Goal: Task Accomplishment & Management: Manage account settings

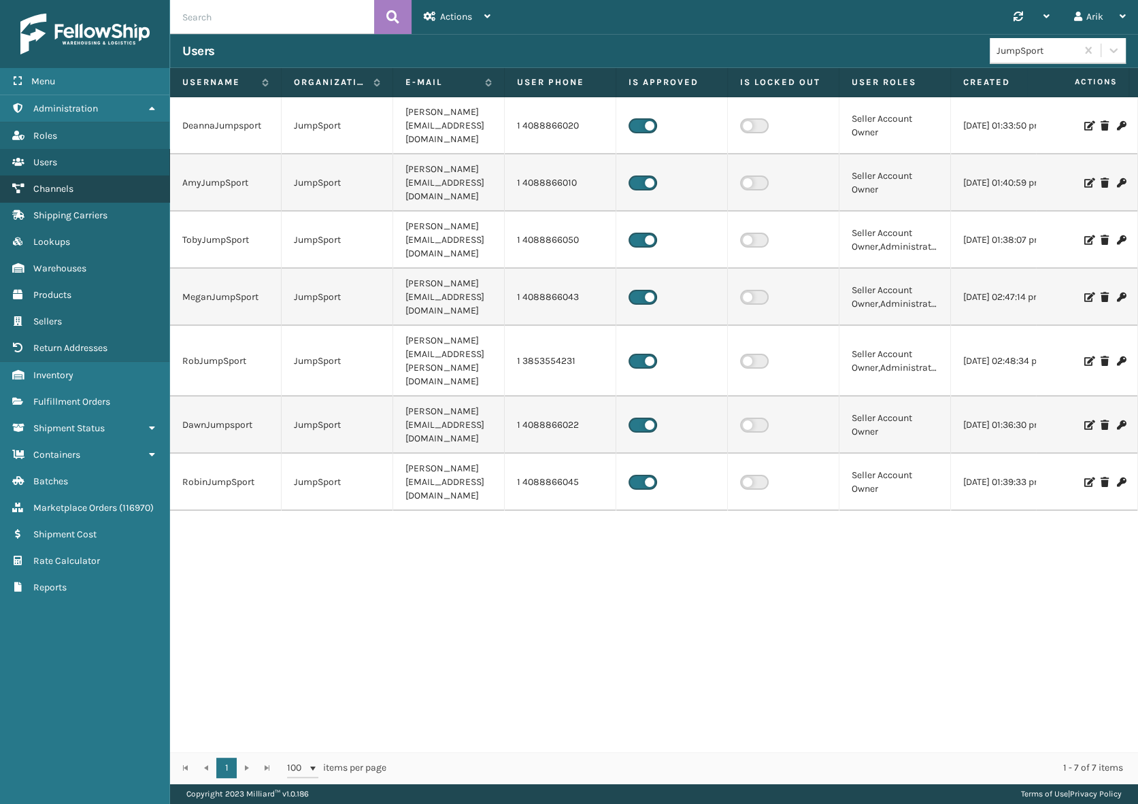
click at [58, 186] on span "Channels" at bounding box center [53, 189] width 40 height 12
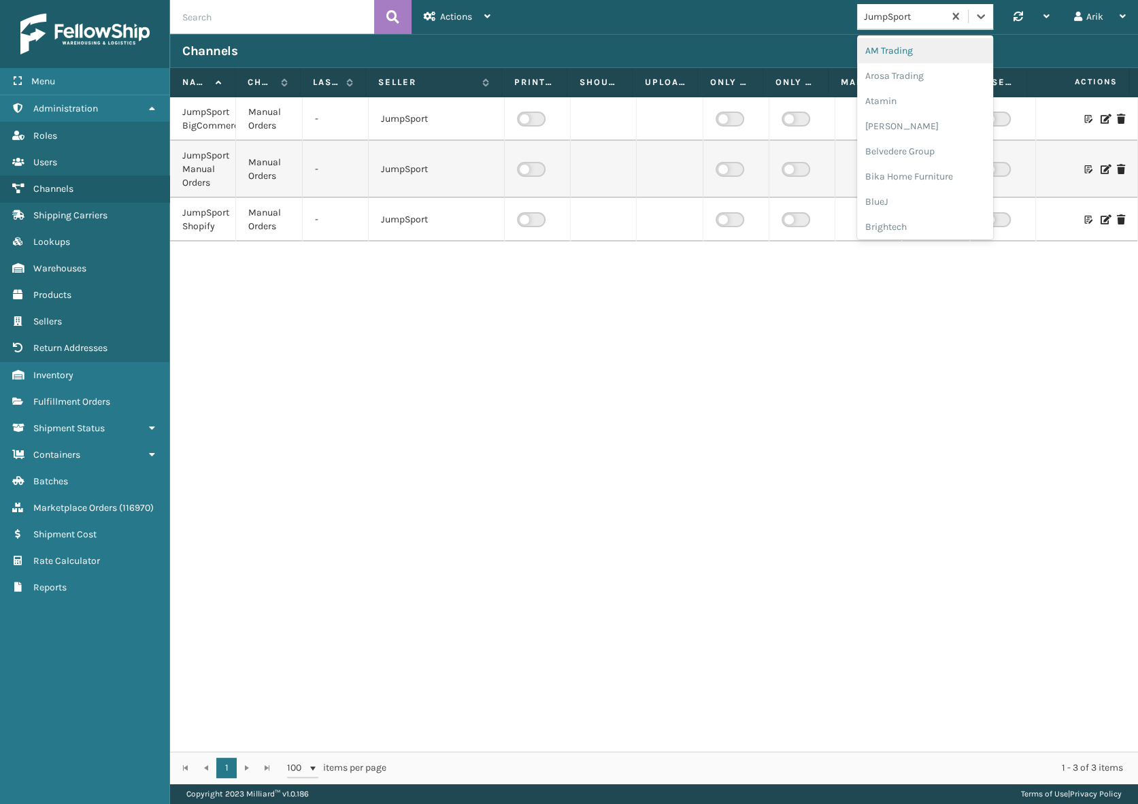
click at [925, 20] on div "JumpSport" at bounding box center [904, 17] width 81 height 14
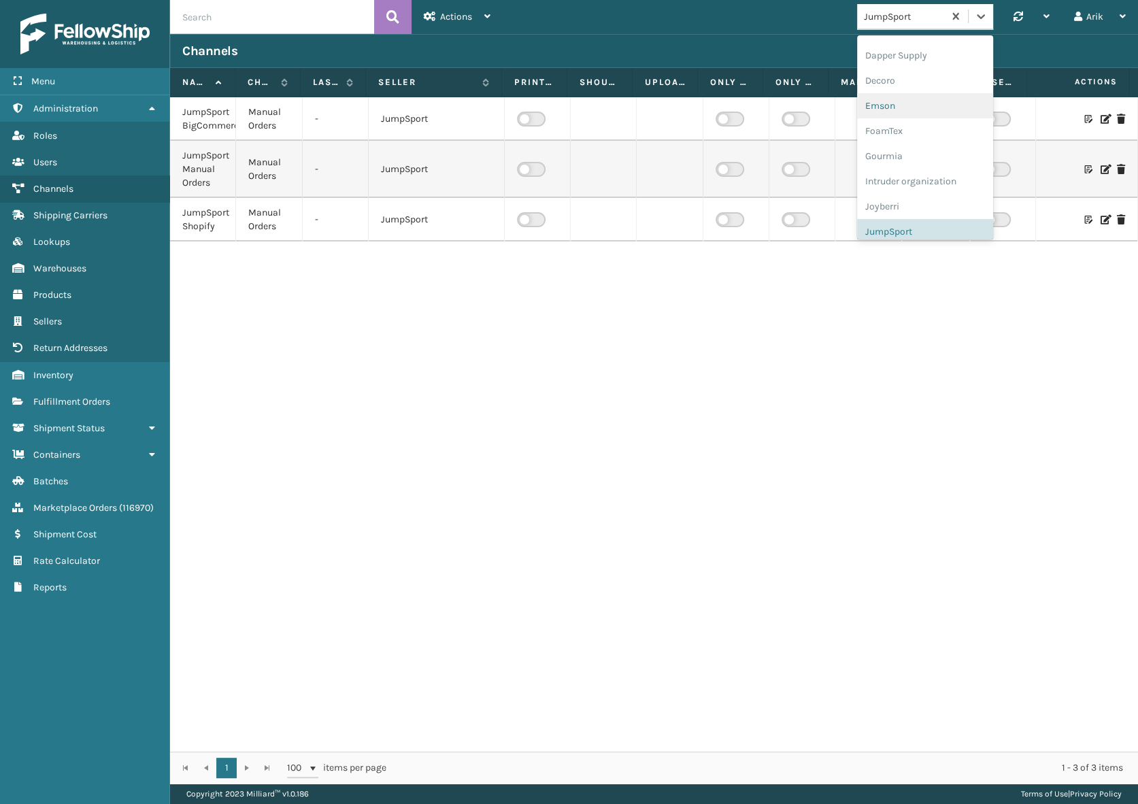
click at [875, 103] on div "Emson" at bounding box center [925, 105] width 136 height 25
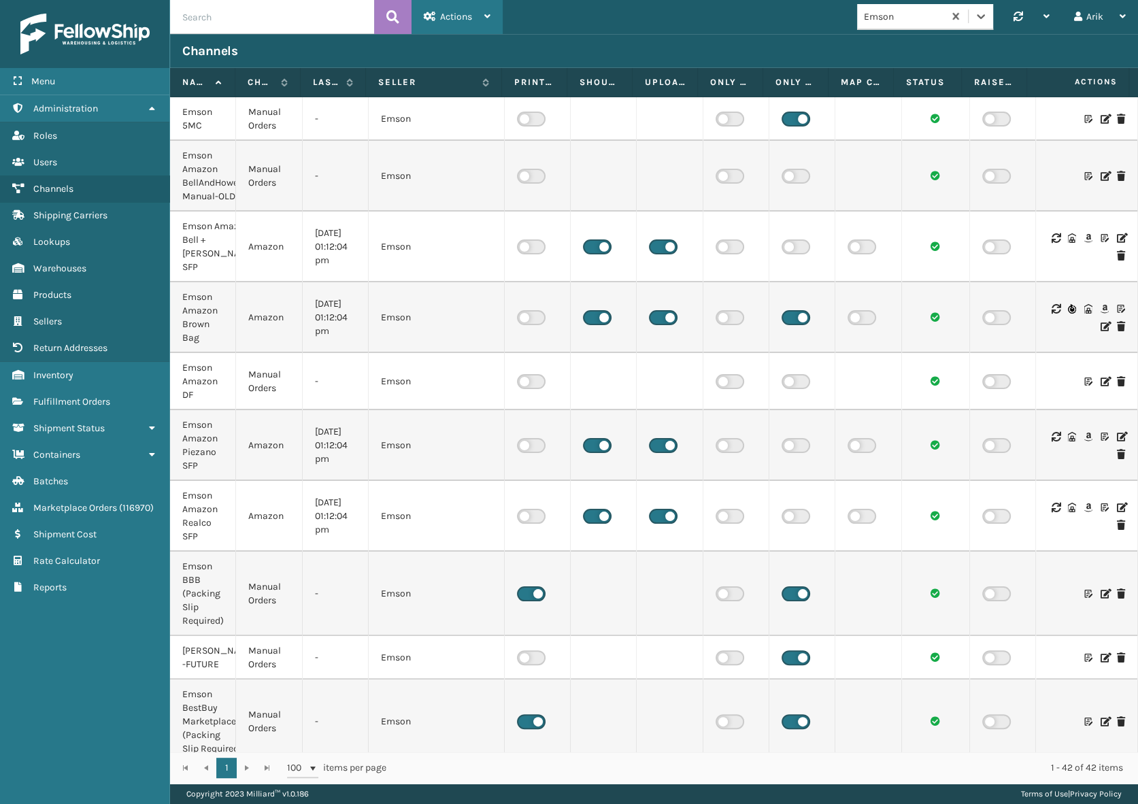
click at [494, 12] on div "Actions New Channel" at bounding box center [456, 17] width 91 height 34
click at [460, 49] on button "New Channel" at bounding box center [503, 52] width 182 height 35
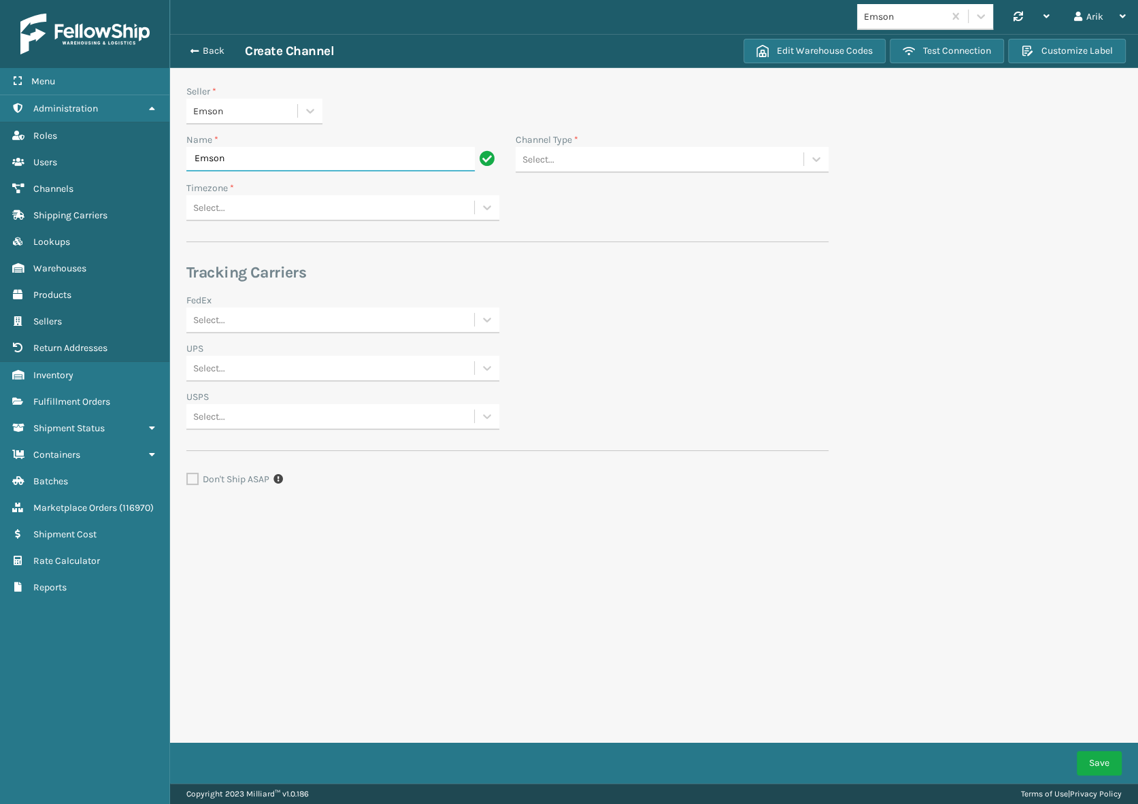
click at [239, 157] on input "Emson" at bounding box center [330, 159] width 288 height 24
paste input "[PERSON_NAME] ORDERS"
type input "Emson [PERSON_NAME] ORDERS"
click at [231, 208] on div "Select..." at bounding box center [330, 208] width 288 height 22
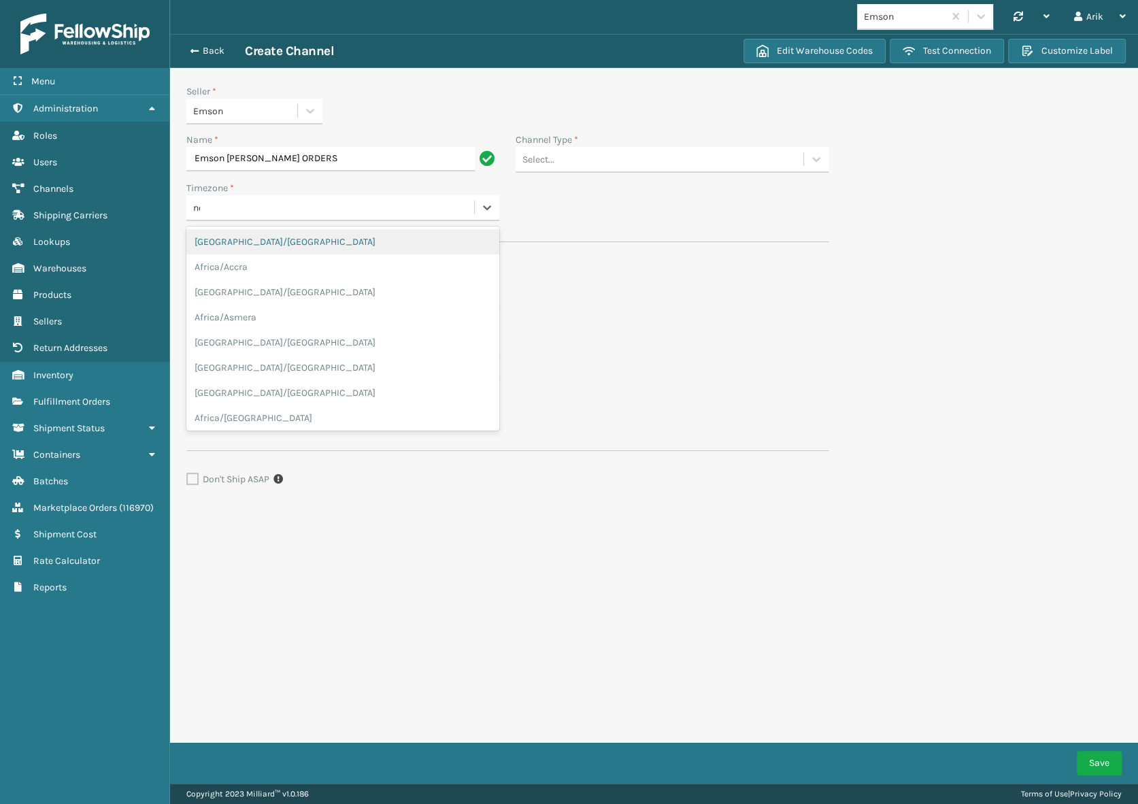
type input "new"
click at [259, 242] on div "America/New_York" at bounding box center [342, 241] width 313 height 25
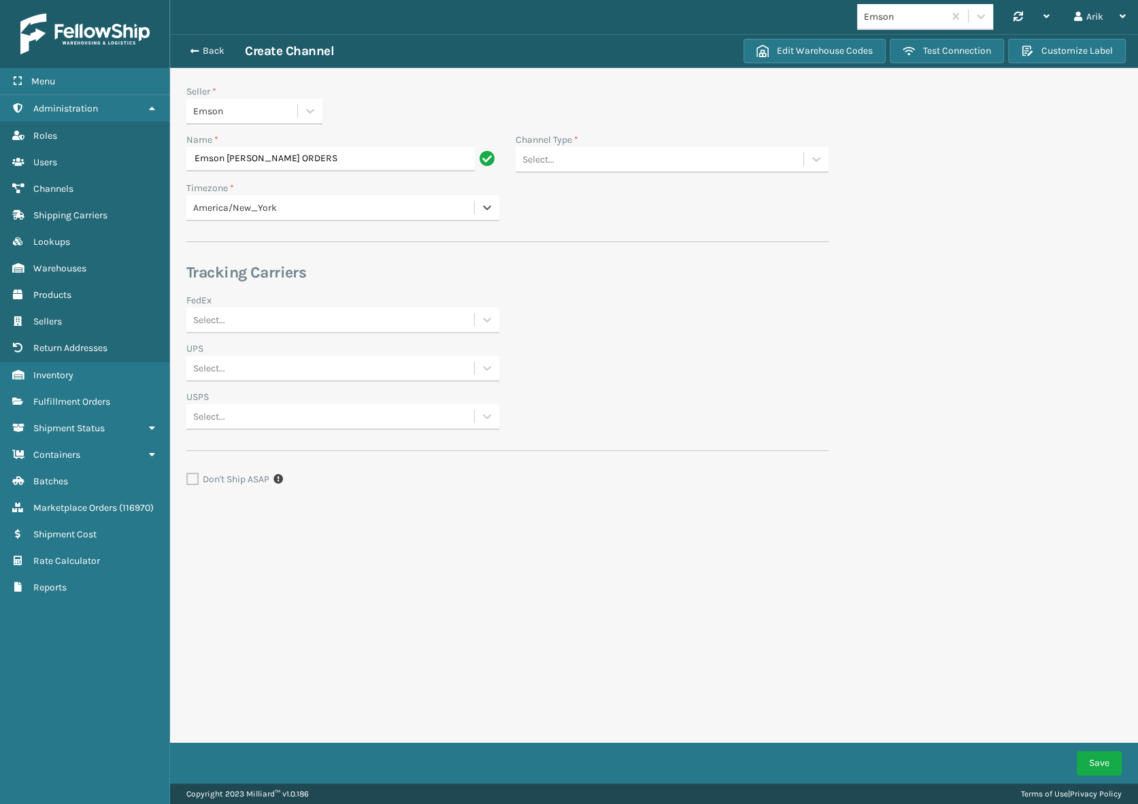
click at [588, 156] on div "Select..." at bounding box center [659, 159] width 288 height 22
click at [564, 370] on div "Manual Orders" at bounding box center [671, 369] width 313 height 25
click at [595, 205] on div "Select..." at bounding box center [659, 208] width 288 height 22
click at [600, 289] on div "Emson FedEx CA" at bounding box center [671, 291] width 313 height 25
click at [279, 322] on div "Select..." at bounding box center [330, 320] width 288 height 22
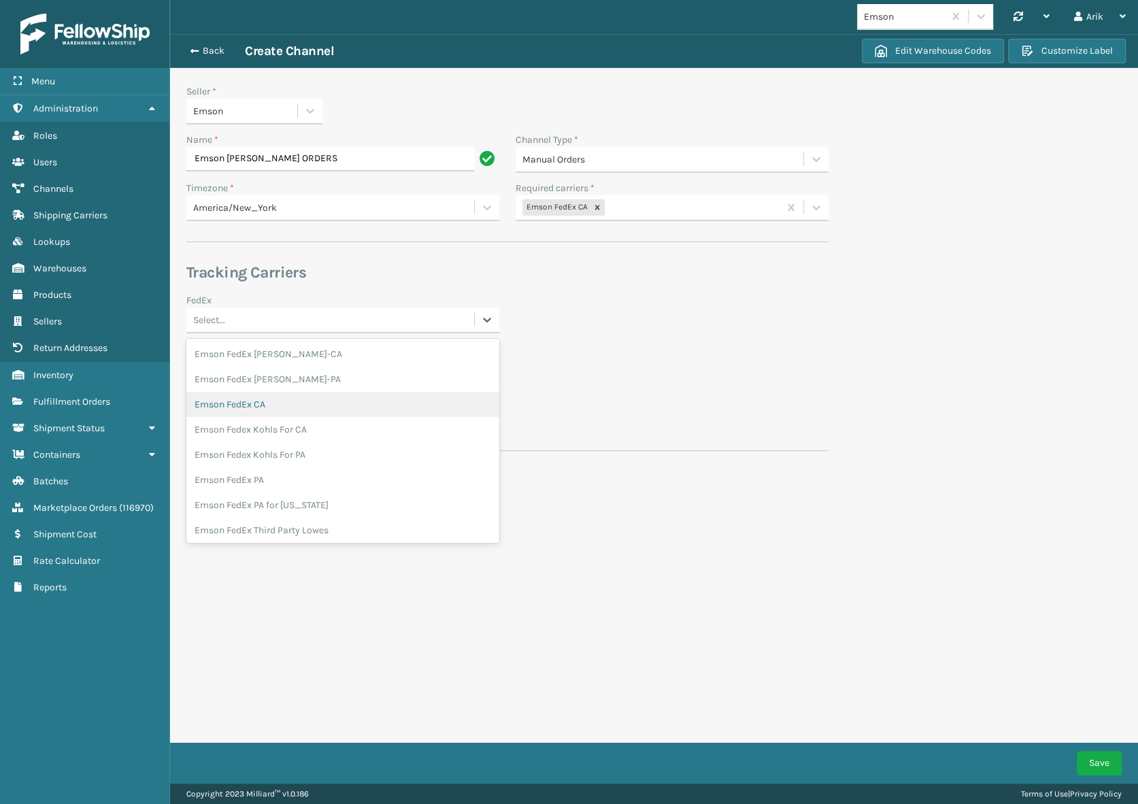
click at [268, 406] on div "Emson FedEx CA" at bounding box center [342, 404] width 313 height 25
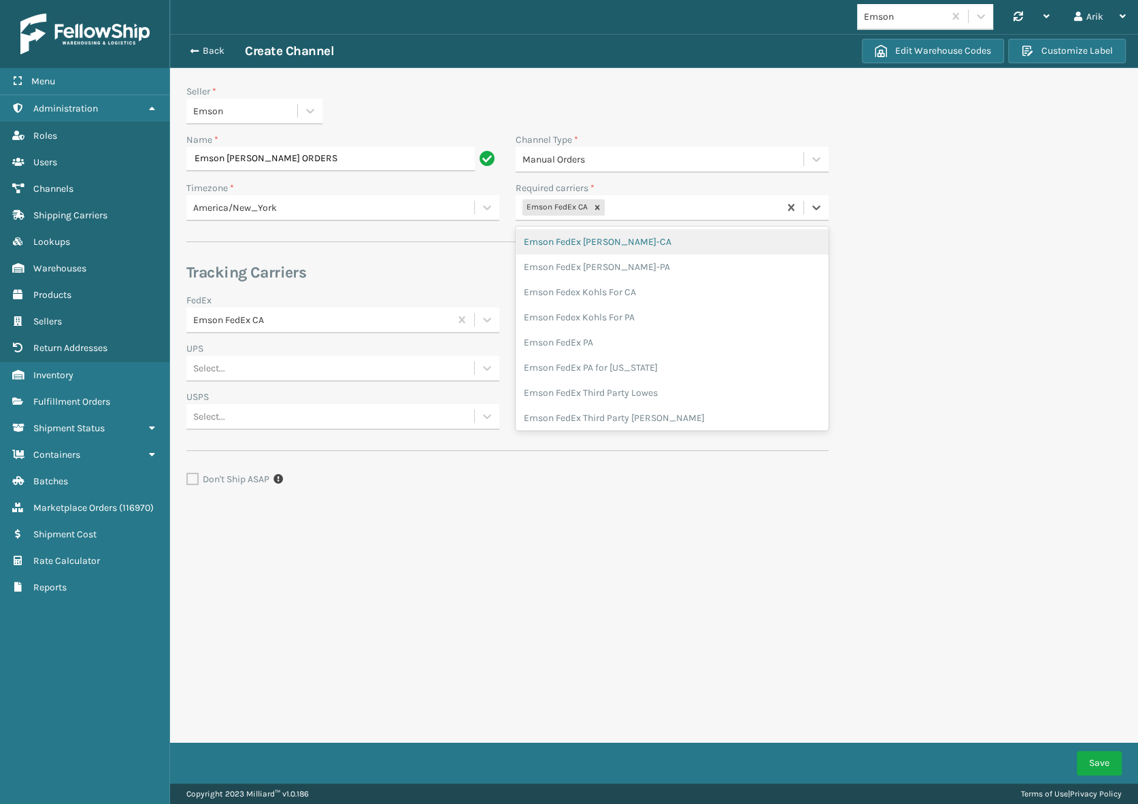
click at [627, 212] on div "Emson FedEx CA" at bounding box center [646, 208] width 263 height 22
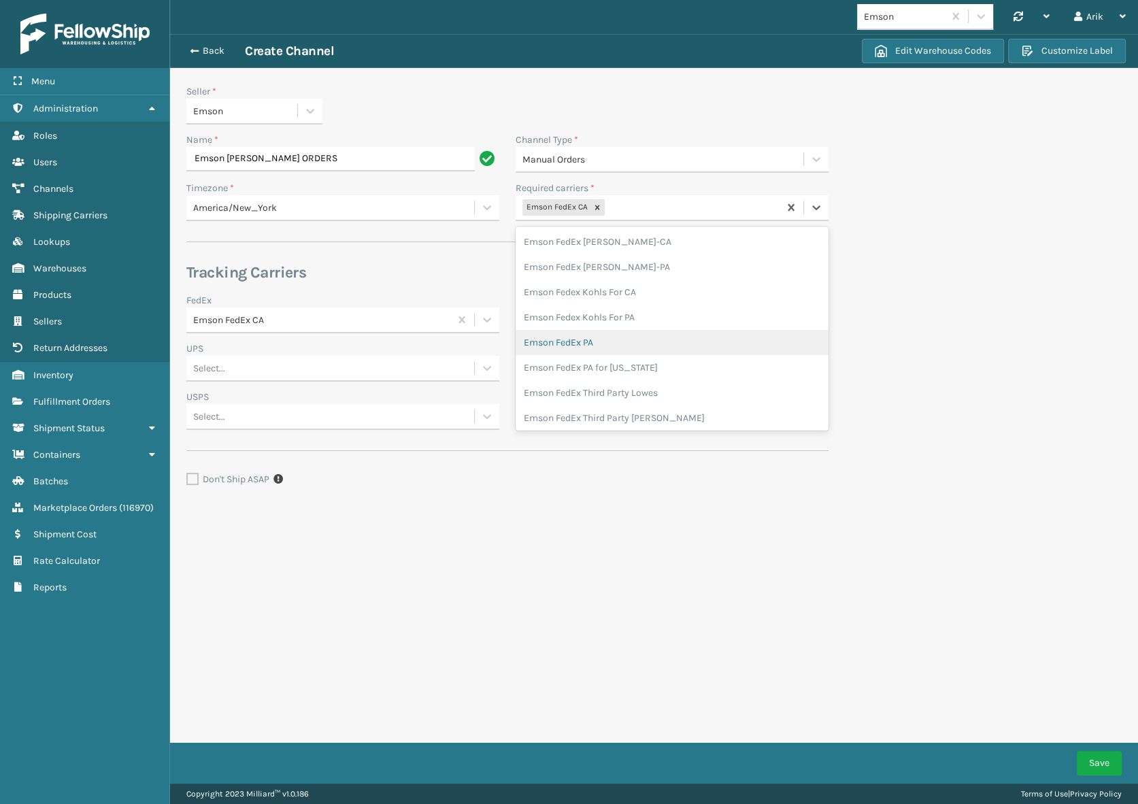
click at [623, 345] on div "Emson FedEx PA" at bounding box center [671, 342] width 313 height 25
click at [1068, 48] on button "Customize Label" at bounding box center [1067, 51] width 118 height 24
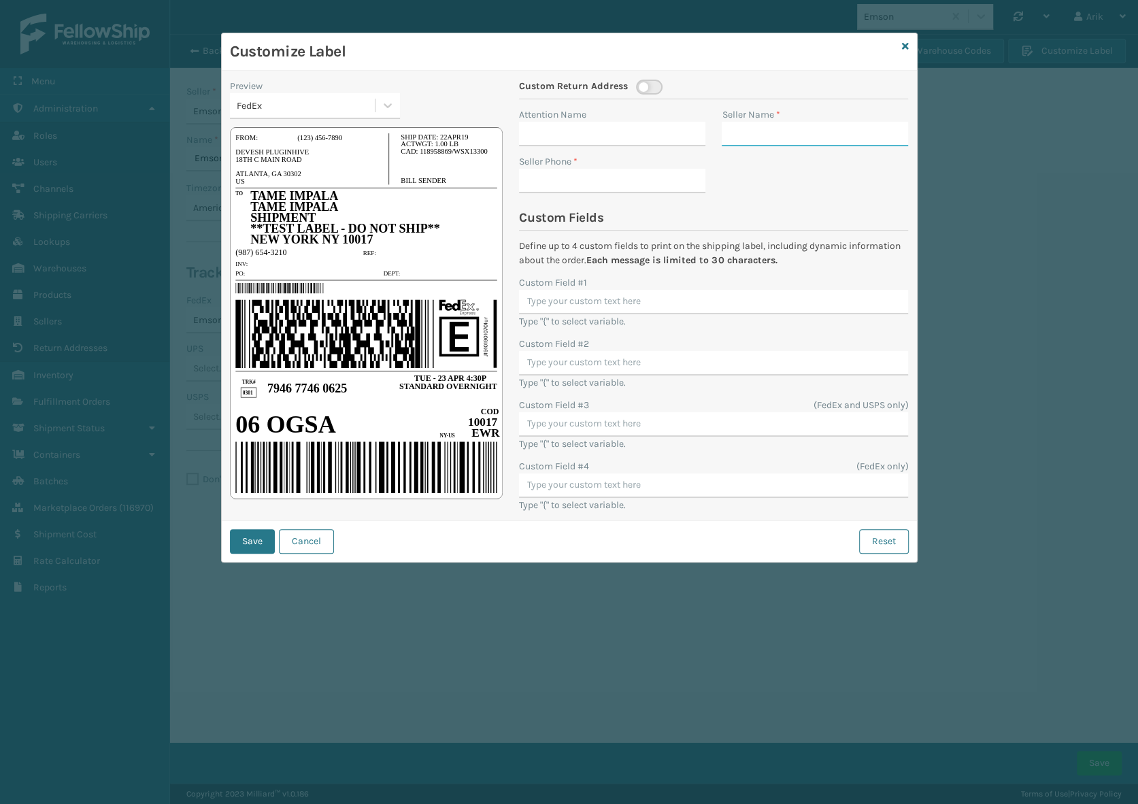
click at [755, 135] on input "Seller Name *" at bounding box center [814, 134] width 186 height 24
type input "Emson"
paste input "[PHONE_NUMBER]"
type input "[PHONE_NUMBER]"
click at [557, 293] on input "Custom Field #1" at bounding box center [713, 302] width 389 height 24
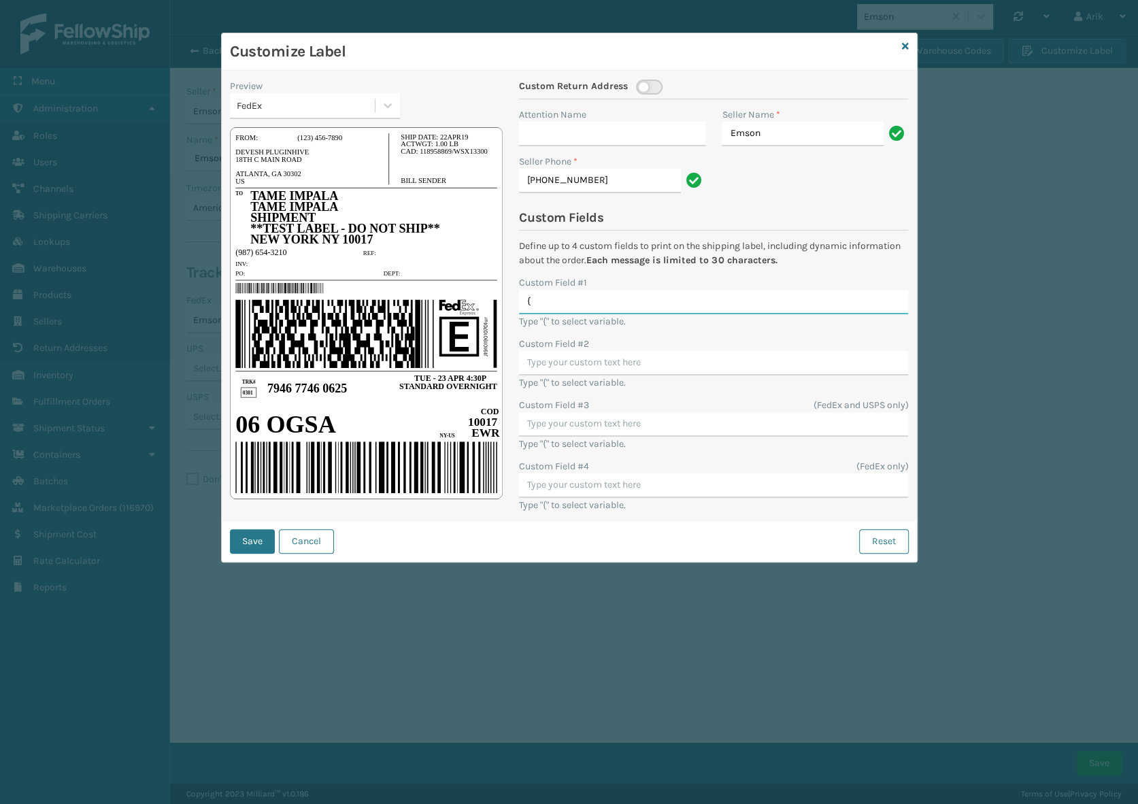
type input "{"
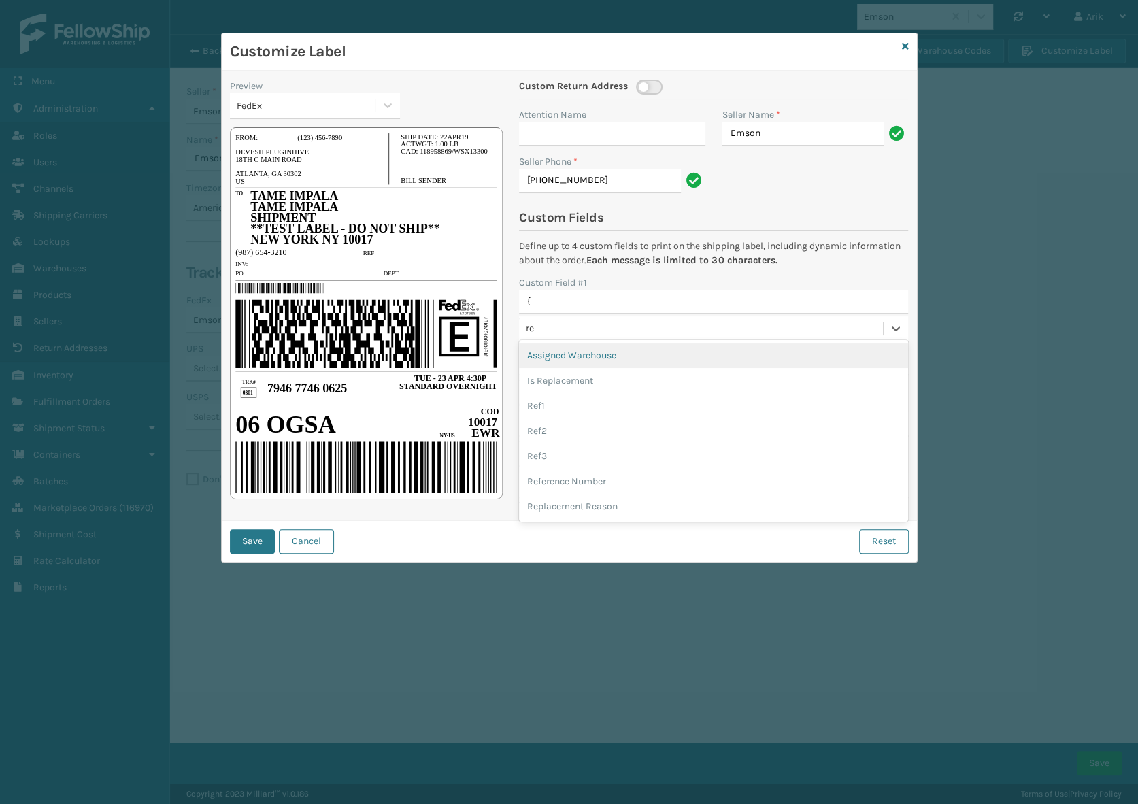
type input "ref"
click at [539, 355] on div "Ref1" at bounding box center [713, 355] width 389 height 25
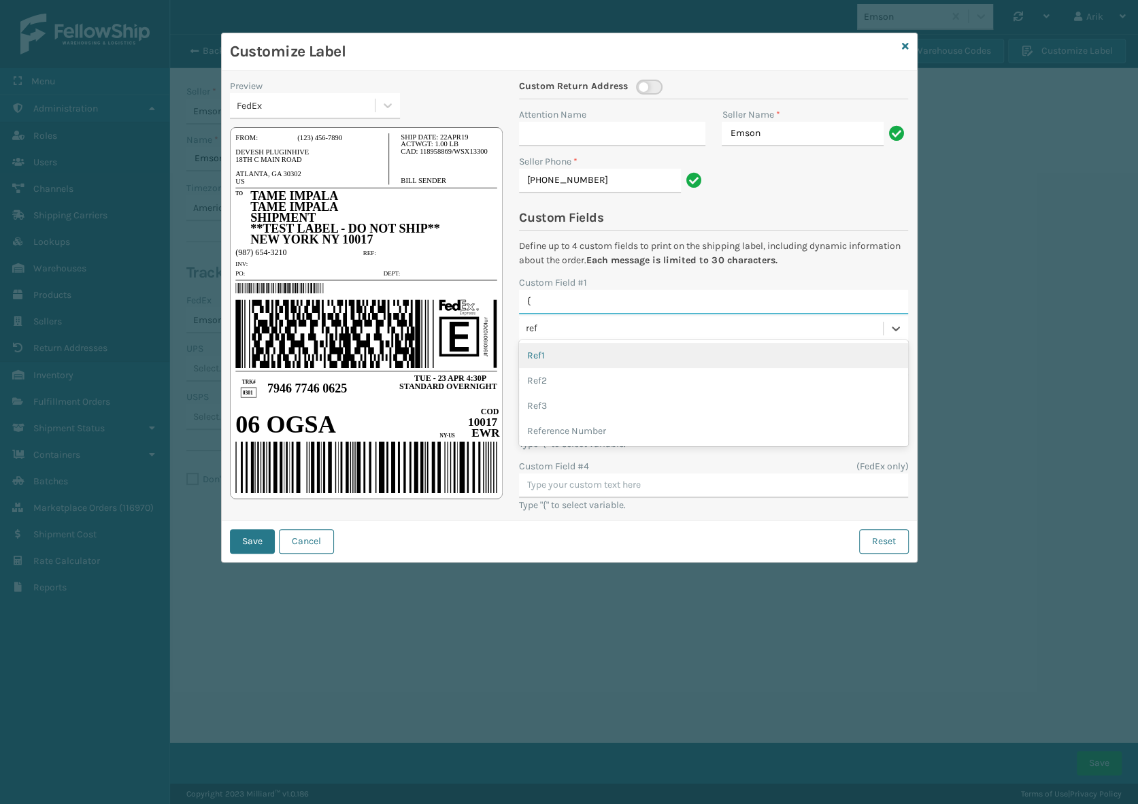
type input "{{ref1}}"
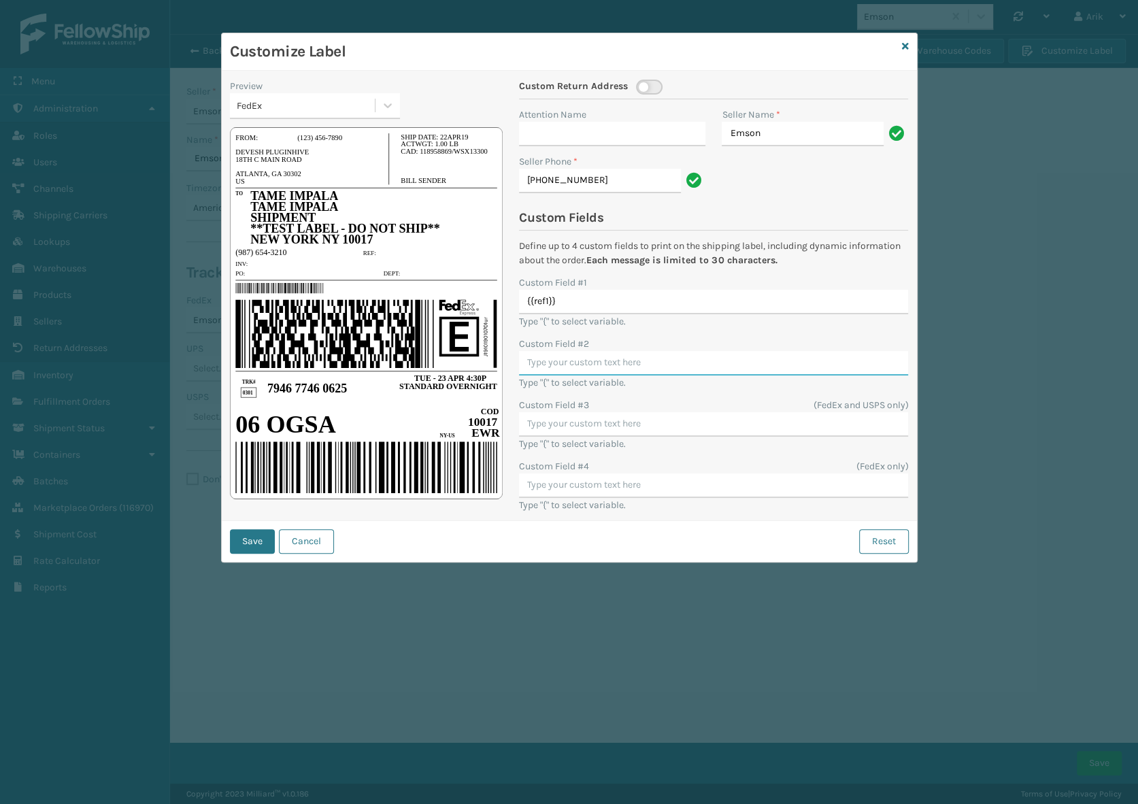
click at [543, 364] on input "Custom Field #2" at bounding box center [713, 363] width 389 height 24
type input "{"
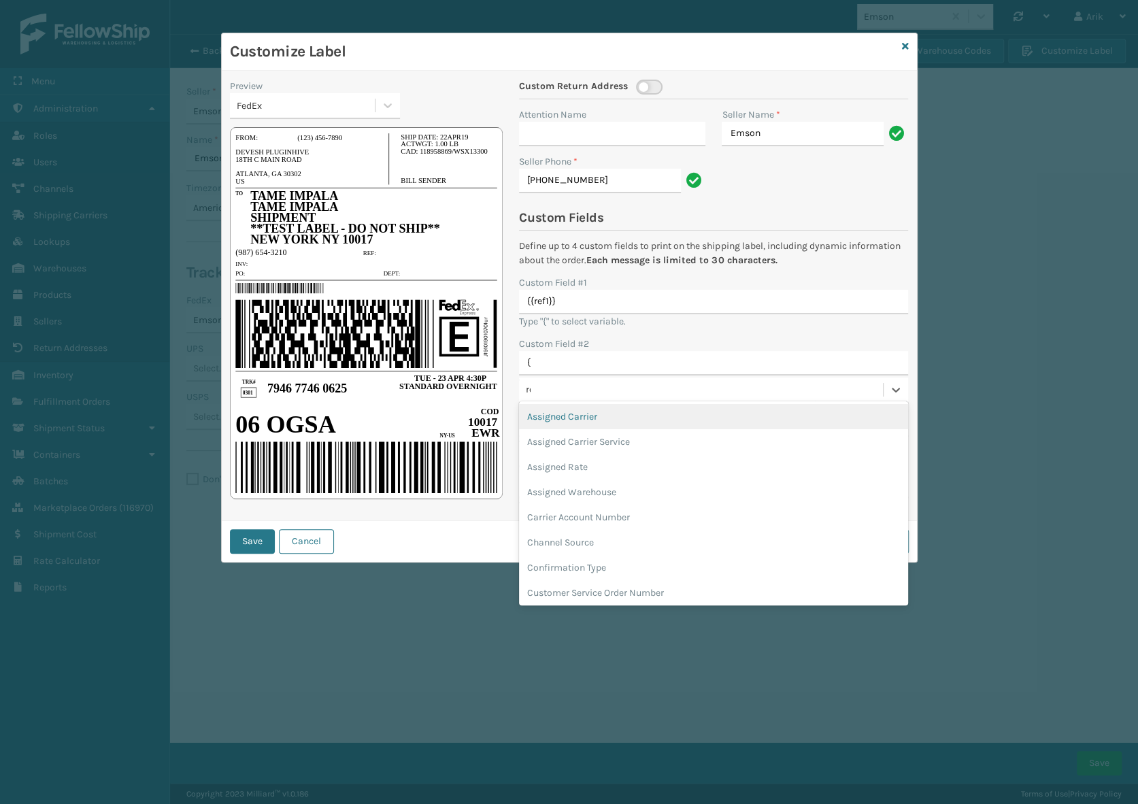
type input "ref"
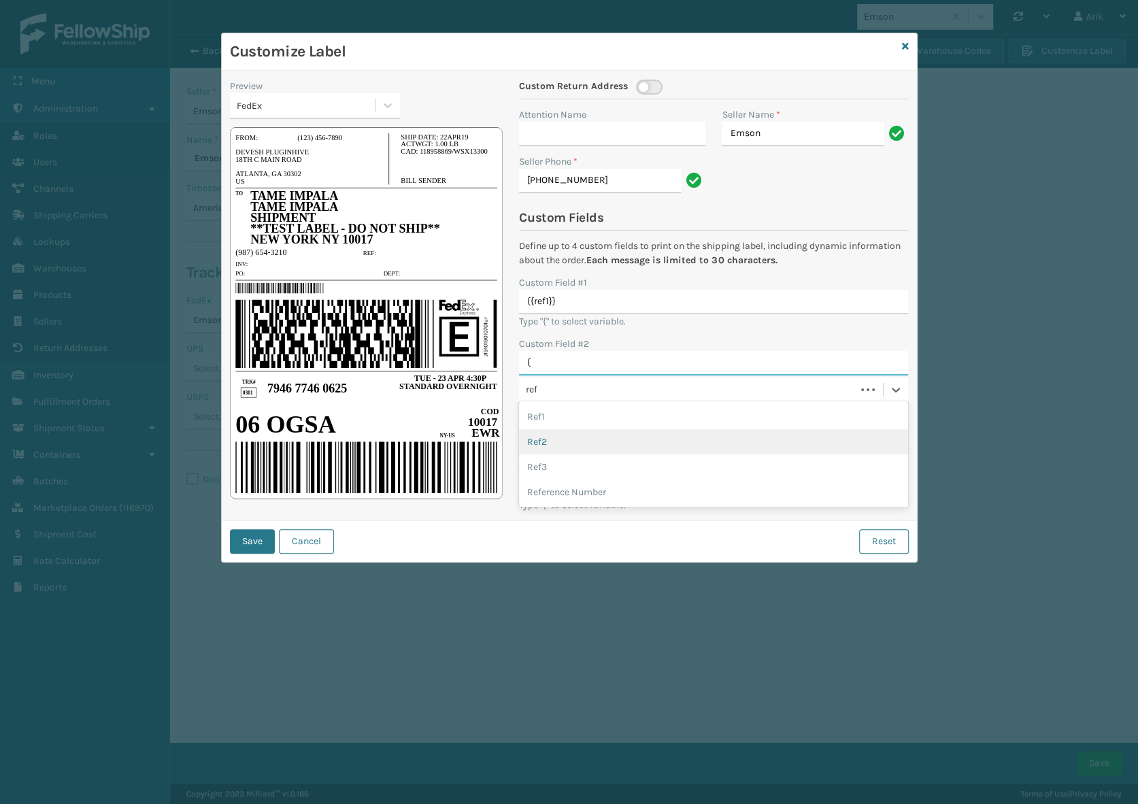
type input "{{ref2}}"
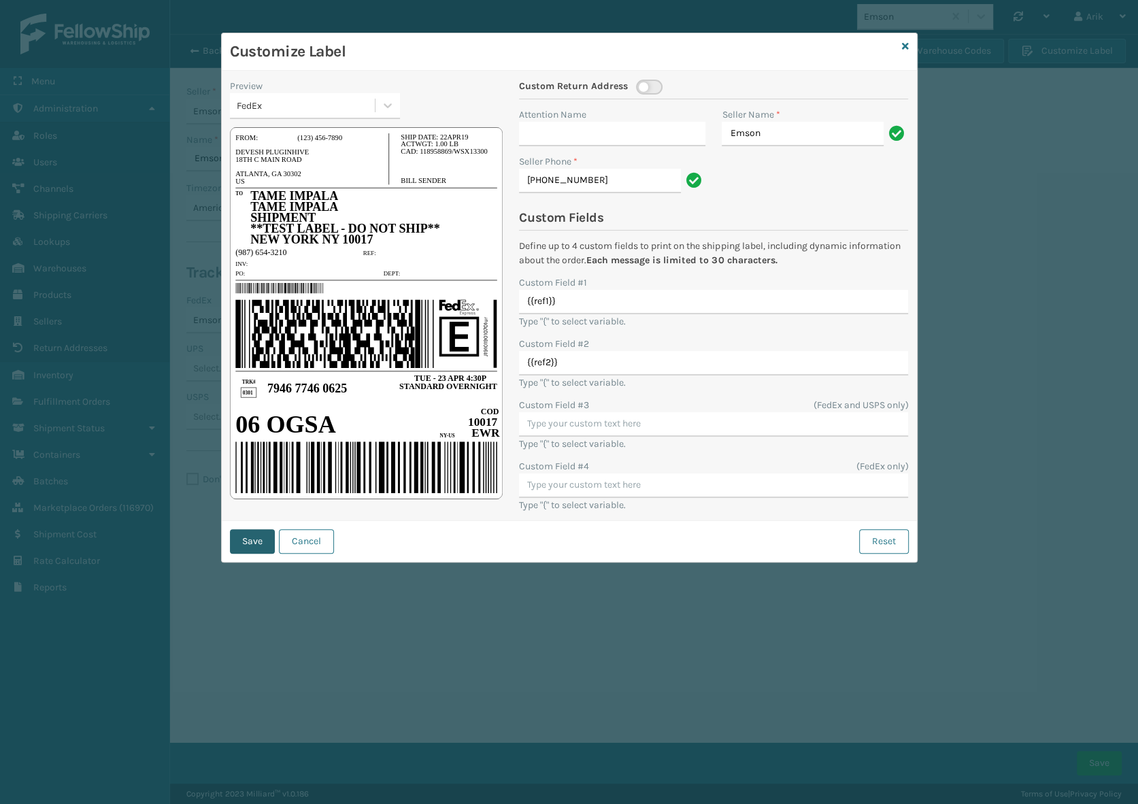
click at [262, 537] on button "Save" at bounding box center [252, 541] width 45 height 24
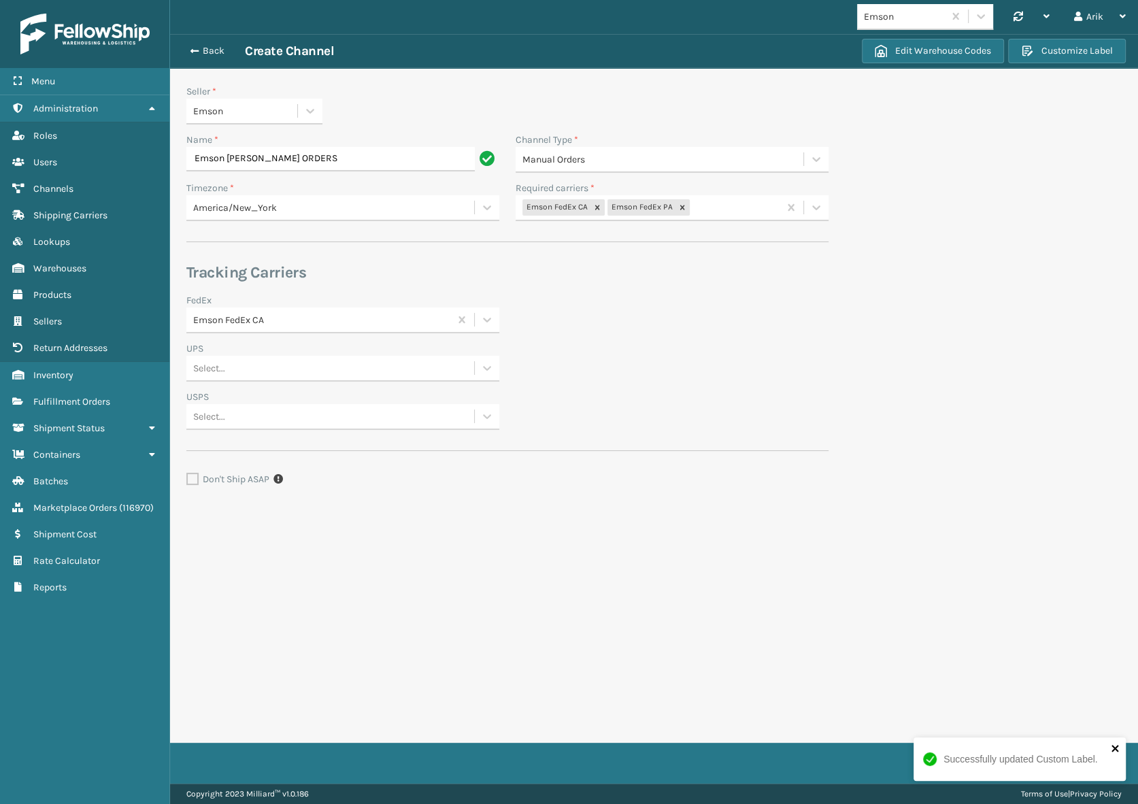
click at [1111, 749] on icon "close" at bounding box center [1115, 748] width 10 height 11
click at [1092, 755] on div "Successfully updated Custom Label." at bounding box center [1020, 764] width 218 height 60
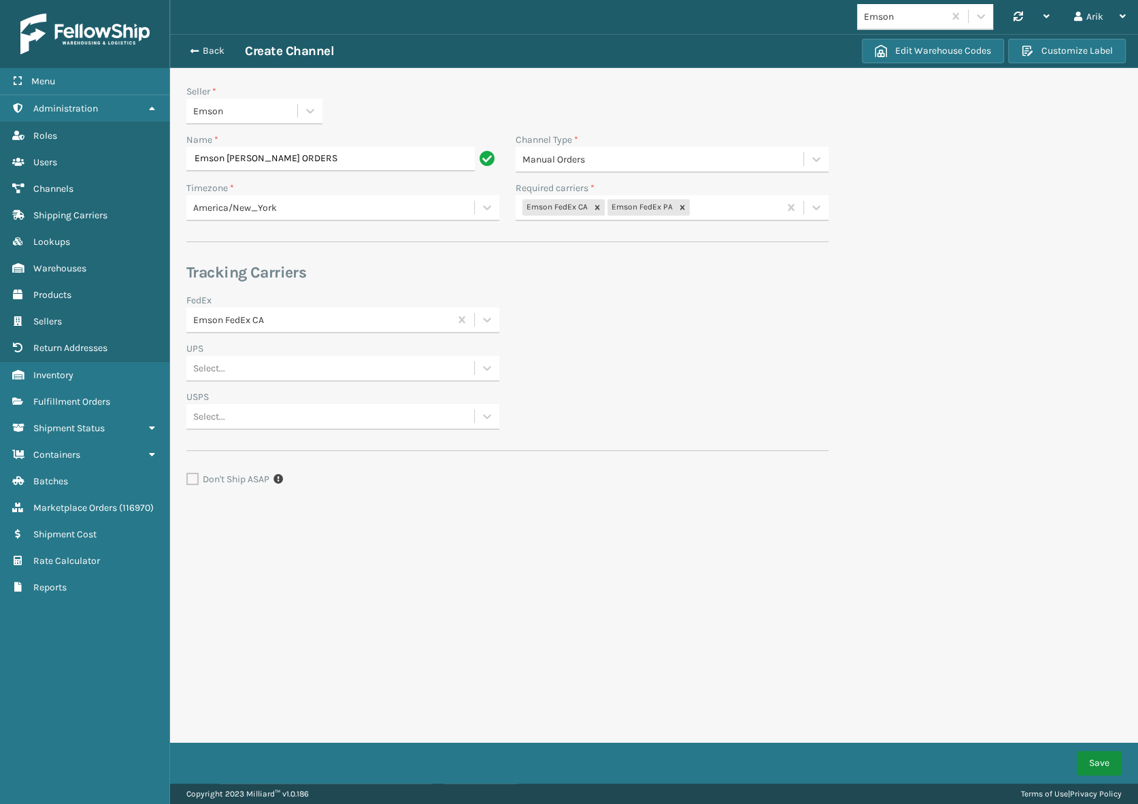
click at [1092, 767] on button "Save" at bounding box center [1098, 763] width 45 height 24
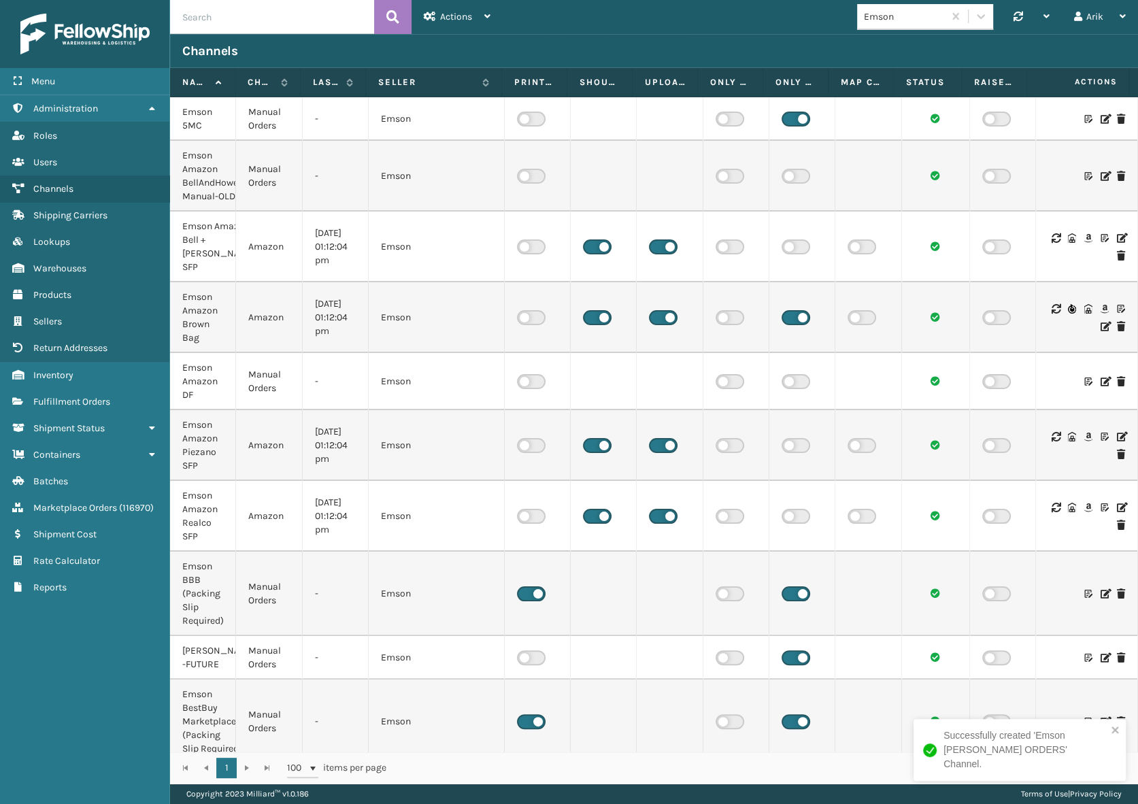
click at [207, 18] on input "text" at bounding box center [272, 17] width 204 height 34
type input "fos"
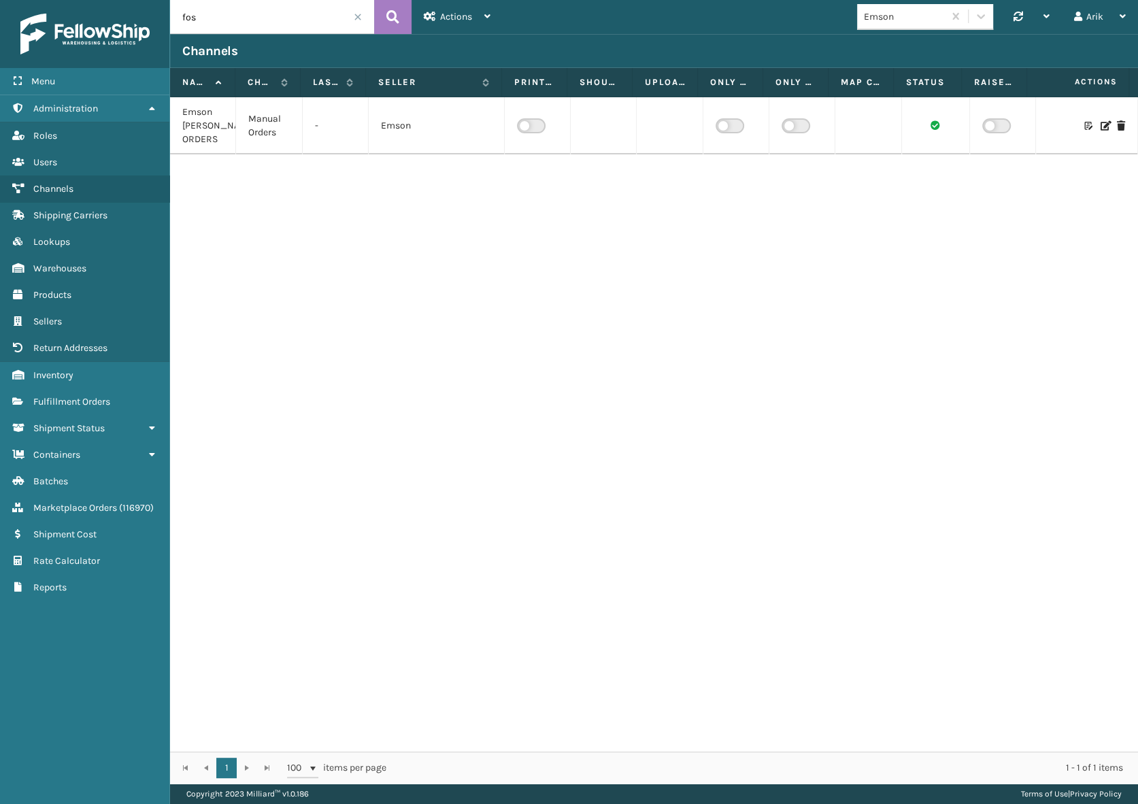
click at [1100, 124] on icon at bounding box center [1104, 126] width 8 height 10
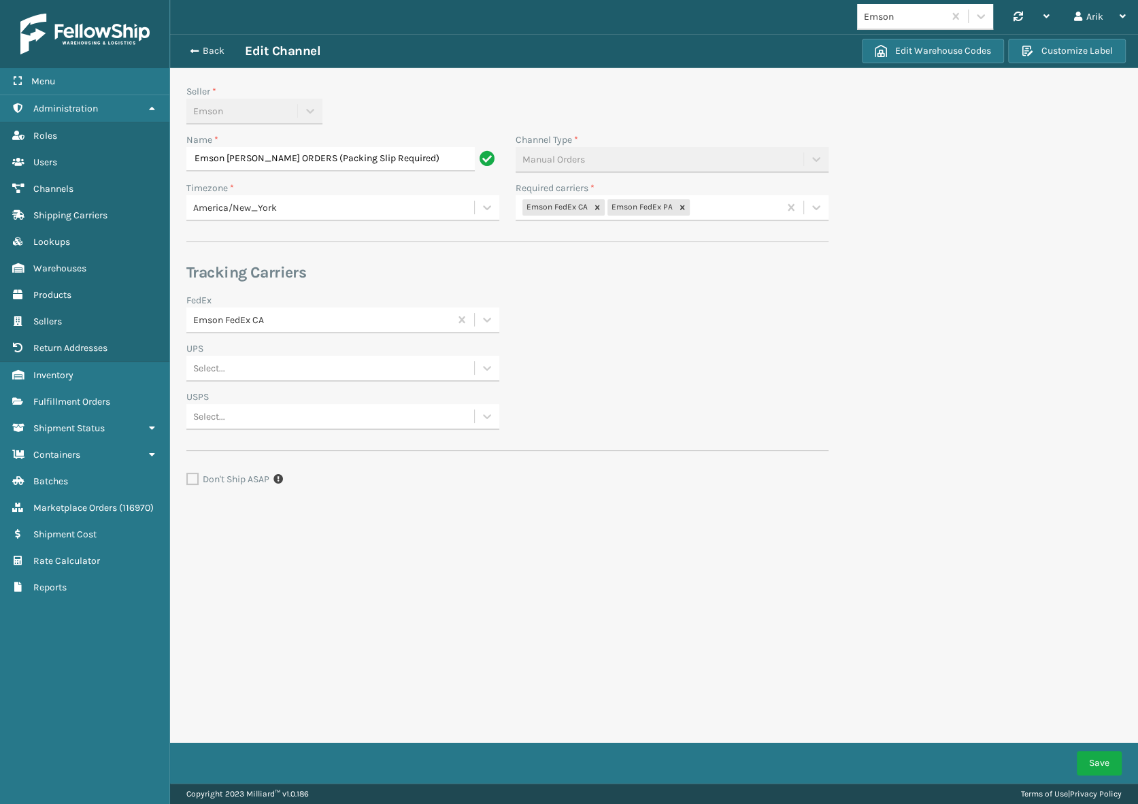
click at [276, 160] on input "Emson [PERSON_NAME] ORDERS (Packing Slip Required)" at bounding box center [330, 159] width 288 height 24
type input "Emson [PERSON_NAME] ORDERS (Packing Slip Required)"
click at [1095, 755] on button "Save" at bounding box center [1098, 763] width 45 height 24
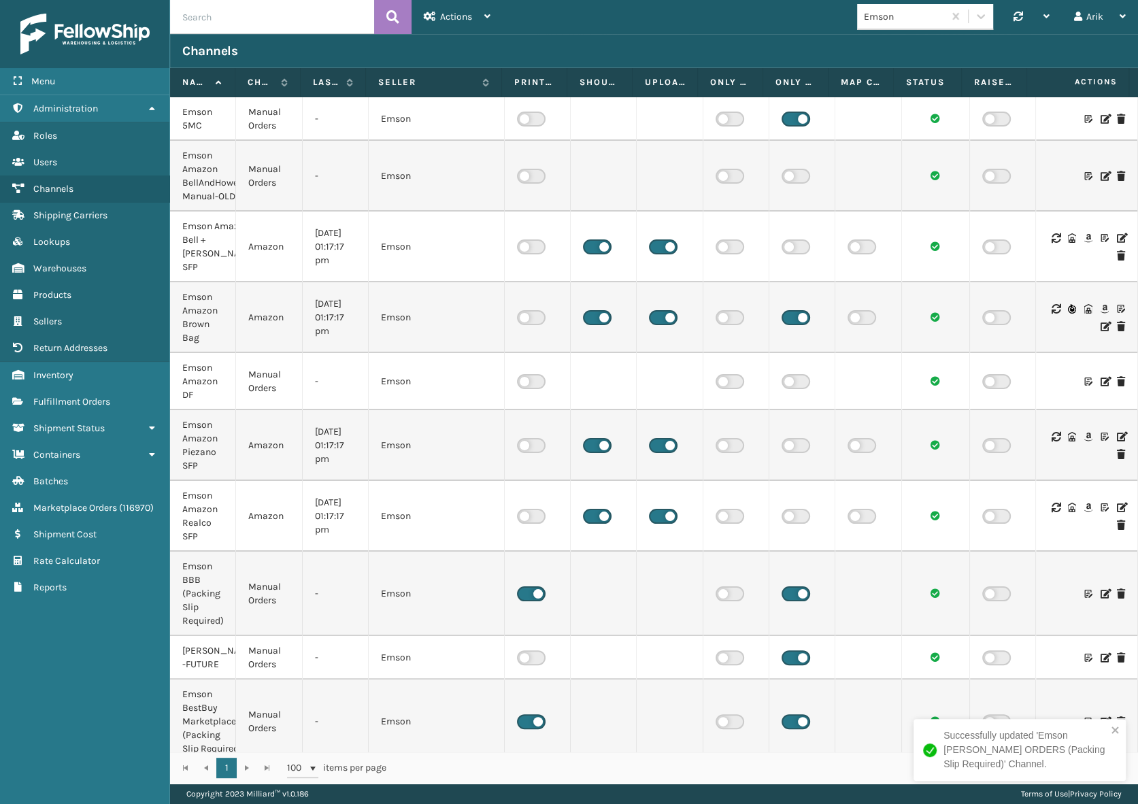
scroll to position [737, 0]
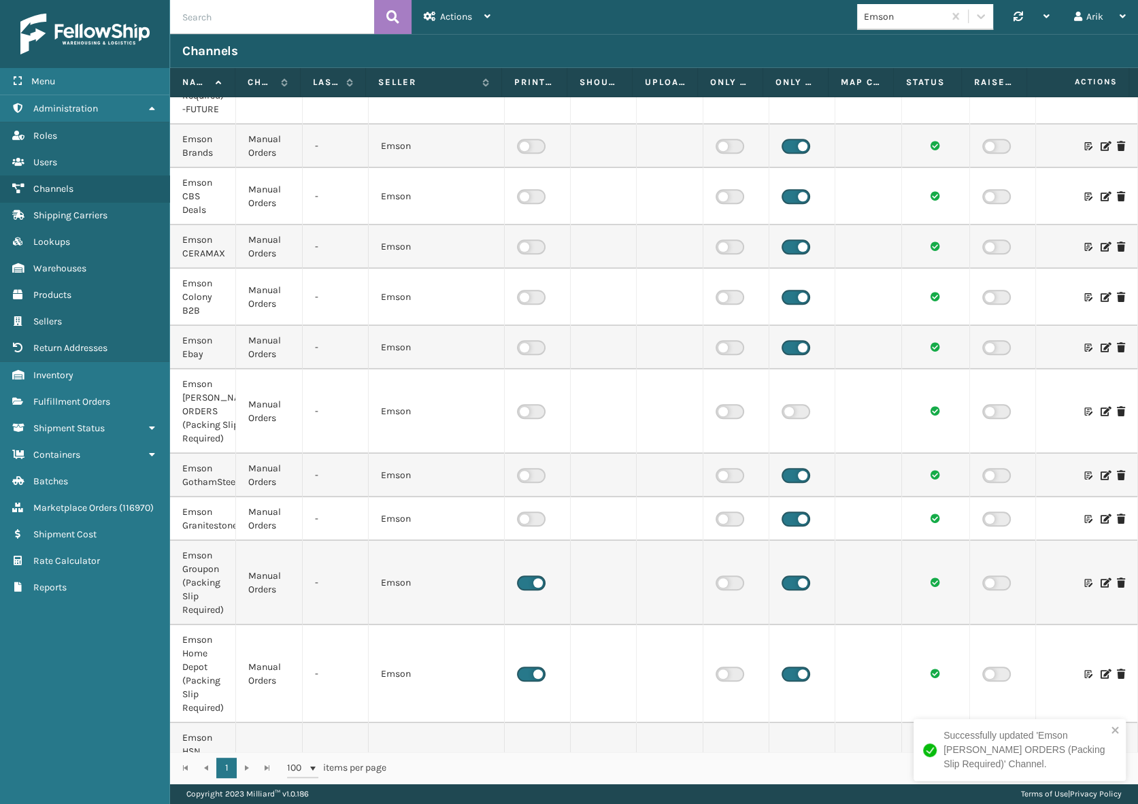
click at [532, 419] on label at bounding box center [531, 411] width 29 height 15
click at [526, 413] on input "checkbox" at bounding box center [521, 408] width 9 height 9
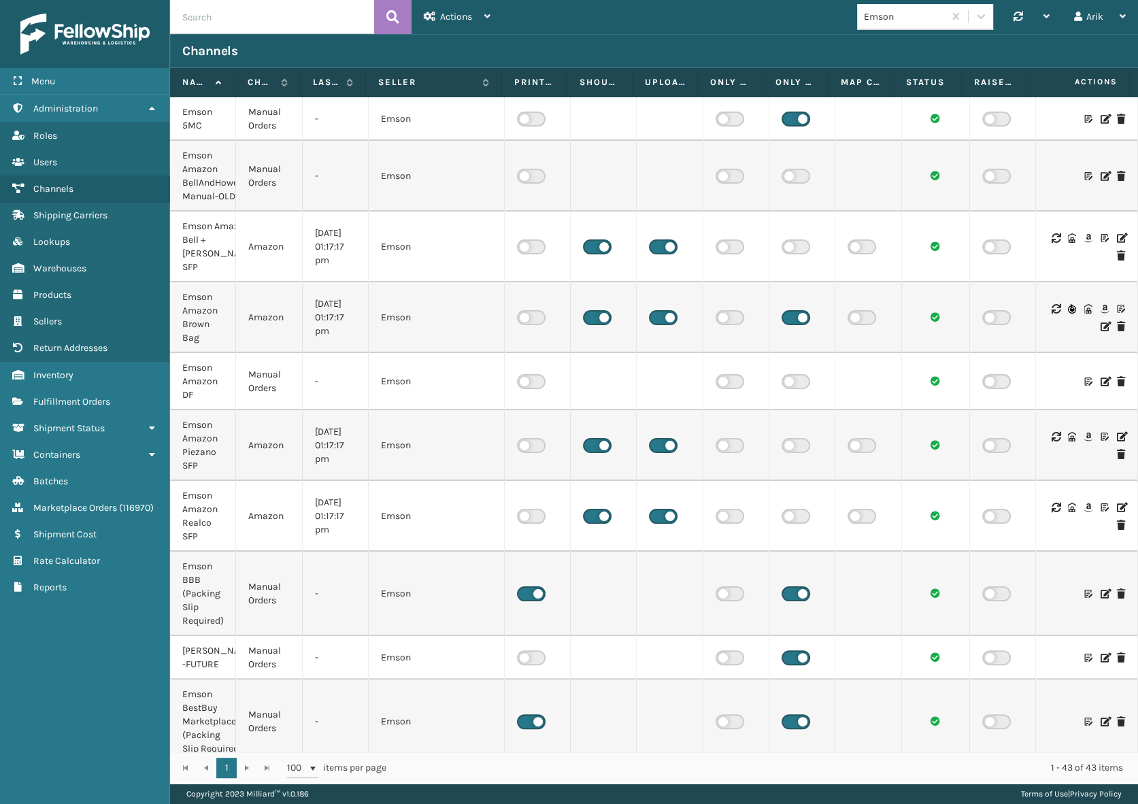
click at [213, 10] on input "text" at bounding box center [272, 17] width 204 height 34
type input "koolm"
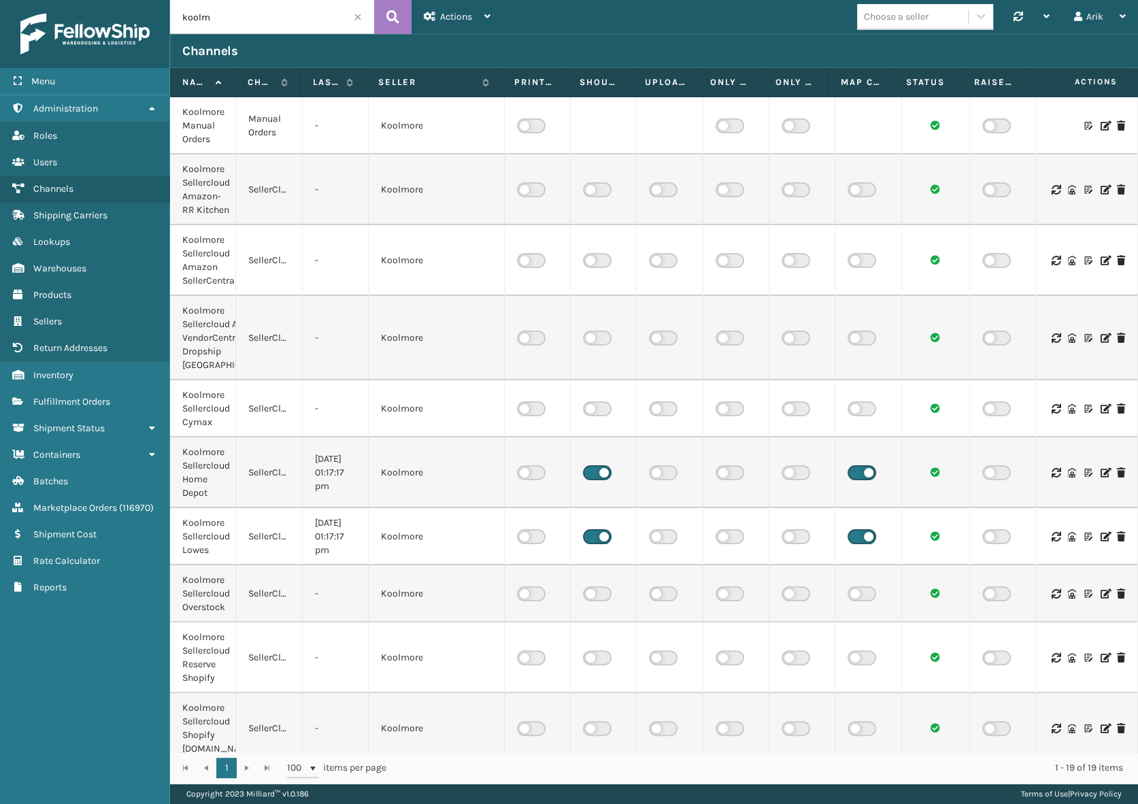
click at [995, 186] on label at bounding box center [996, 189] width 29 height 15
click at [991, 186] on input "checkbox" at bounding box center [986, 186] width 9 height 9
click at [993, 256] on label at bounding box center [996, 260] width 29 height 15
click at [991, 256] on input "checkbox" at bounding box center [986, 257] width 9 height 9
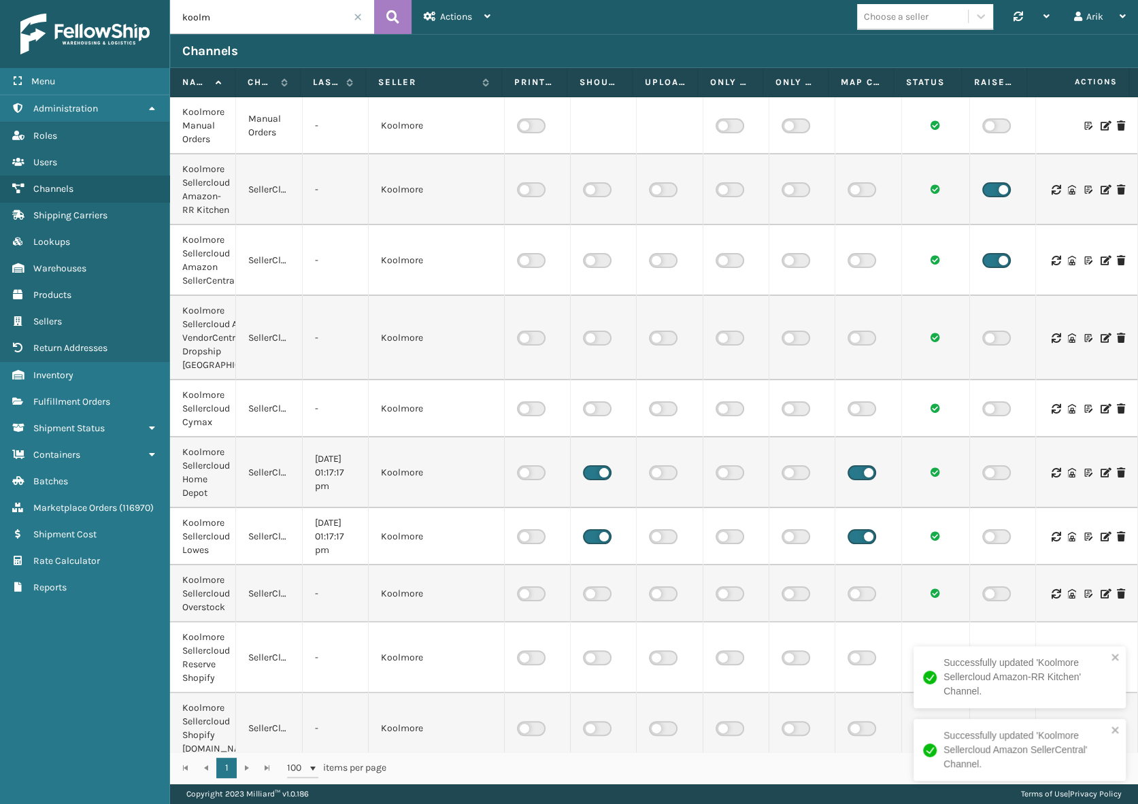
click at [989, 345] on label at bounding box center [996, 337] width 29 height 15
click at [989, 339] on input "checkbox" at bounding box center [986, 334] width 9 height 9
click at [993, 416] on label at bounding box center [996, 408] width 29 height 15
click at [991, 410] on input "checkbox" at bounding box center [986, 405] width 9 height 9
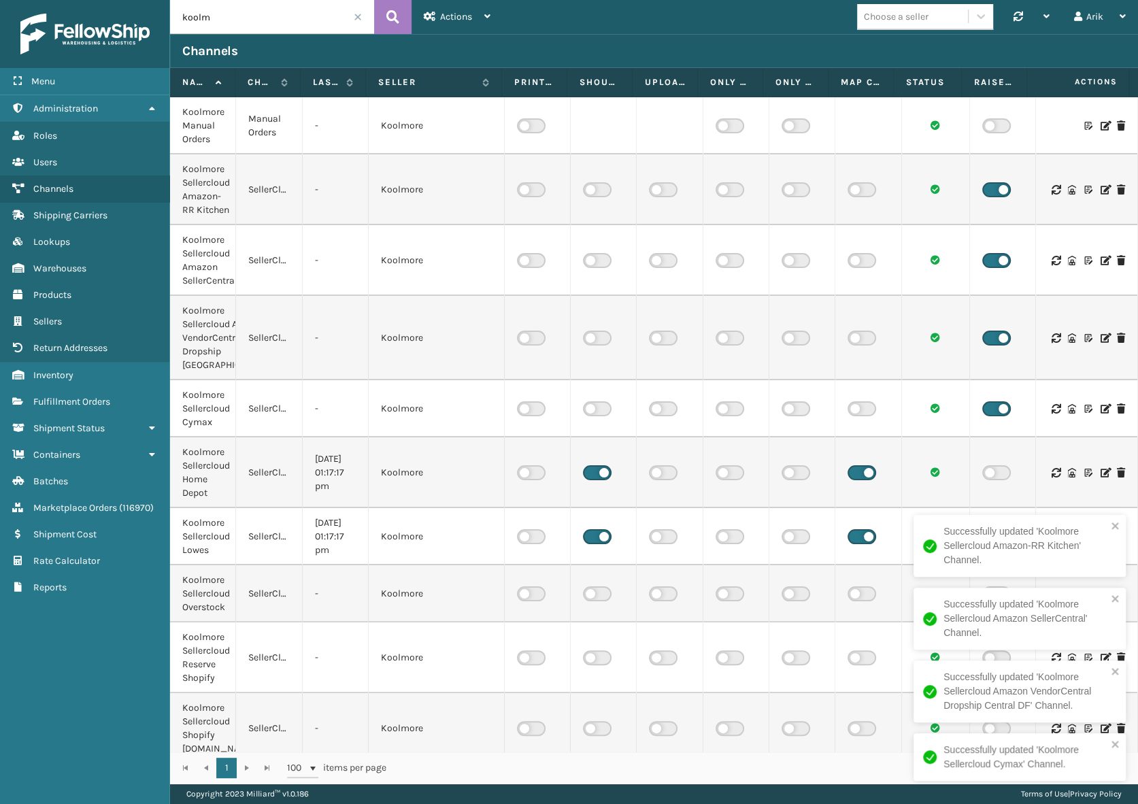
click at [991, 479] on label at bounding box center [996, 472] width 29 height 15
click at [991, 474] on input "checkbox" at bounding box center [986, 469] width 9 height 9
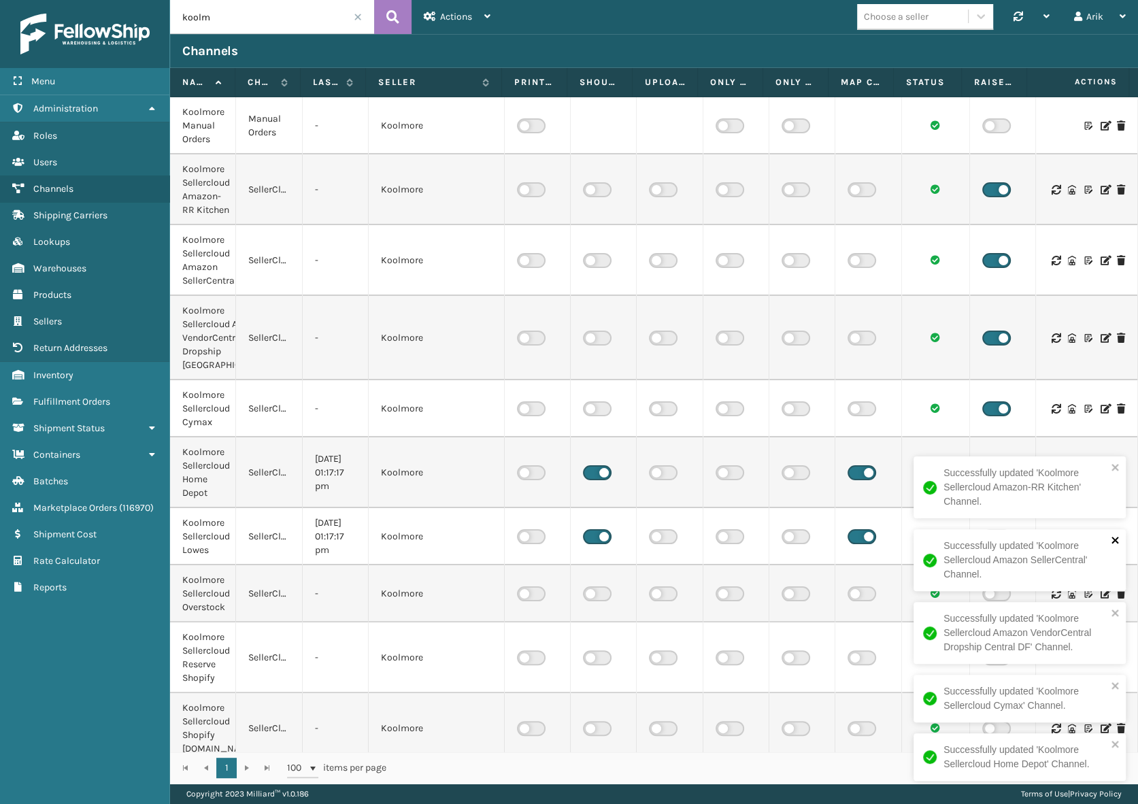
click at [1113, 537] on icon "close" at bounding box center [1114, 540] width 7 height 7
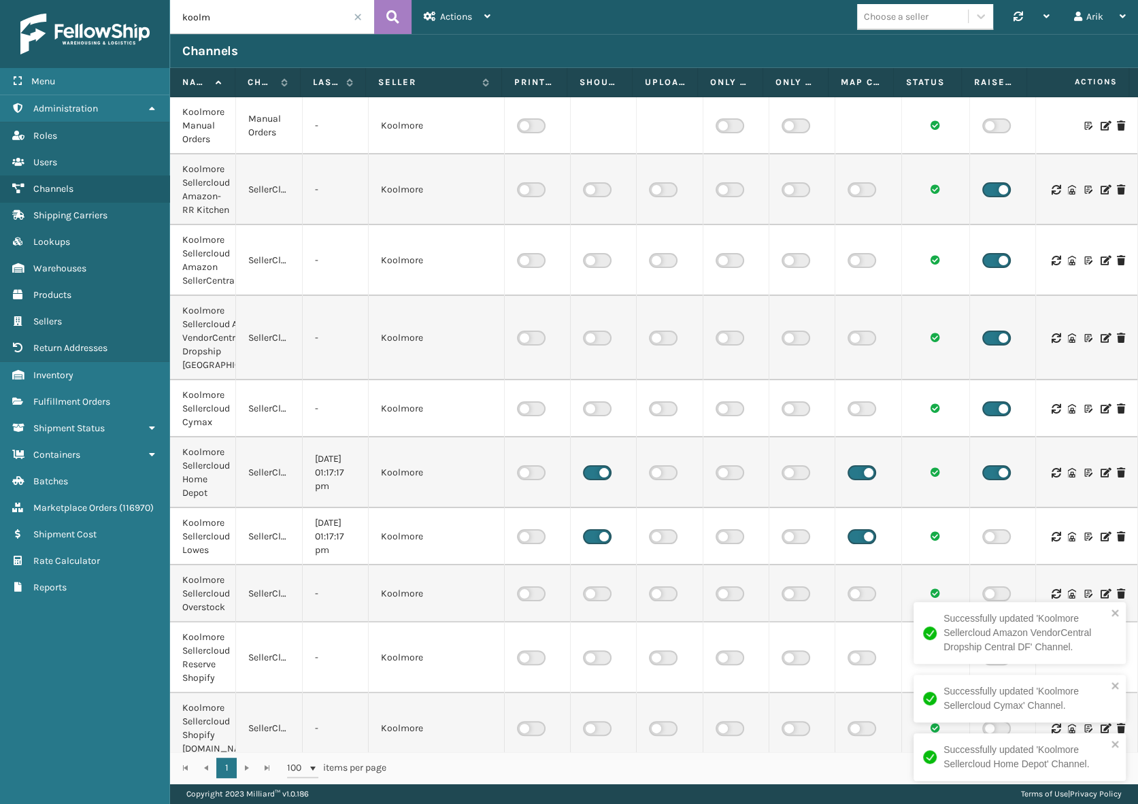
click at [981, 556] on div "Successfully updated 'Koolmore Sellercloud Amazon-RR Kitchen' Channel. Successf…" at bounding box center [1020, 660] width 218 height 268
click at [984, 544] on label at bounding box center [996, 536] width 29 height 15
click at [984, 538] on input "checkbox" at bounding box center [986, 533] width 9 height 9
click at [1116, 555] on div "Successfully updated 'Koolmore Sellercloud Amazon VendorCentral Dropship Centra…" at bounding box center [1020, 668] width 218 height 254
click at [990, 601] on label at bounding box center [996, 593] width 29 height 15
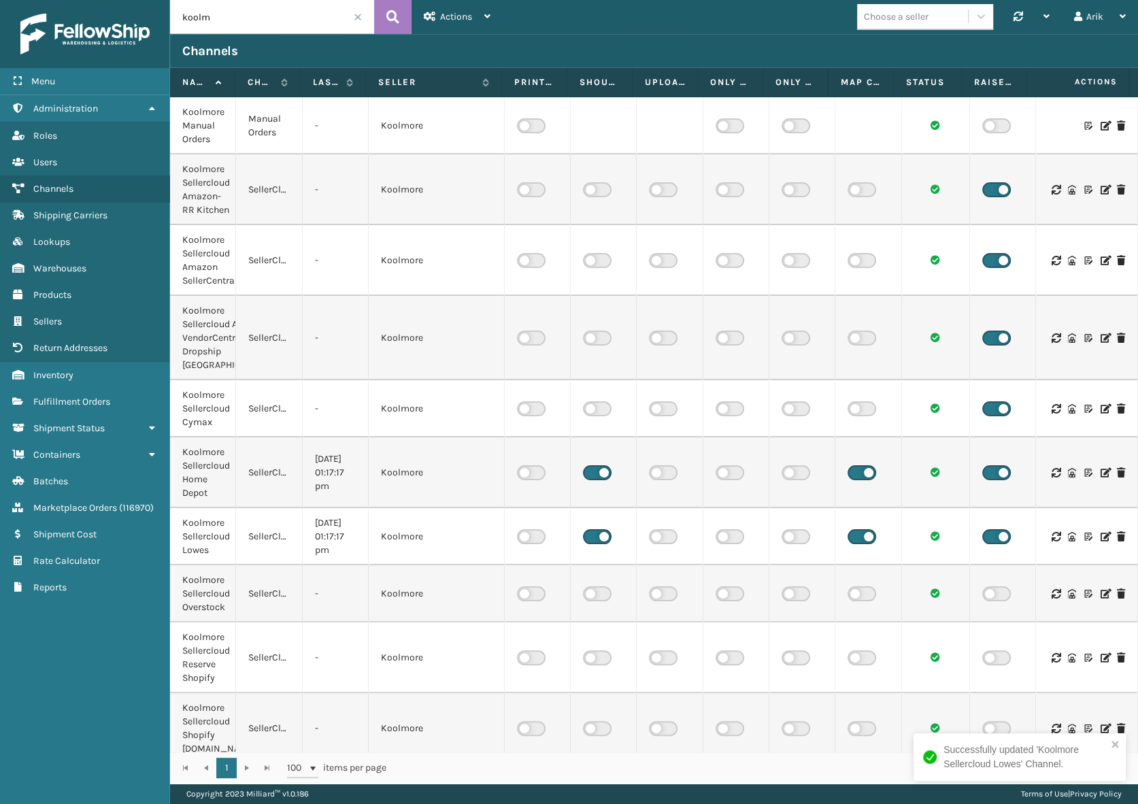
click at [990, 595] on input "checkbox" at bounding box center [986, 590] width 9 height 9
click at [989, 665] on label at bounding box center [996, 657] width 29 height 15
click at [989, 659] on input "checkbox" at bounding box center [986, 654] width 9 height 9
click at [1116, 743] on icon "close" at bounding box center [1115, 743] width 10 height 11
click at [992, 738] on div "Successfully updated 'Koolmore Sellercloud Overstock' Channel. Successfully upd…" at bounding box center [1020, 733] width 218 height 122
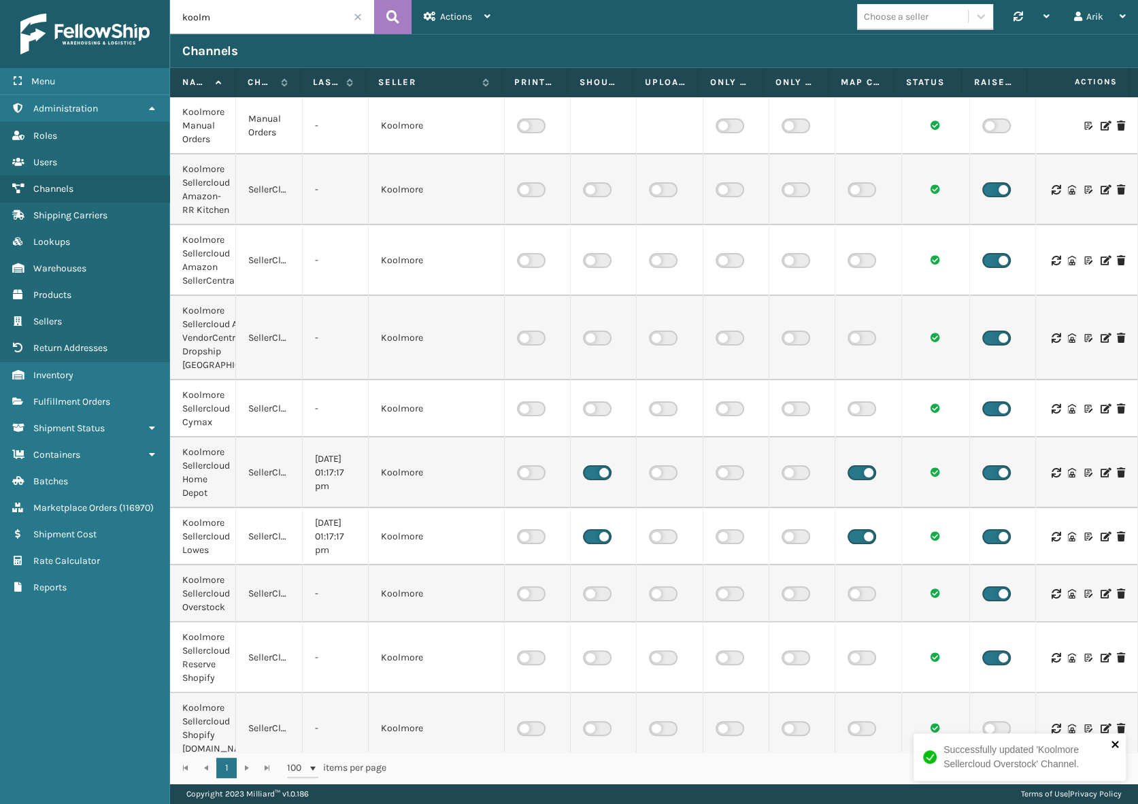
click at [1116, 743] on icon "close" at bounding box center [1115, 743] width 10 height 11
click at [988, 736] on label at bounding box center [996, 728] width 29 height 15
click at [988, 730] on input "checkbox" at bounding box center [986, 725] width 9 height 9
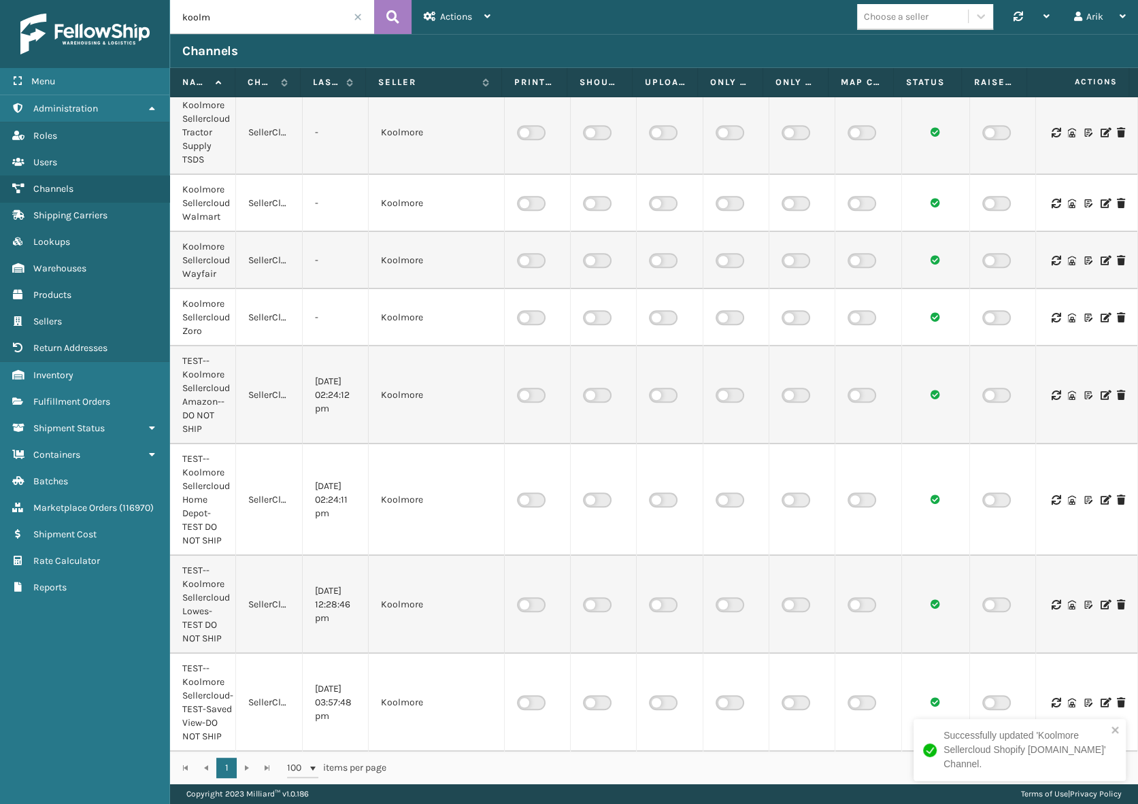
scroll to position [743, 0]
click at [994, 313] on label at bounding box center [996, 317] width 29 height 15
click at [991, 313] on input "checkbox" at bounding box center [986, 314] width 9 height 9
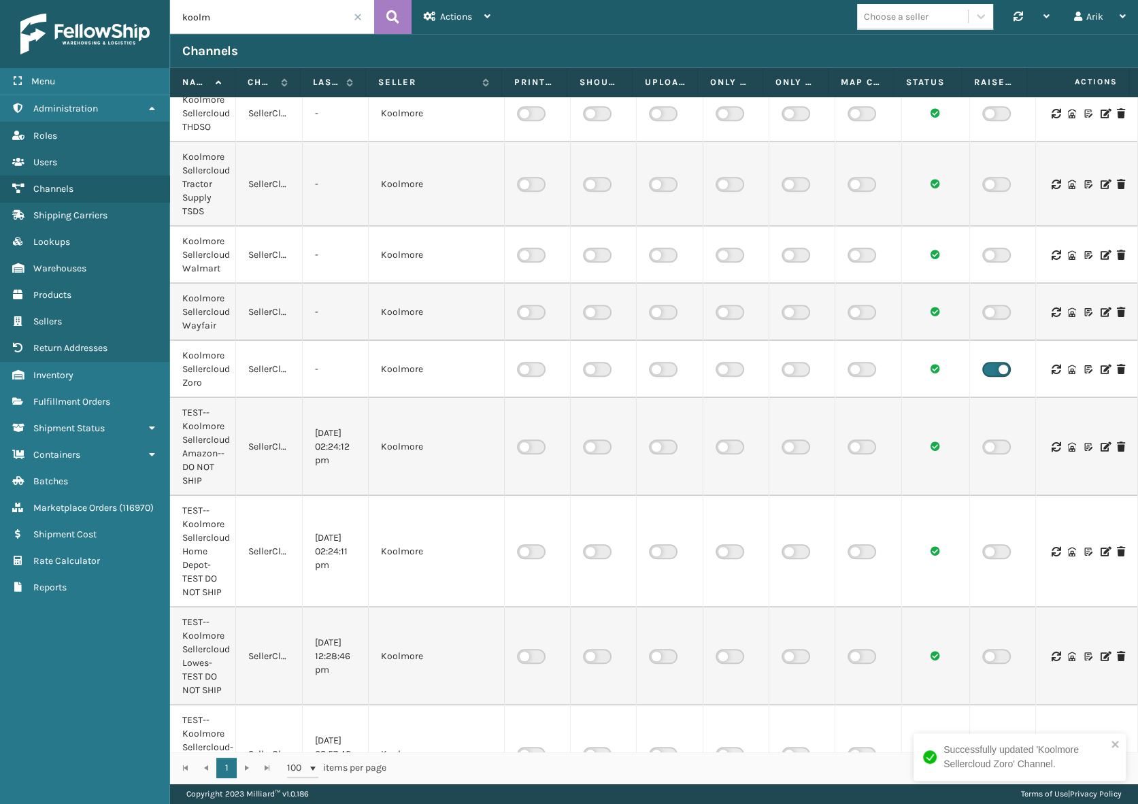
scroll to position [680, 0]
click at [988, 316] on td at bounding box center [1003, 310] width 66 height 57
click at [987, 318] on label at bounding box center [996, 310] width 29 height 15
click at [987, 312] on input "checkbox" at bounding box center [986, 307] width 9 height 9
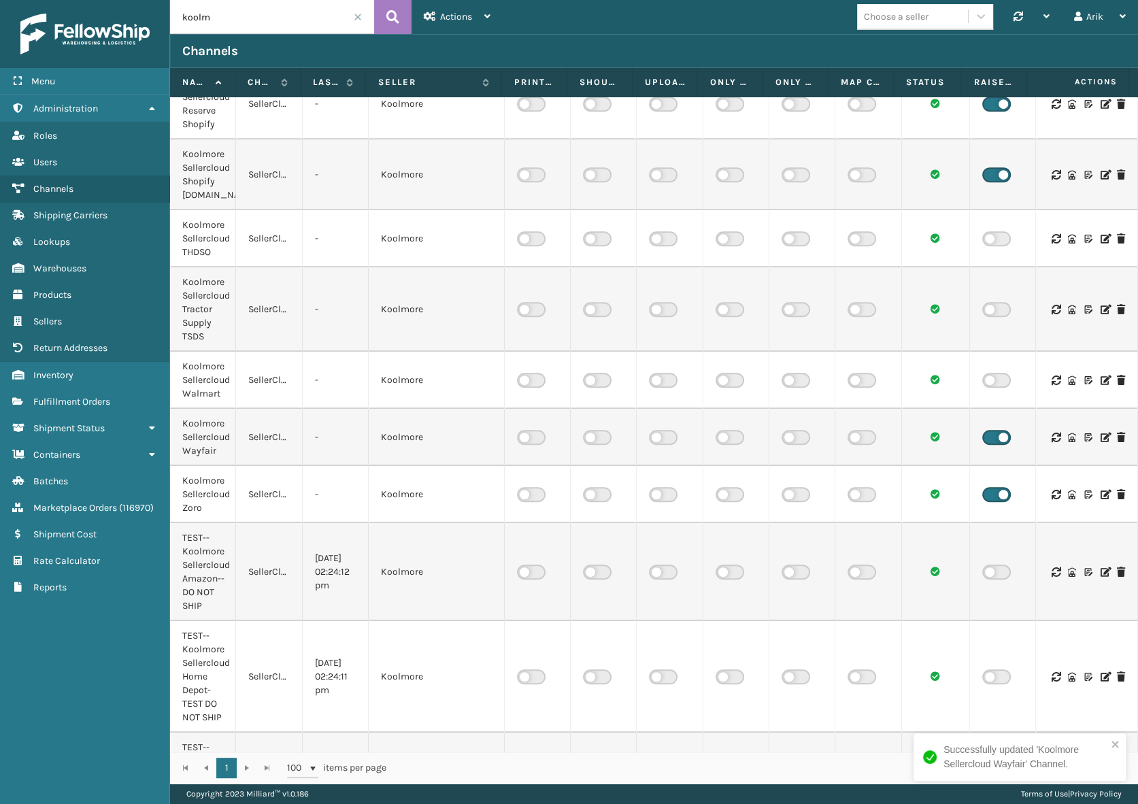
scroll to position [556, 0]
click at [987, 385] on label at bounding box center [996, 377] width 29 height 15
click at [987, 379] on input "checkbox" at bounding box center [986, 374] width 9 height 9
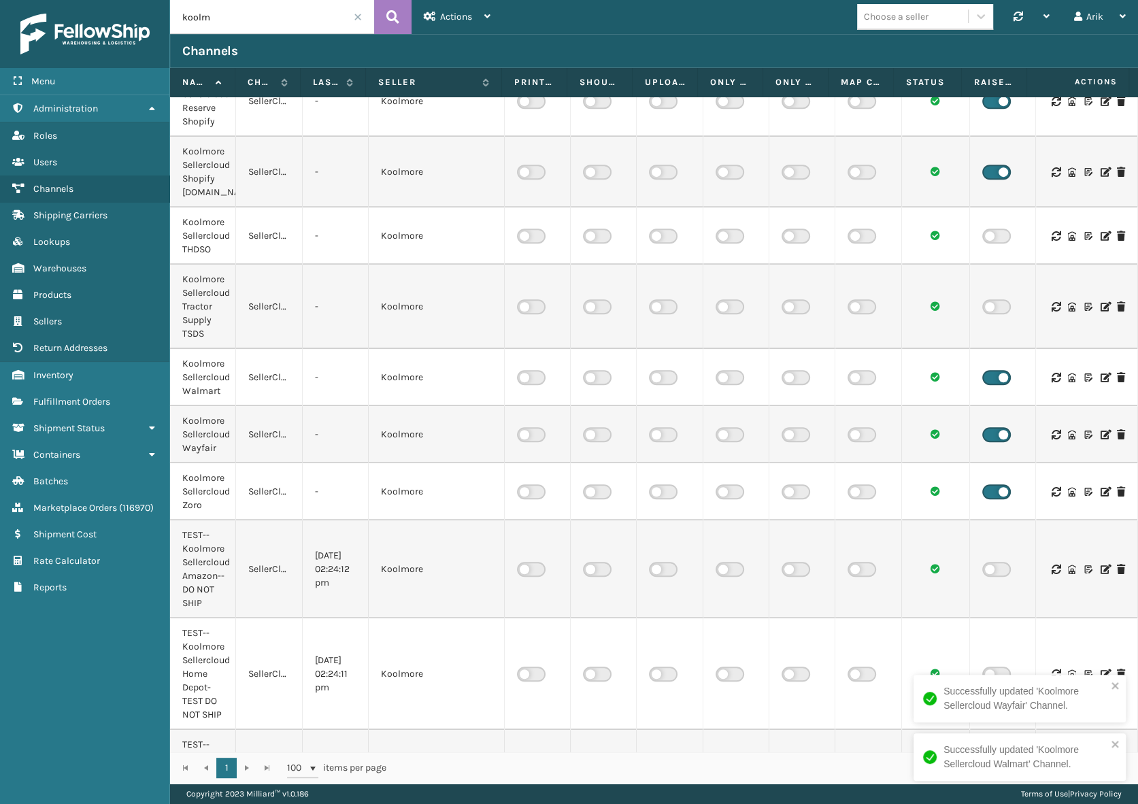
click at [985, 314] on label at bounding box center [996, 306] width 29 height 15
click at [985, 308] on input "checkbox" at bounding box center [986, 303] width 9 height 9
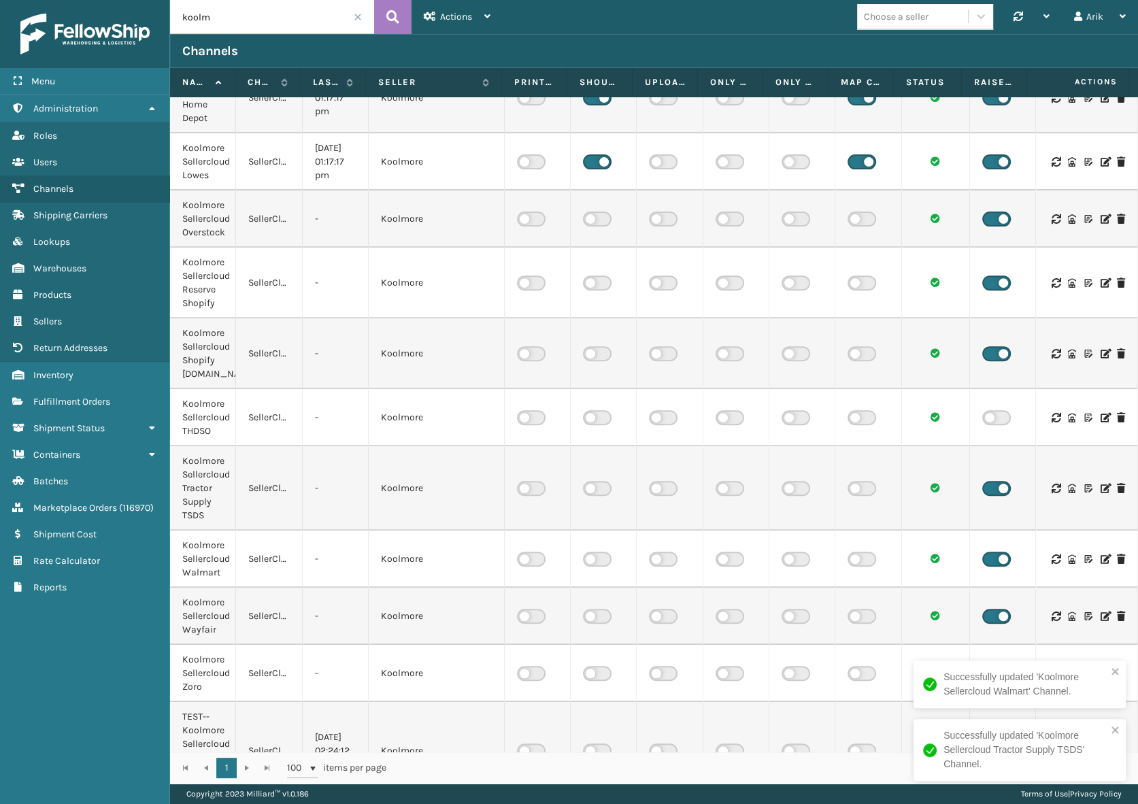
scroll to position [432, 0]
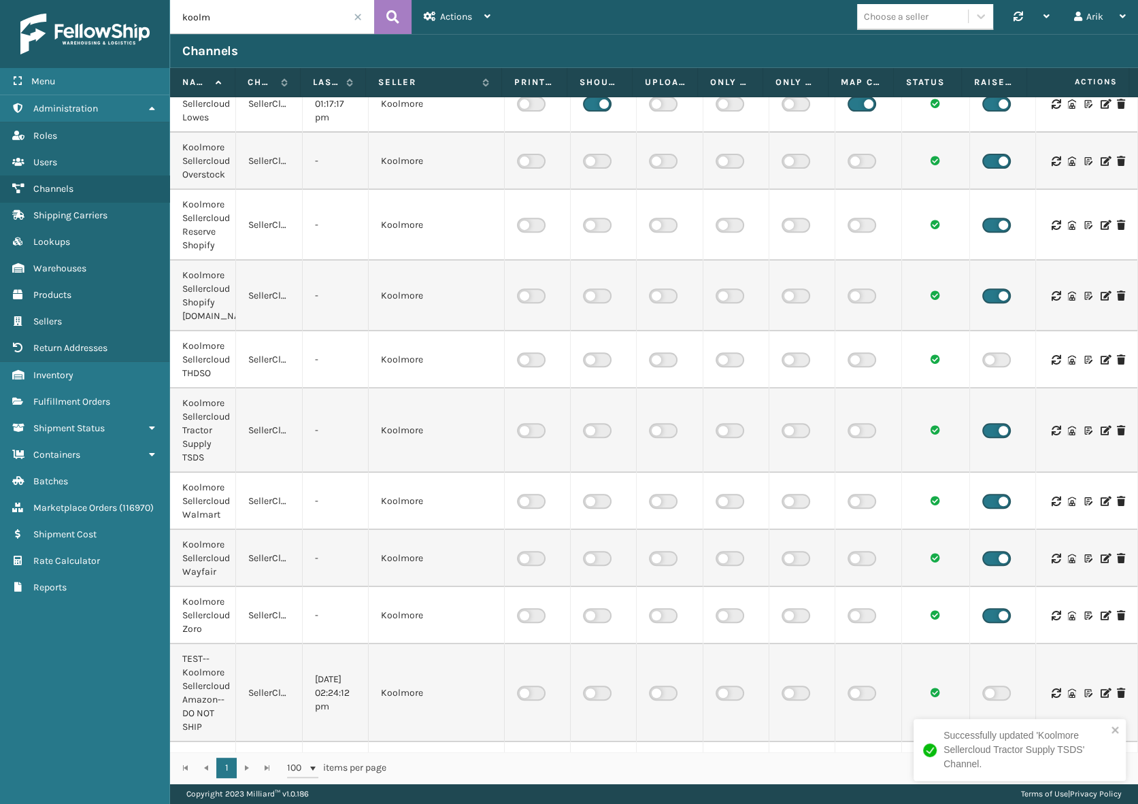
click at [987, 367] on label at bounding box center [996, 359] width 29 height 15
click at [987, 361] on input "checkbox" at bounding box center [986, 356] width 9 height 9
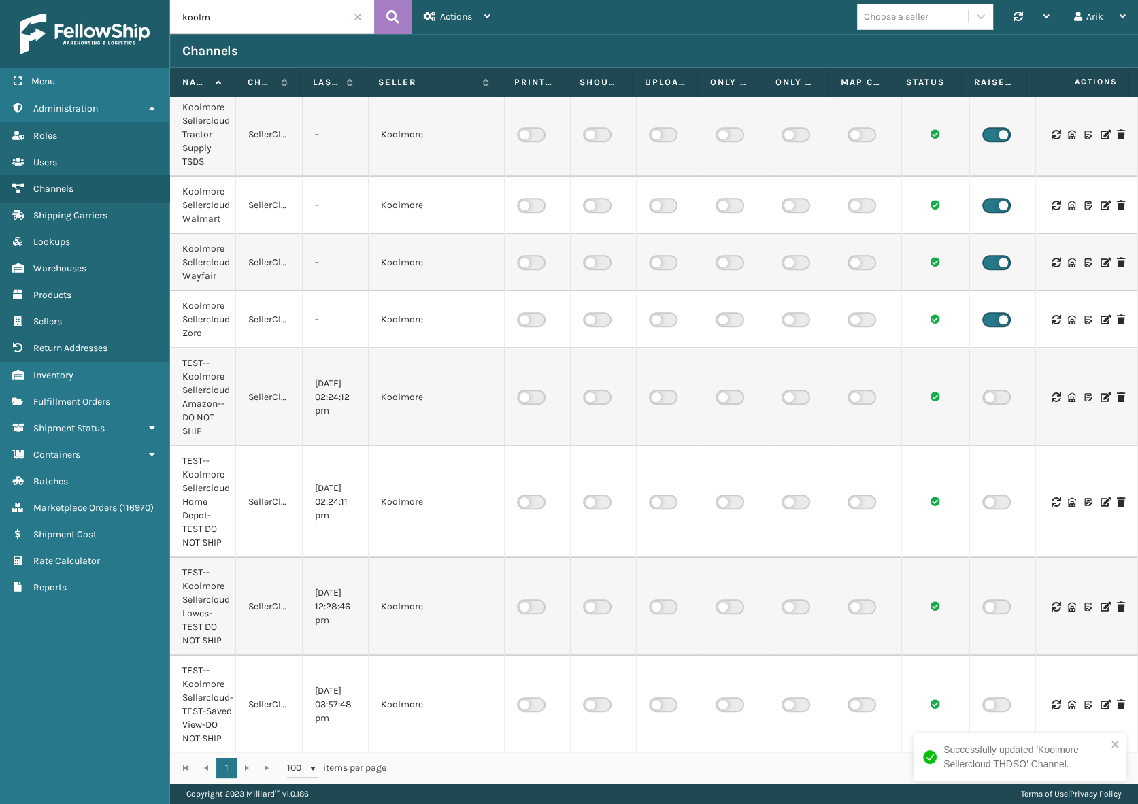
scroll to position [743, 0]
click at [193, 18] on input "koolm" at bounding box center [272, 17] width 204 height 34
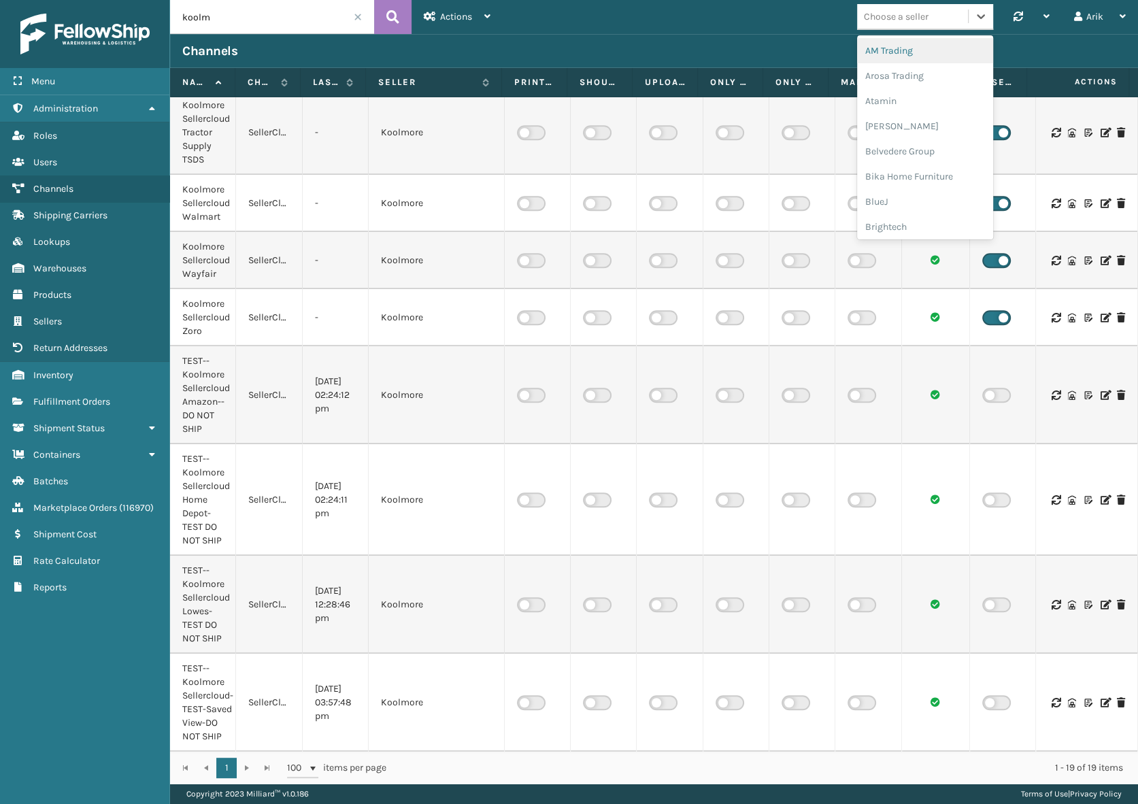
click at [927, 11] on div "Choose a seller" at bounding box center [896, 17] width 65 height 14
click at [894, 106] on div "Emson" at bounding box center [925, 105] width 136 height 25
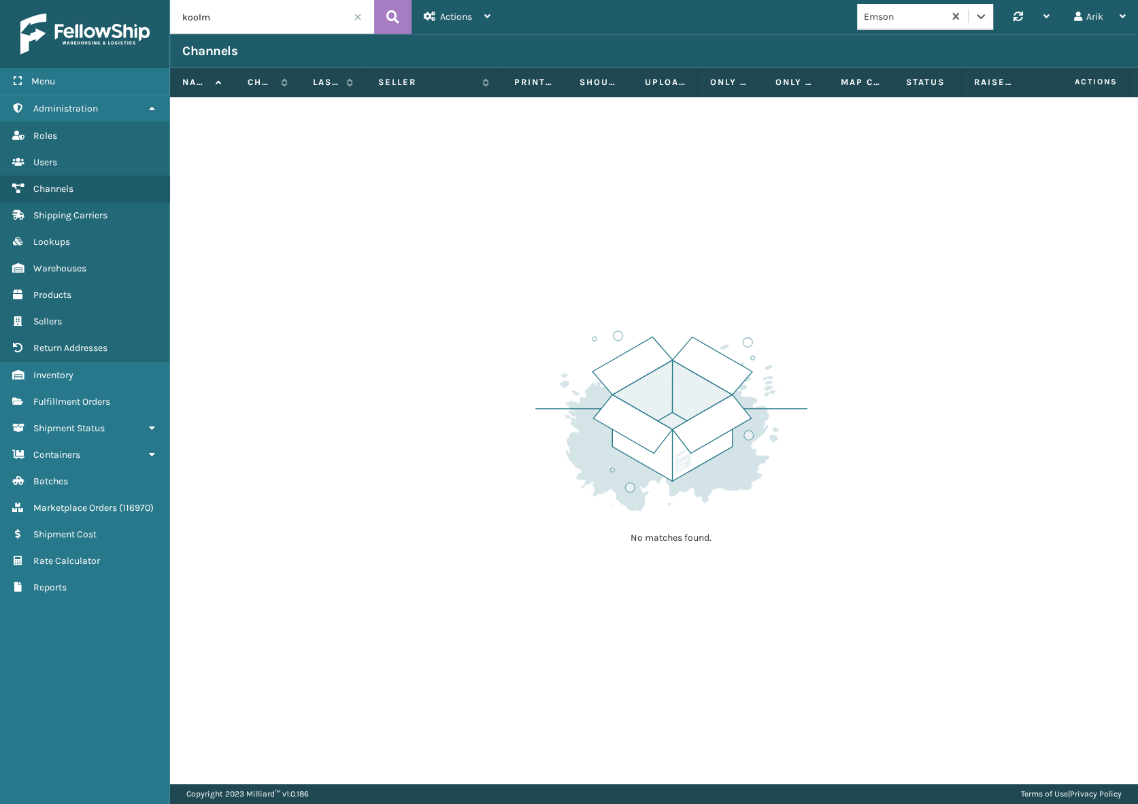
click at [354, 20] on span at bounding box center [358, 17] width 8 height 8
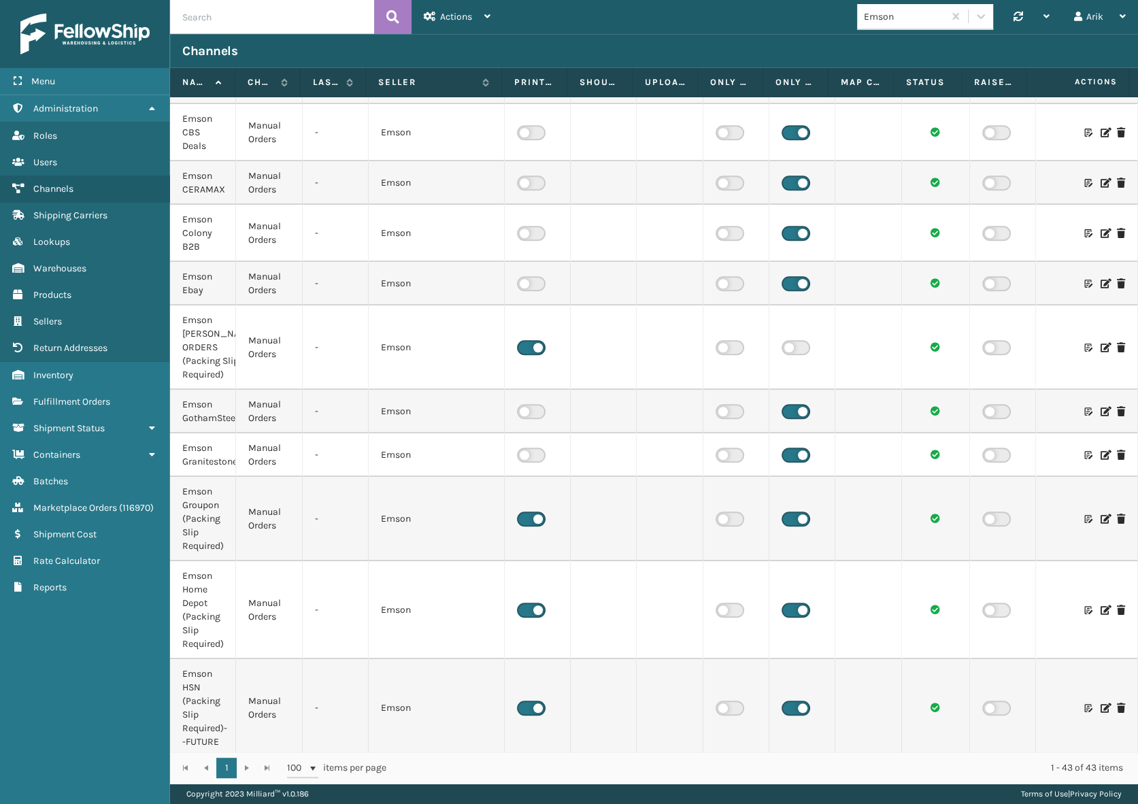
scroll to position [803, 0]
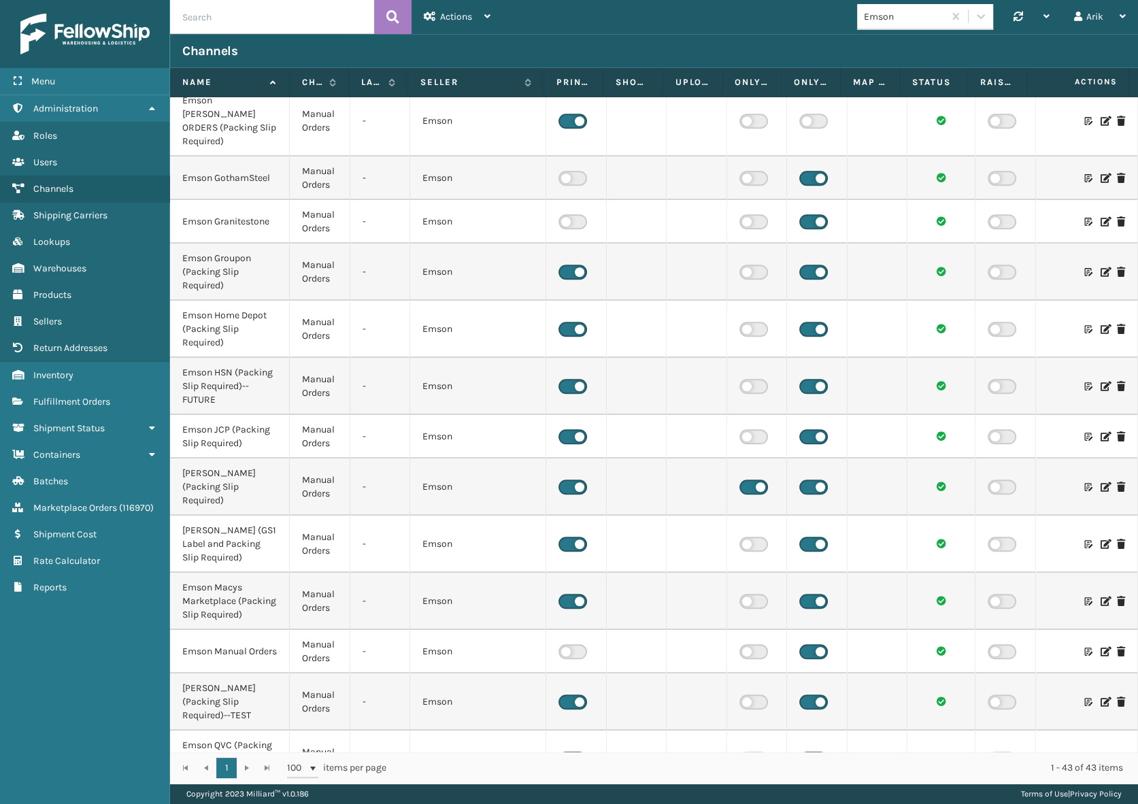
drag, startPoint x: 231, startPoint y: 84, endPoint x: 287, endPoint y: 92, distance: 56.4
click at [287, 92] on span at bounding box center [287, 211] width 4 height 286
drag, startPoint x: 182, startPoint y: 257, endPoint x: 228, endPoint y: 270, distance: 48.7
click at [228, 270] on div "Emson Groupon (Packing Slip Required)" at bounding box center [229, 272] width 95 height 41
copy div "(Packing Slip Required)"
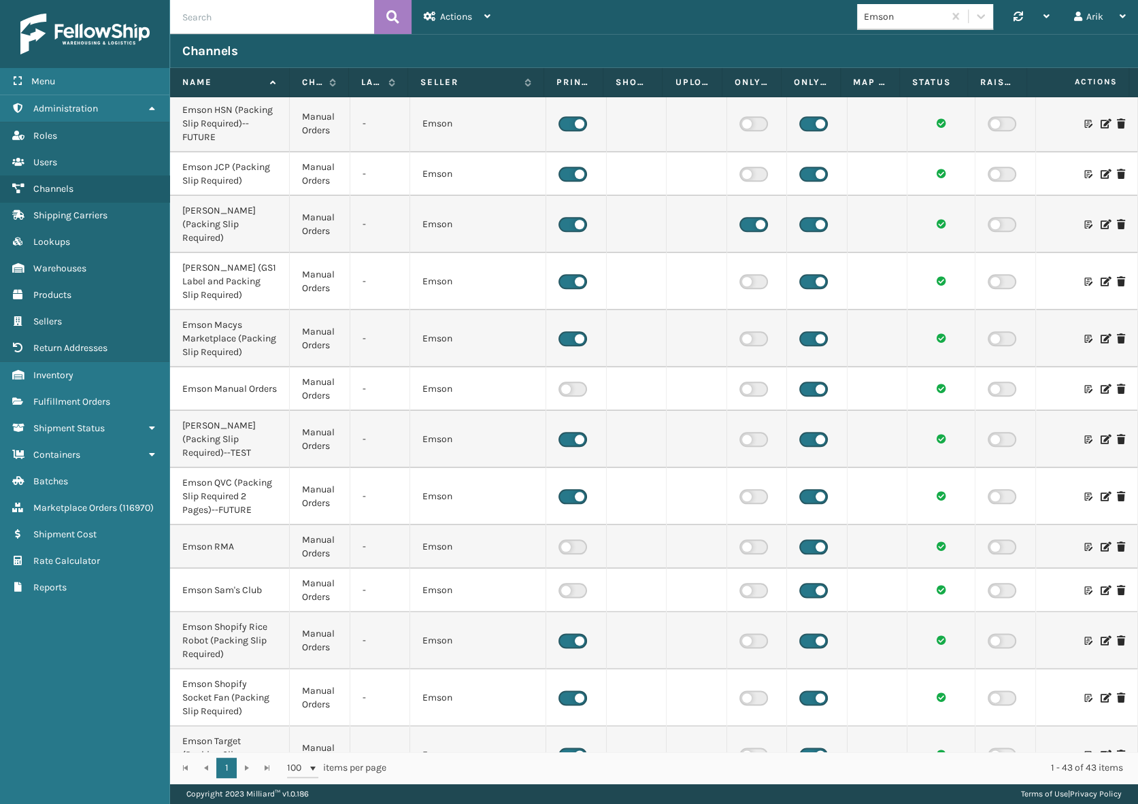
scroll to position [1112, 0]
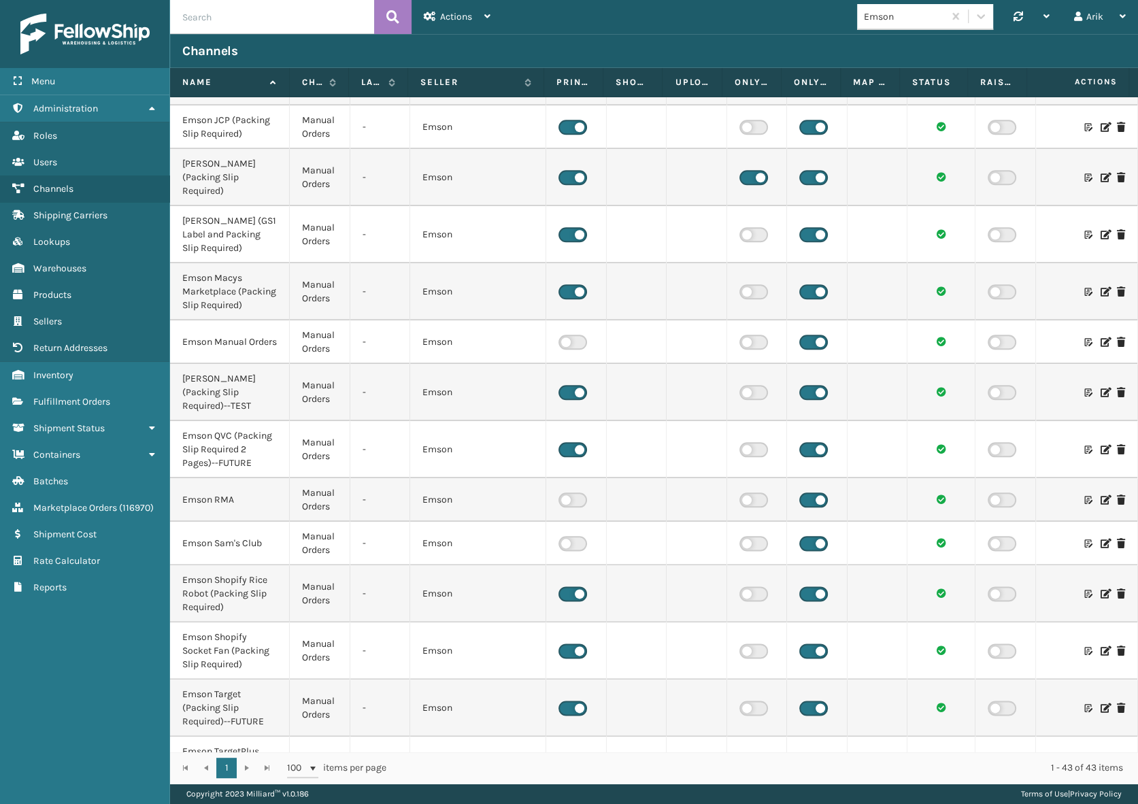
click at [233, 444] on div "Emson QVC (Packing Slip Required 2 Pages)--FUTURE" at bounding box center [229, 449] width 95 height 41
click at [232, 444] on div "Emson QVC (Packing Slip Required 2 Pages)--FUTURE" at bounding box center [229, 449] width 95 height 41
copy div "FUTURE"
click at [1100, 388] on icon at bounding box center [1104, 393] width 8 height 10
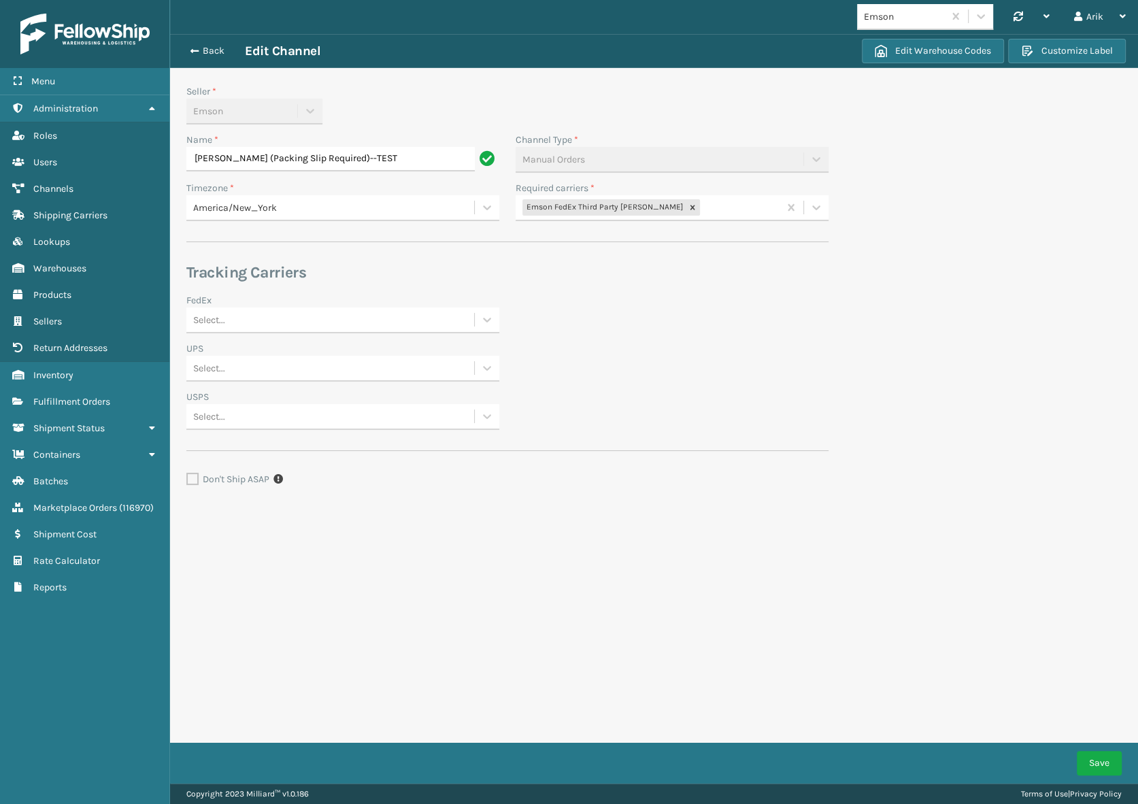
click at [372, 159] on input "[PERSON_NAME] (Packing Slip Required)--TEST" at bounding box center [330, 159] width 288 height 24
type input "[PERSON_NAME] (Packing Slip Required)--FUTURE"
click at [1103, 764] on button "Save" at bounding box center [1098, 763] width 45 height 24
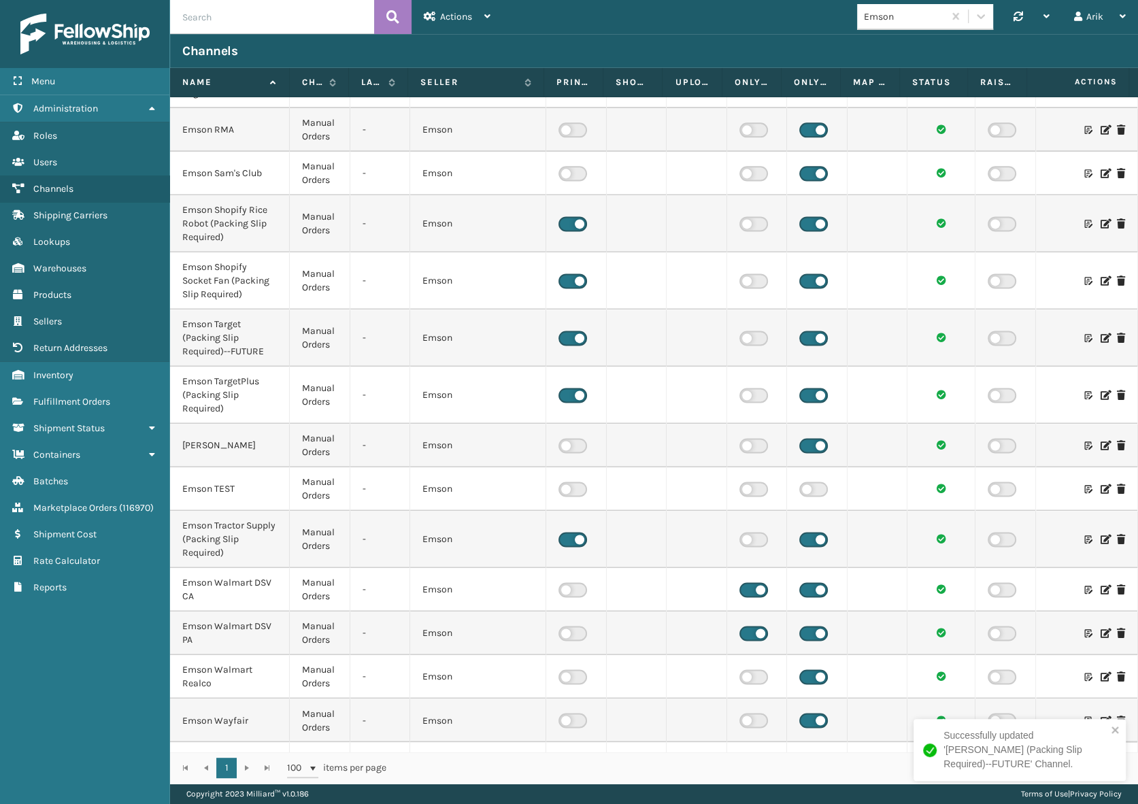
scroll to position [1502, 0]
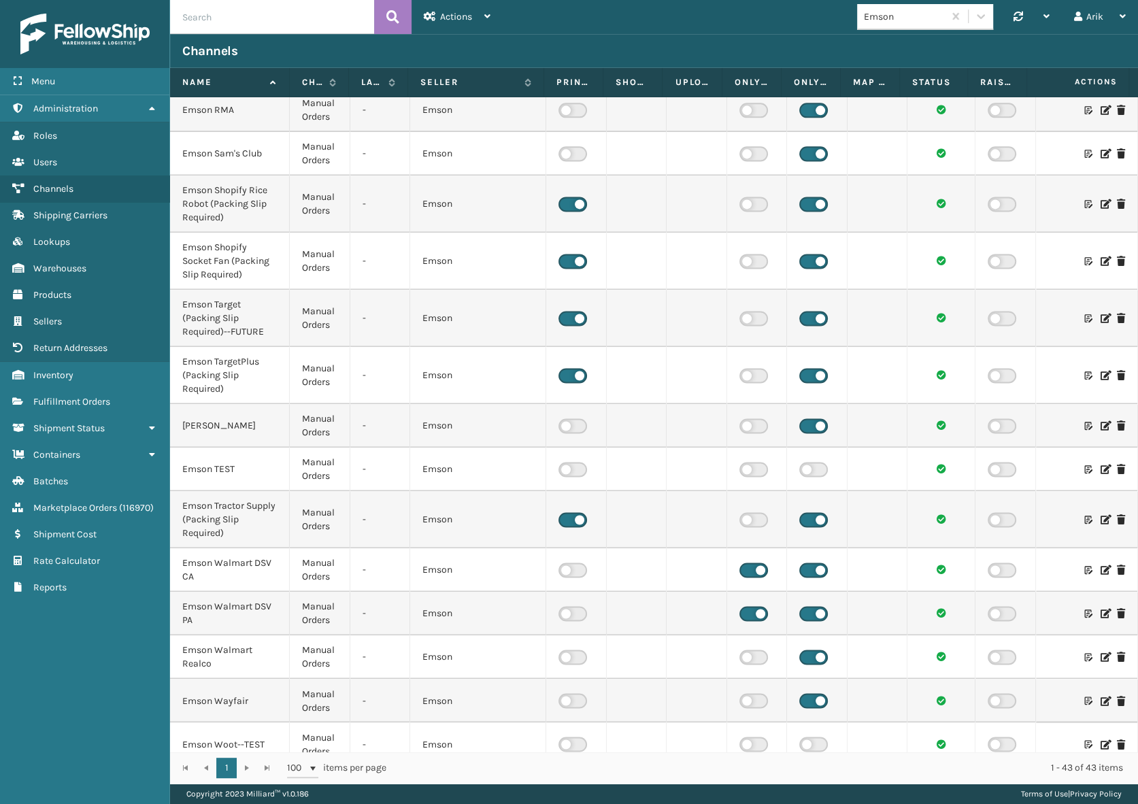
click at [1100, 464] on icon at bounding box center [1104, 469] width 8 height 10
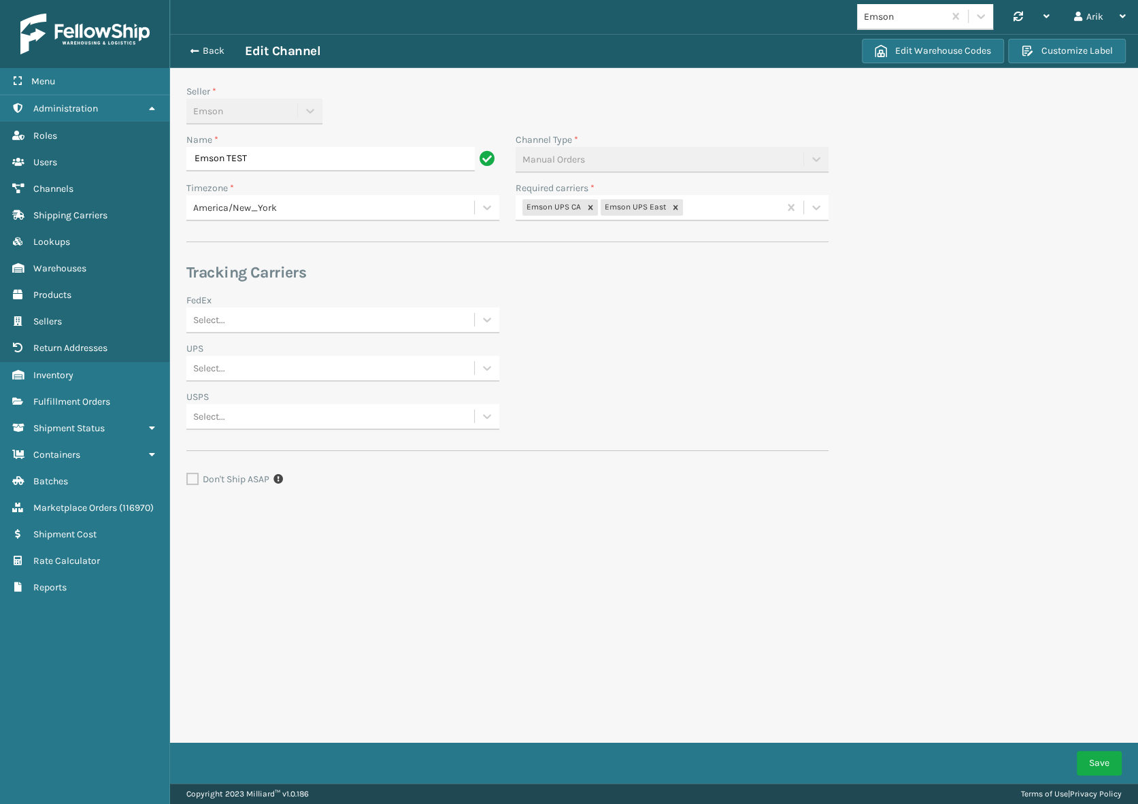
click at [224, 156] on input "Emson TEST" at bounding box center [330, 159] width 288 height 24
type input "Emson--TEST"
click button "Save" at bounding box center [1098, 763] width 45 height 24
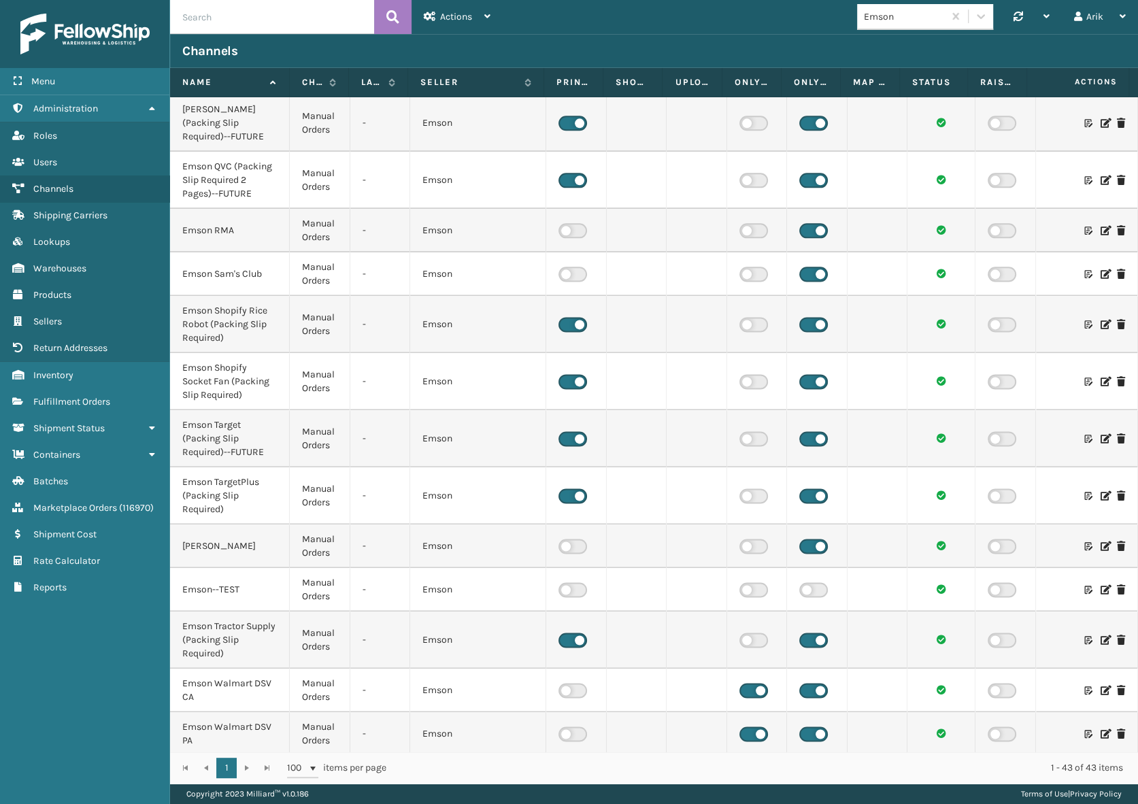
scroll to position [1421, 0]
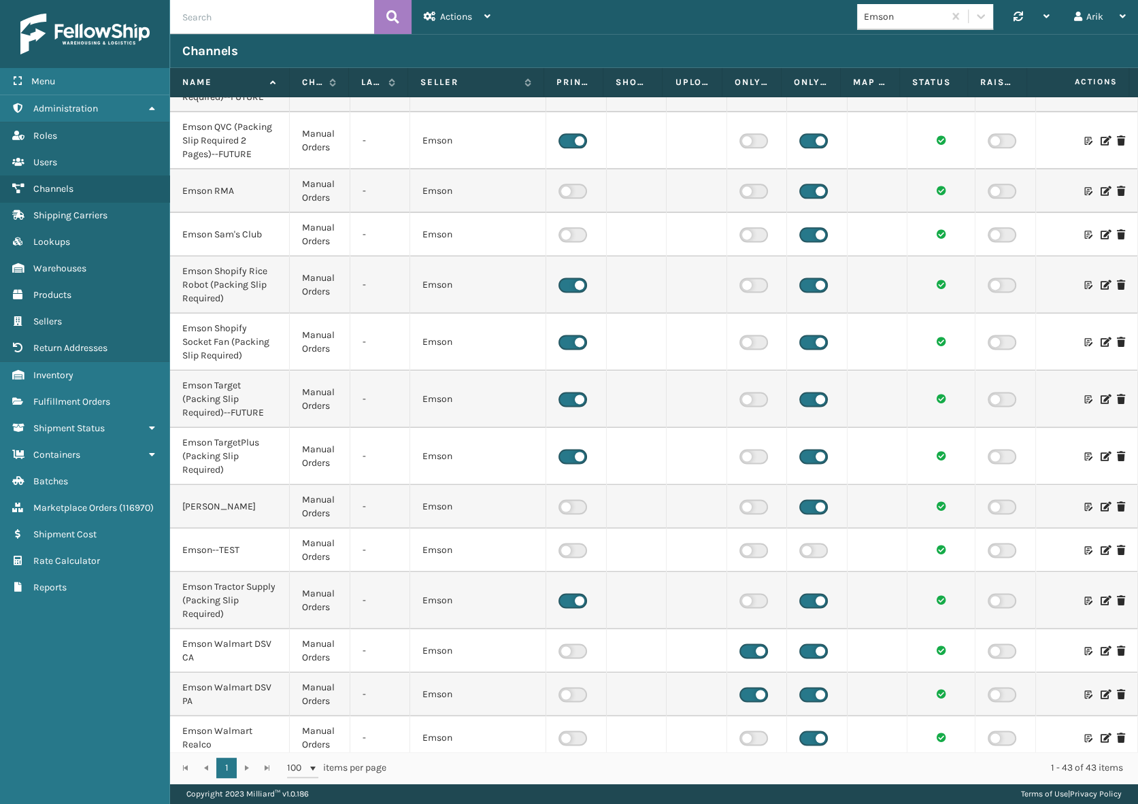
click at [936, 394] on icon at bounding box center [941, 399] width 10 height 10
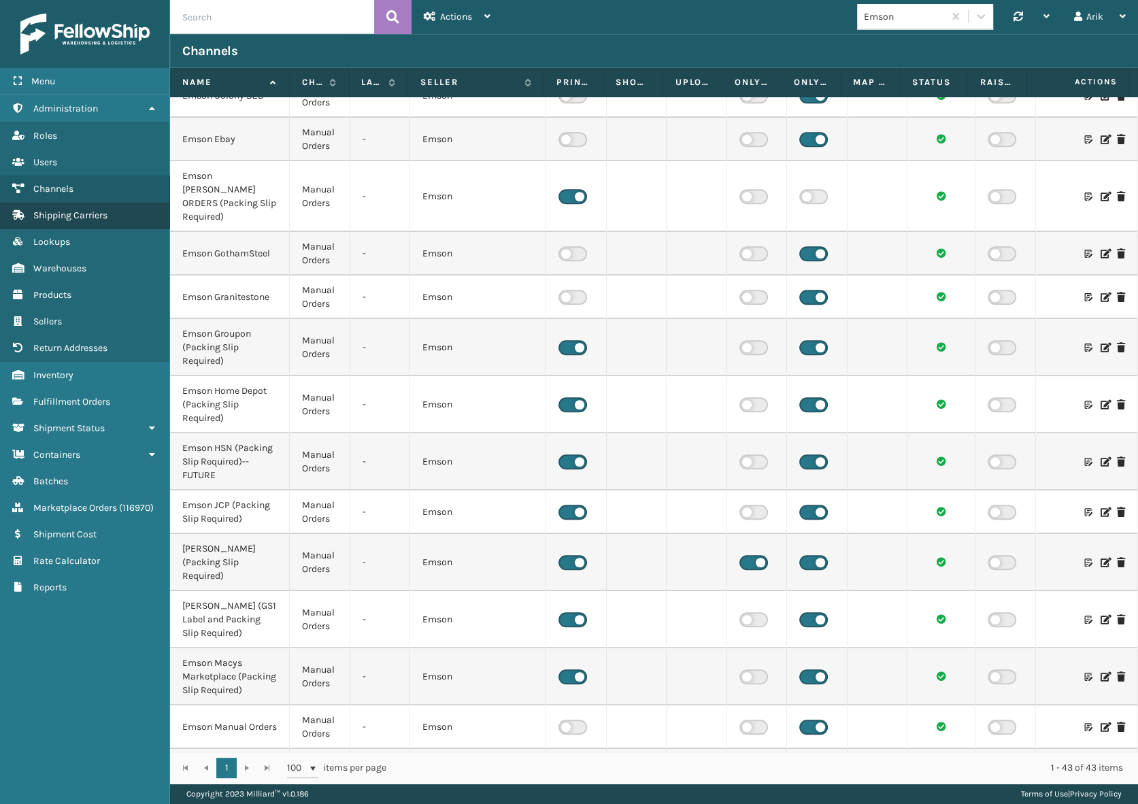
scroll to position [575, 0]
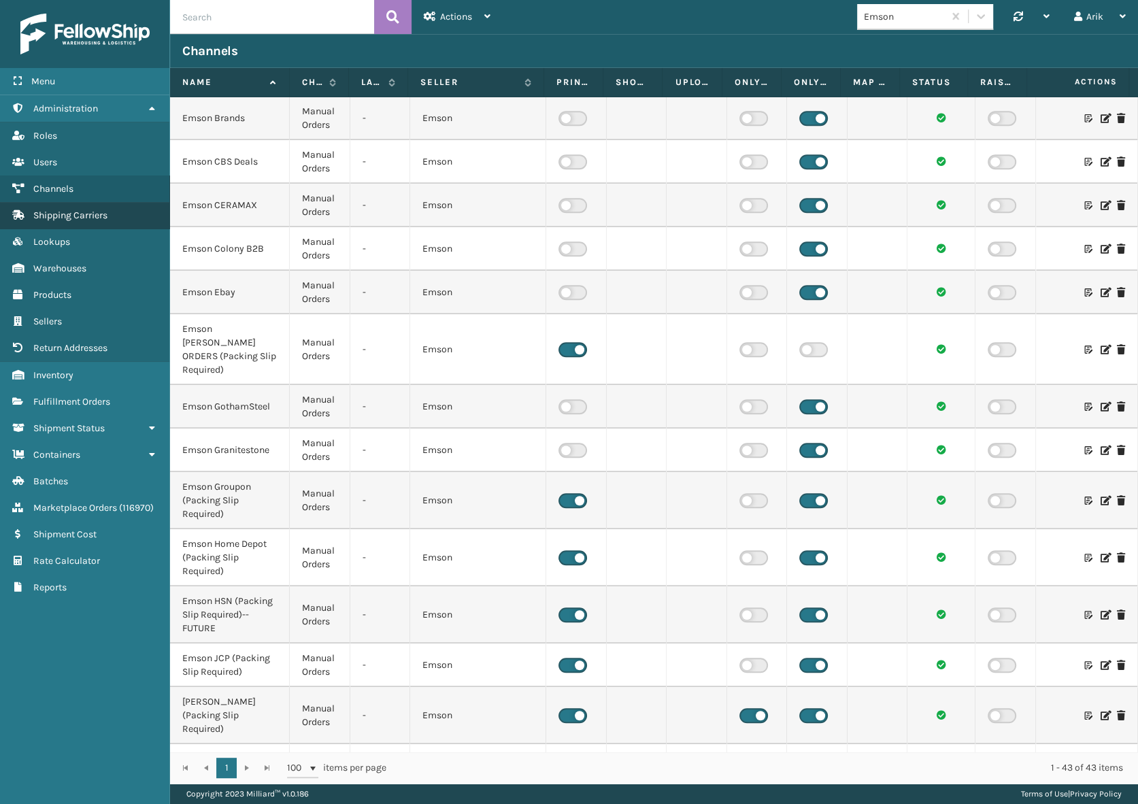
click at [71, 211] on span "Shipping Carriers" at bounding box center [70, 215] width 74 height 12
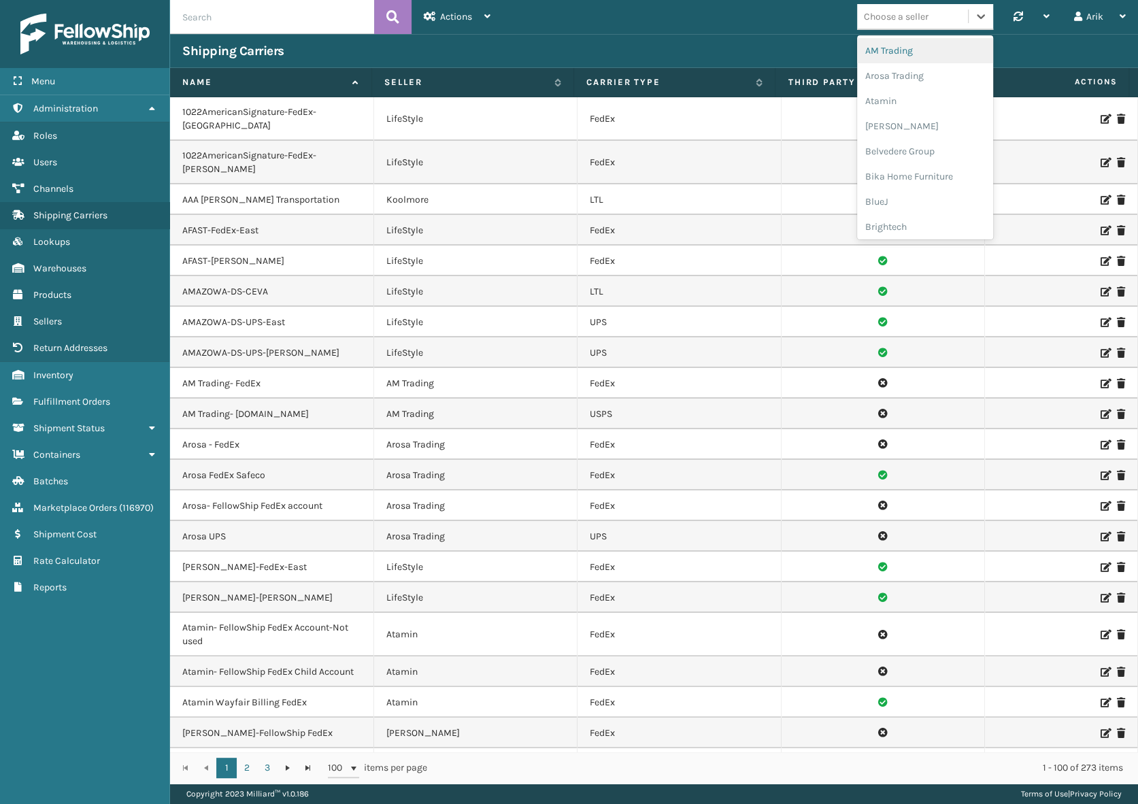
click at [929, 13] on div "Choose a seller" at bounding box center [912, 16] width 111 height 22
click at [914, 194] on div "SleepGeekz" at bounding box center [925, 198] width 136 height 25
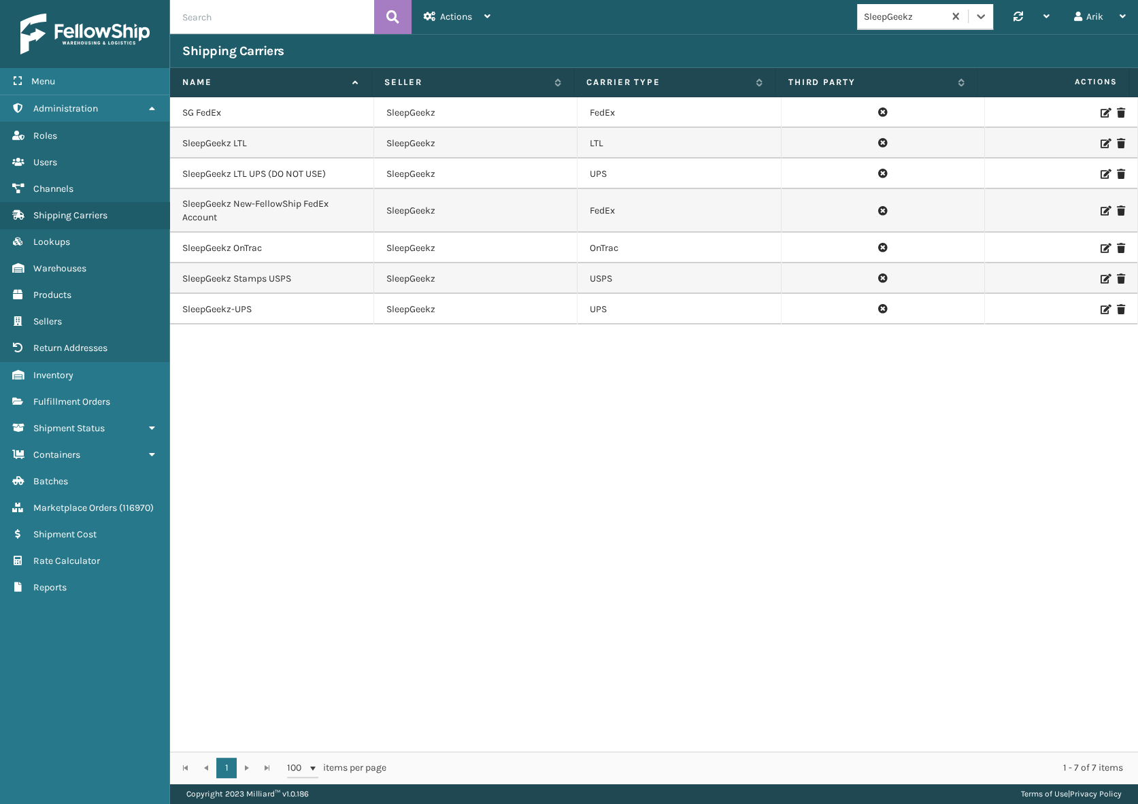
click at [1100, 109] on icon at bounding box center [1104, 113] width 8 height 10
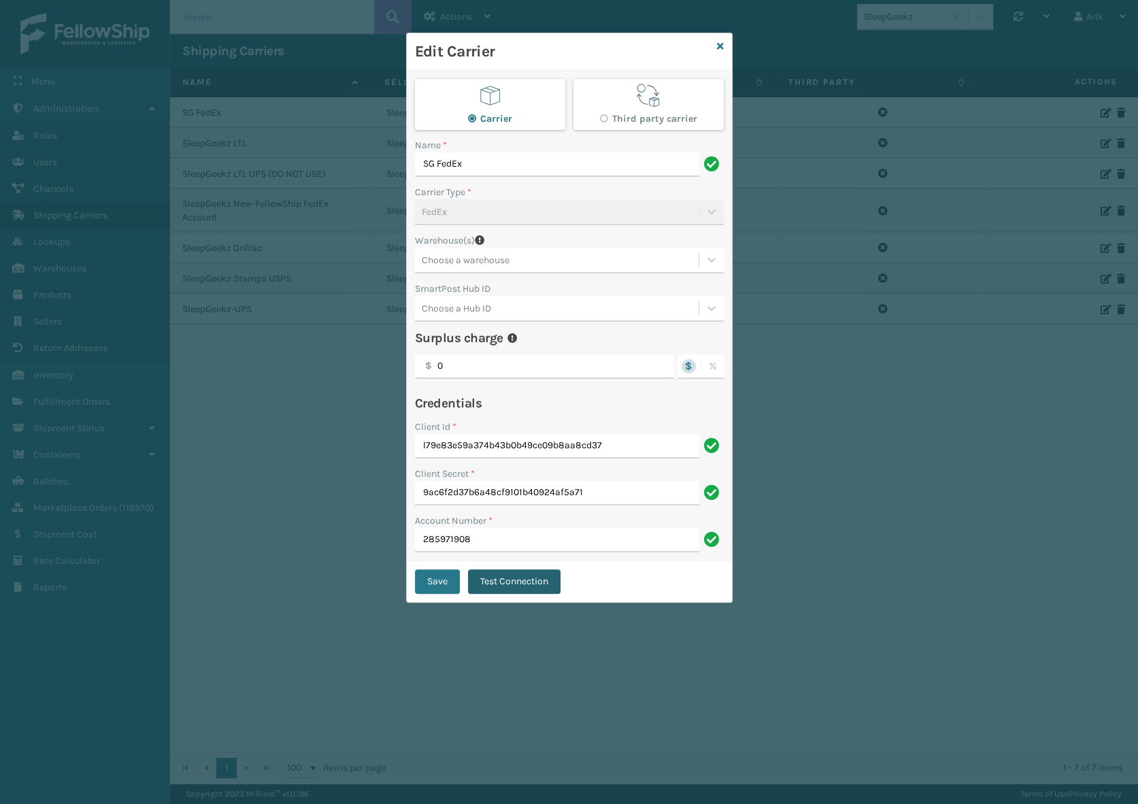
click at [521, 572] on button "Test Connection" at bounding box center [514, 581] width 92 height 24
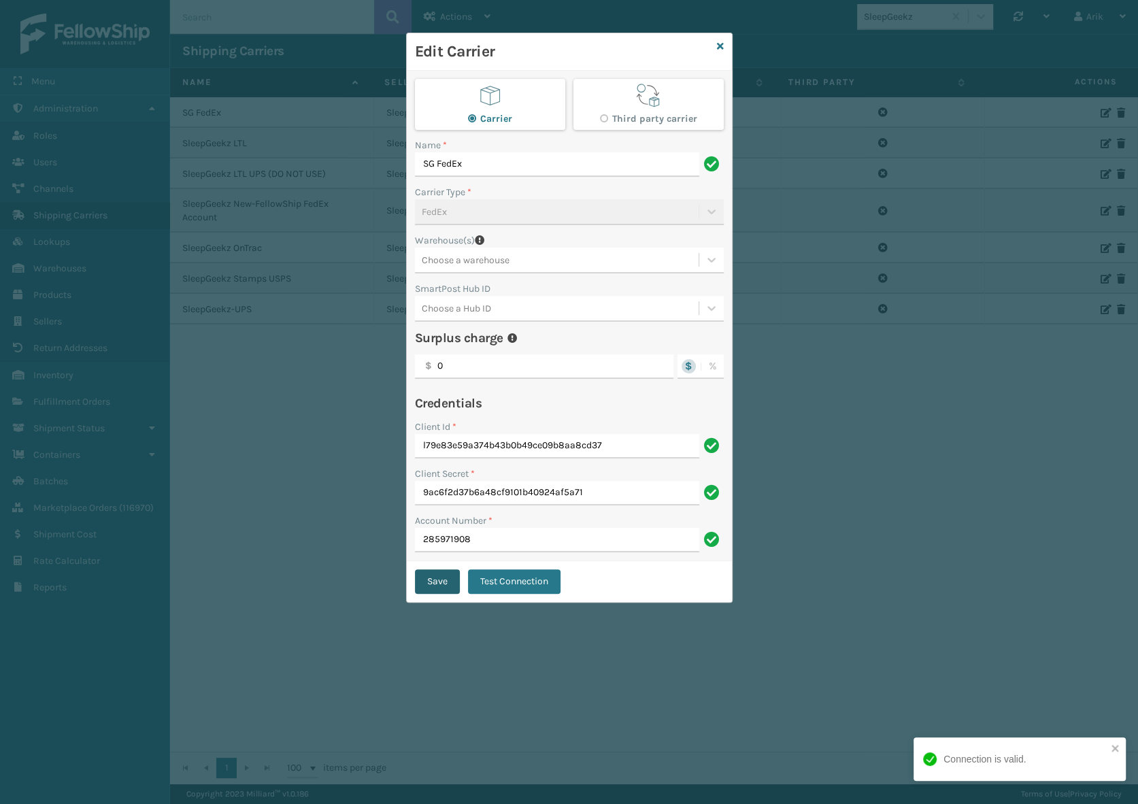
click at [422, 579] on button "Save" at bounding box center [437, 581] width 45 height 24
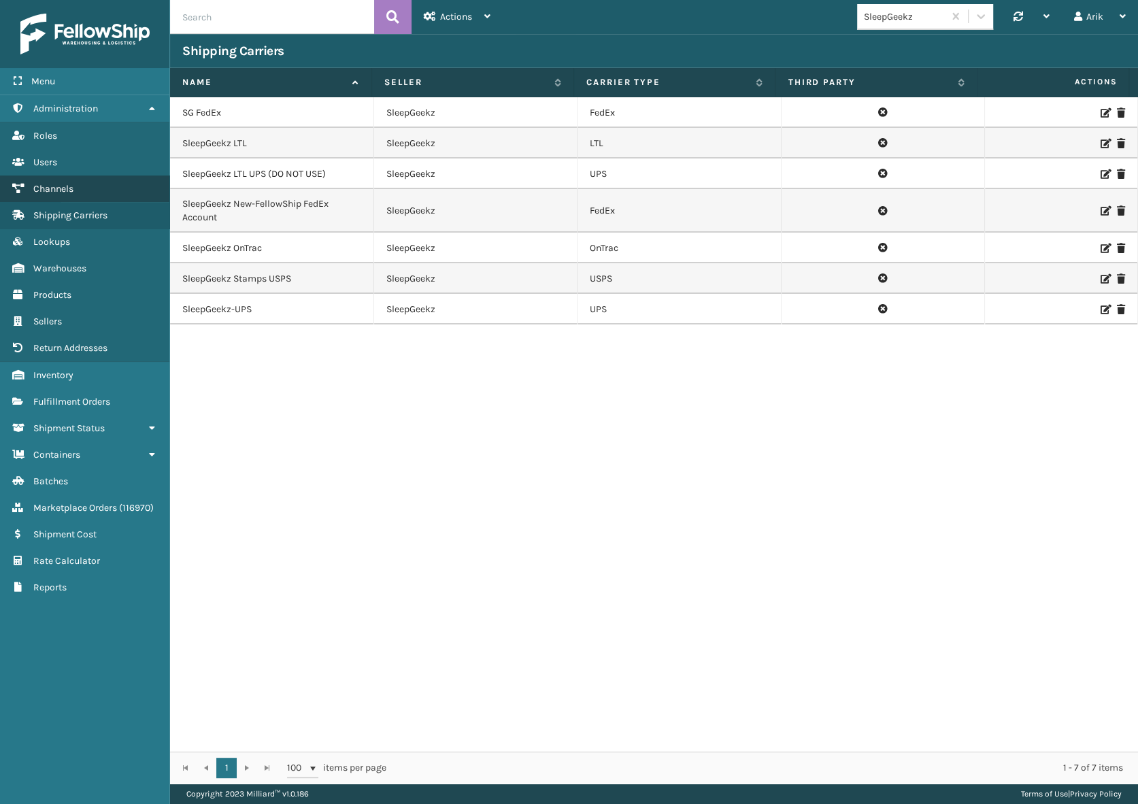
click at [53, 190] on span "Channels" at bounding box center [53, 189] width 40 height 12
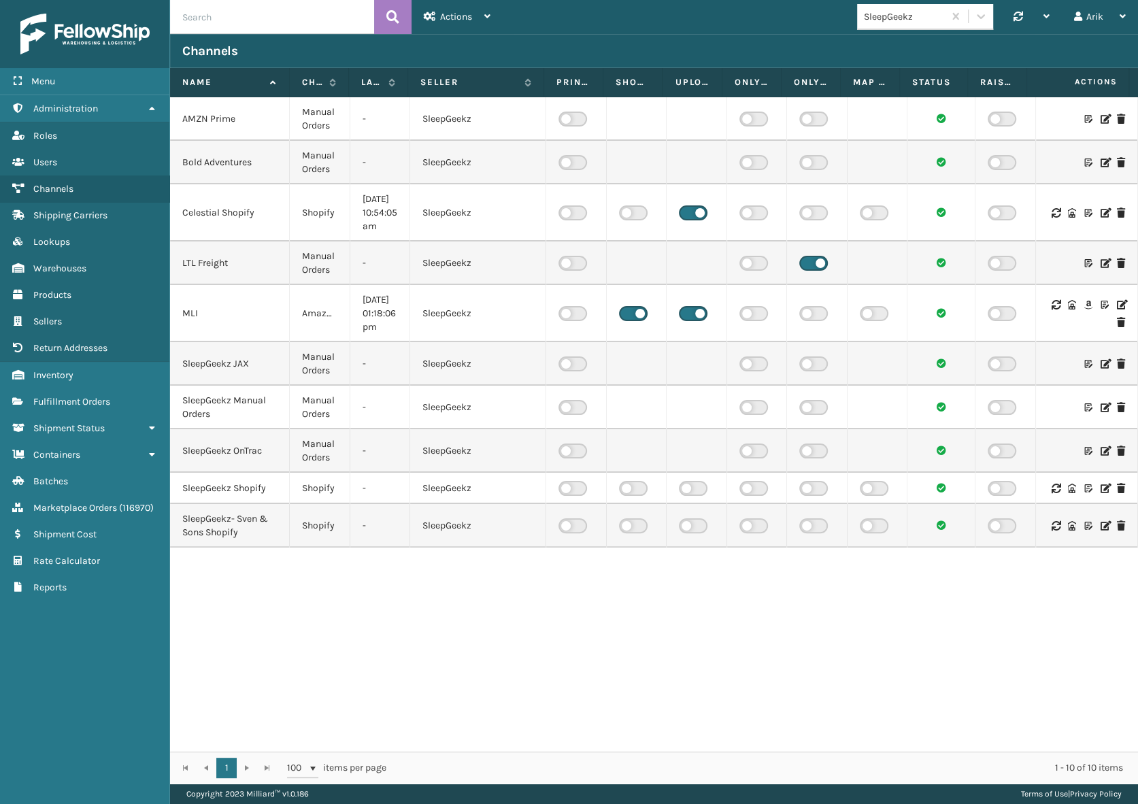
click at [1117, 305] on icon at bounding box center [1121, 305] width 8 height 10
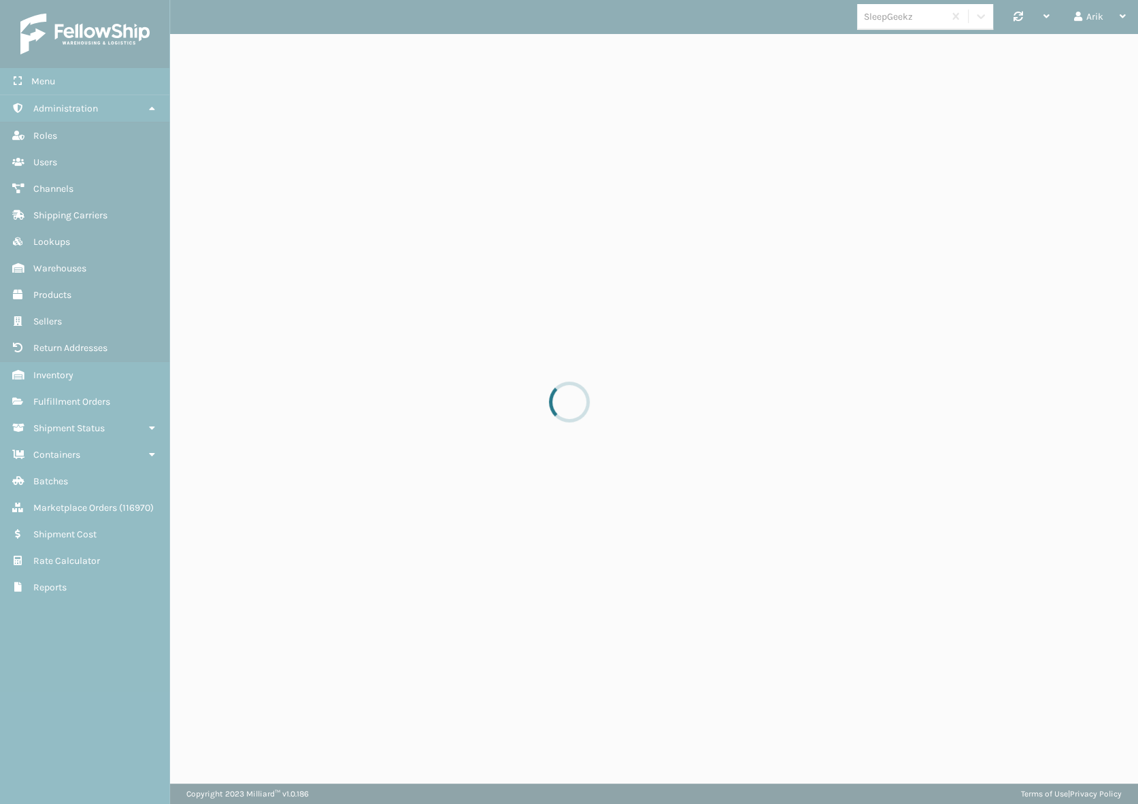
select select "pm"
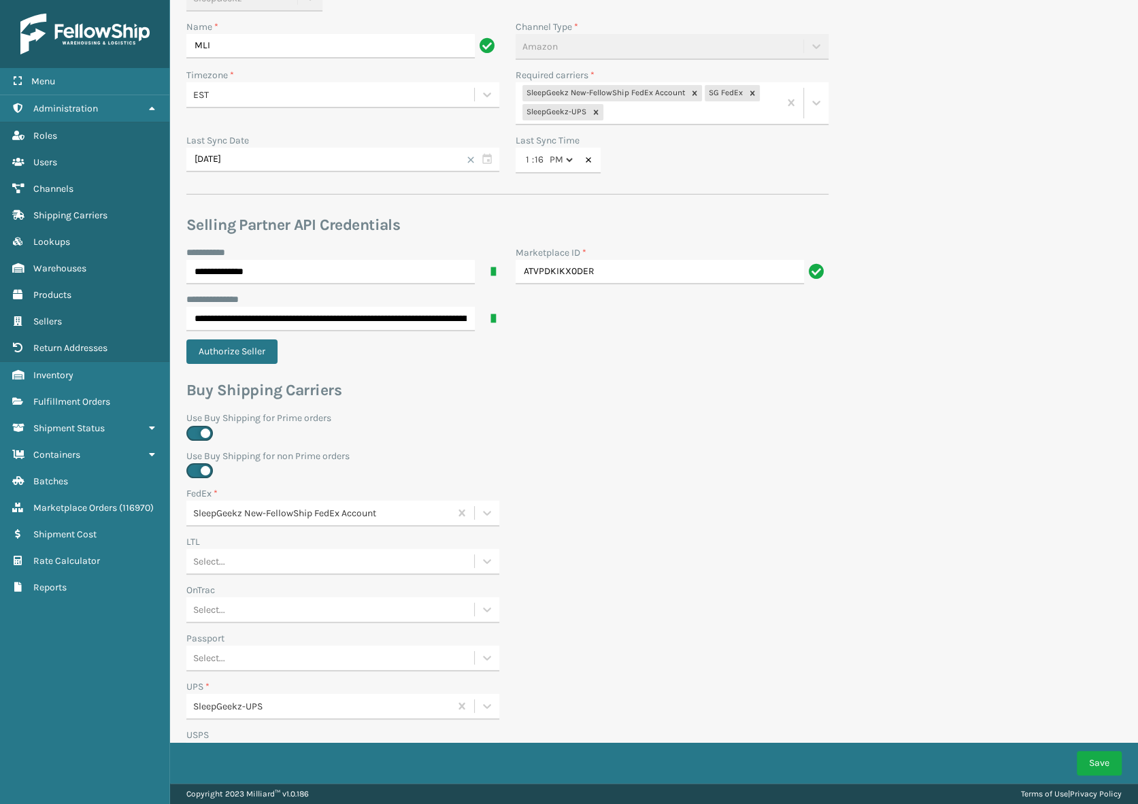
scroll to position [185, 0]
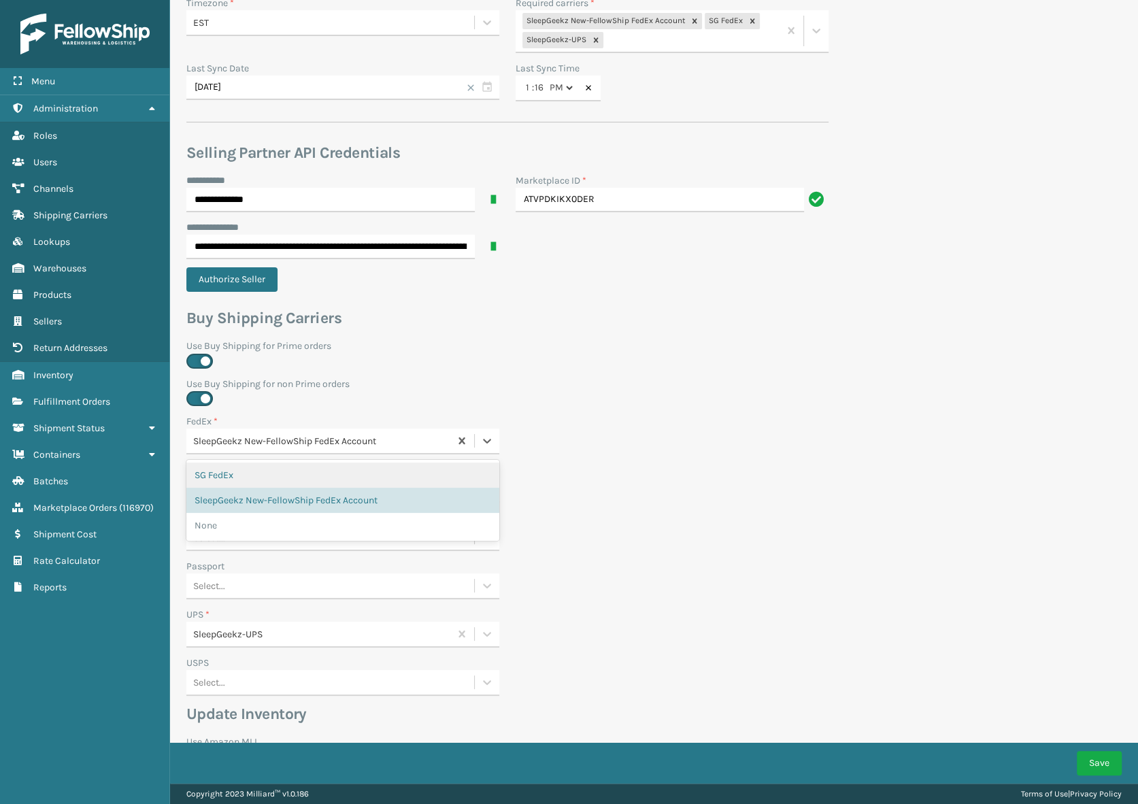
click at [395, 443] on div "SleepGeekz New-FellowShip FedEx Account" at bounding box center [322, 441] width 258 height 14
click at [691, 345] on label "Use Buy Shipping for Prime orders" at bounding box center [507, 346] width 642 height 14
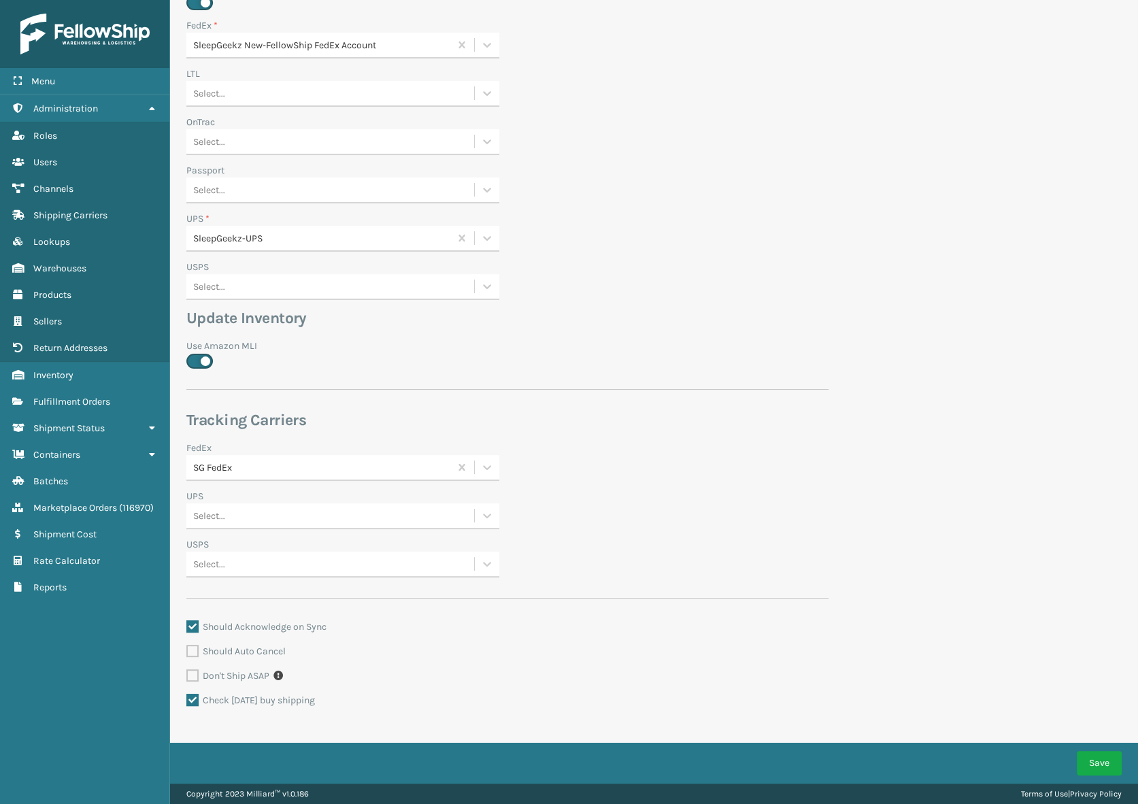
scroll to position [581, 0]
click at [291, 470] on div "SG FedEx" at bounding box center [322, 466] width 258 height 14
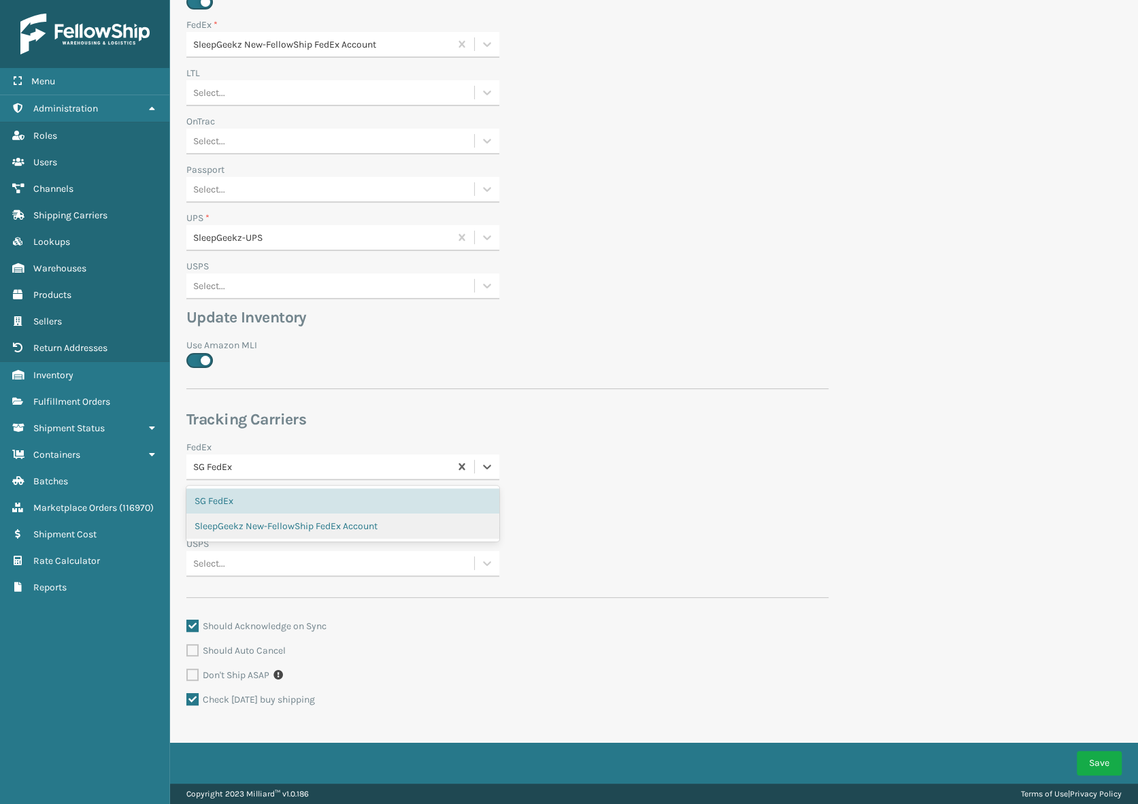
click at [292, 522] on div "SleepGeekz New-FellowShip FedEx Account" at bounding box center [342, 525] width 313 height 25
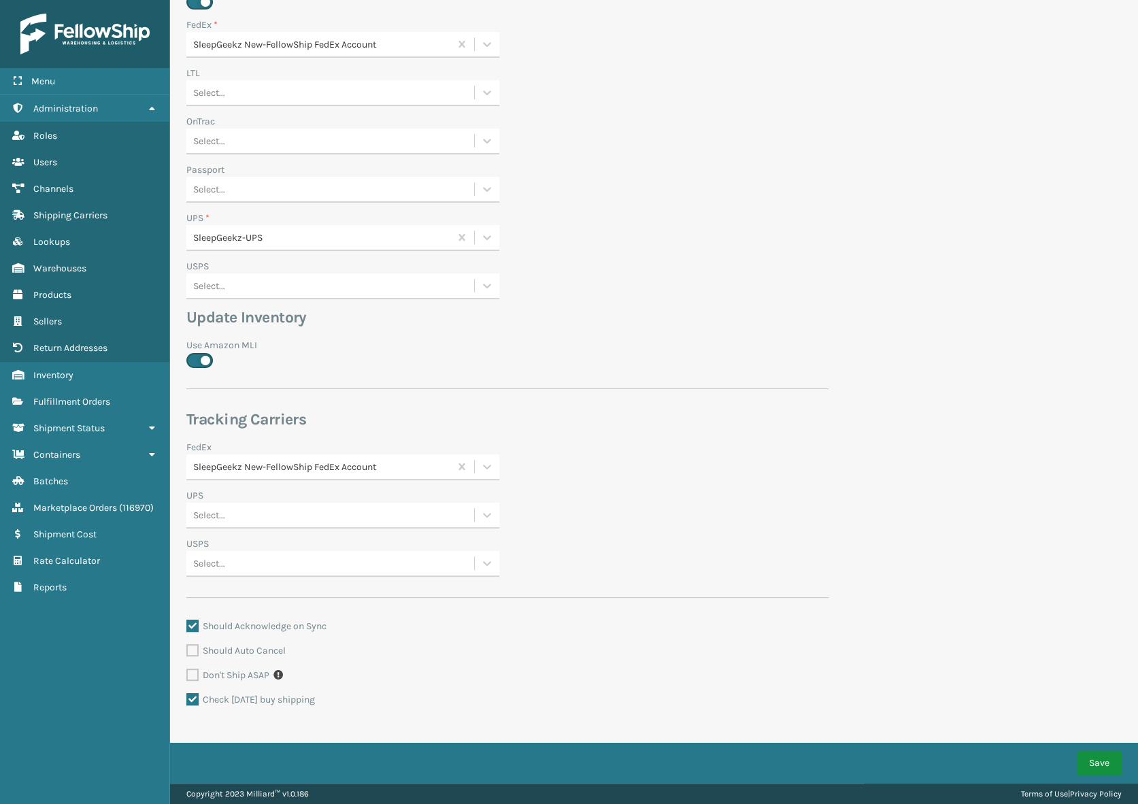
click at [1104, 760] on button "Save" at bounding box center [1098, 763] width 45 height 24
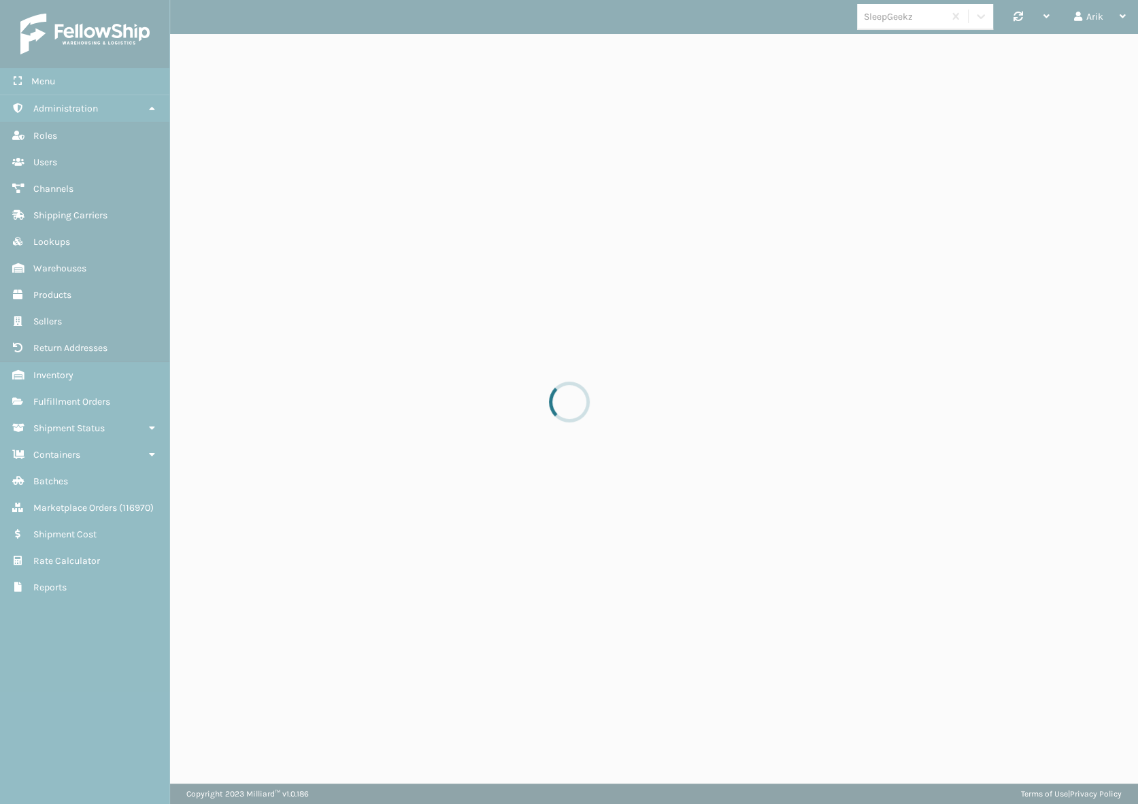
select select "pm"
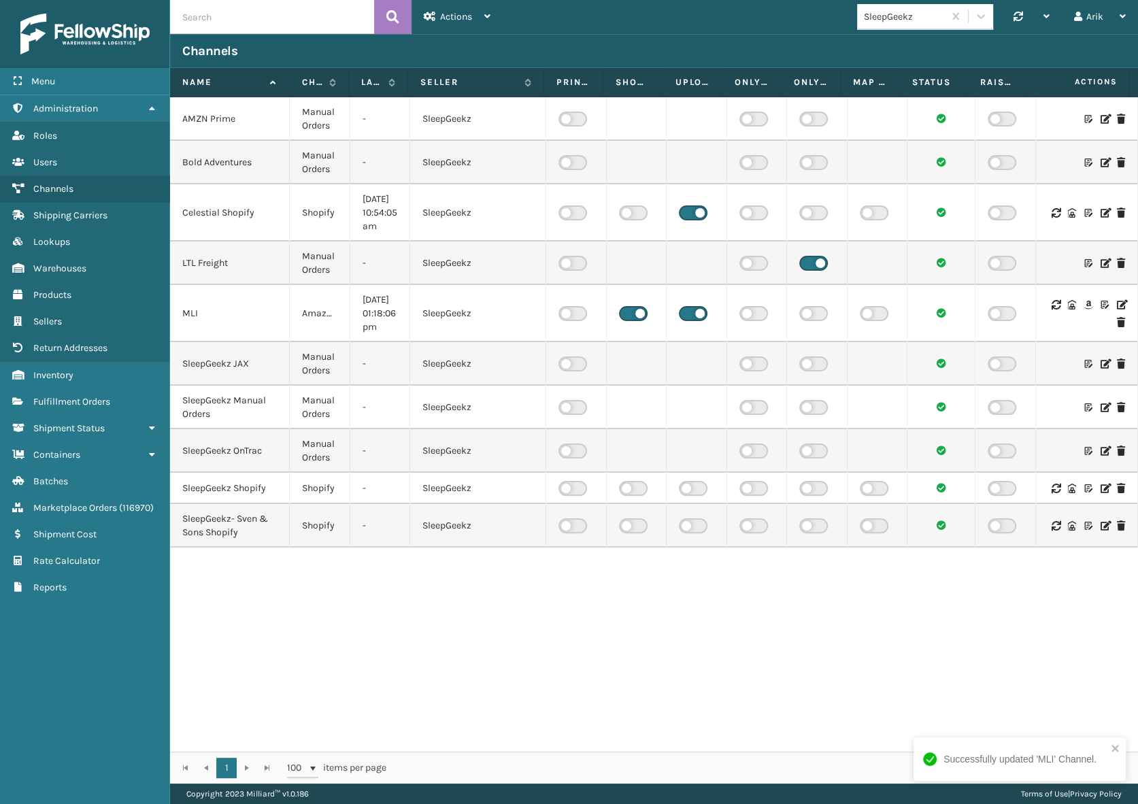
click at [1100, 367] on icon at bounding box center [1104, 364] width 8 height 10
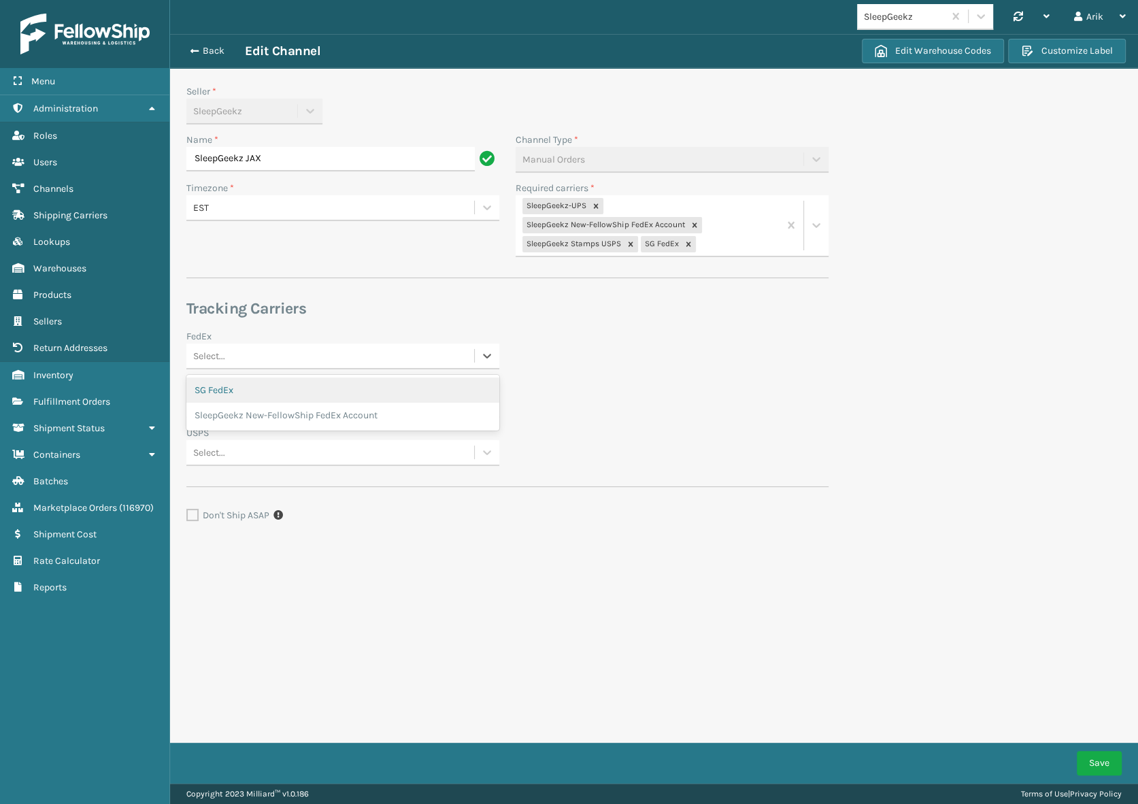
click at [265, 354] on div "Select..." at bounding box center [330, 355] width 288 height 22
click at [254, 413] on div "SleepGeekz New-FellowShip FedEx Account" at bounding box center [342, 415] width 313 height 25
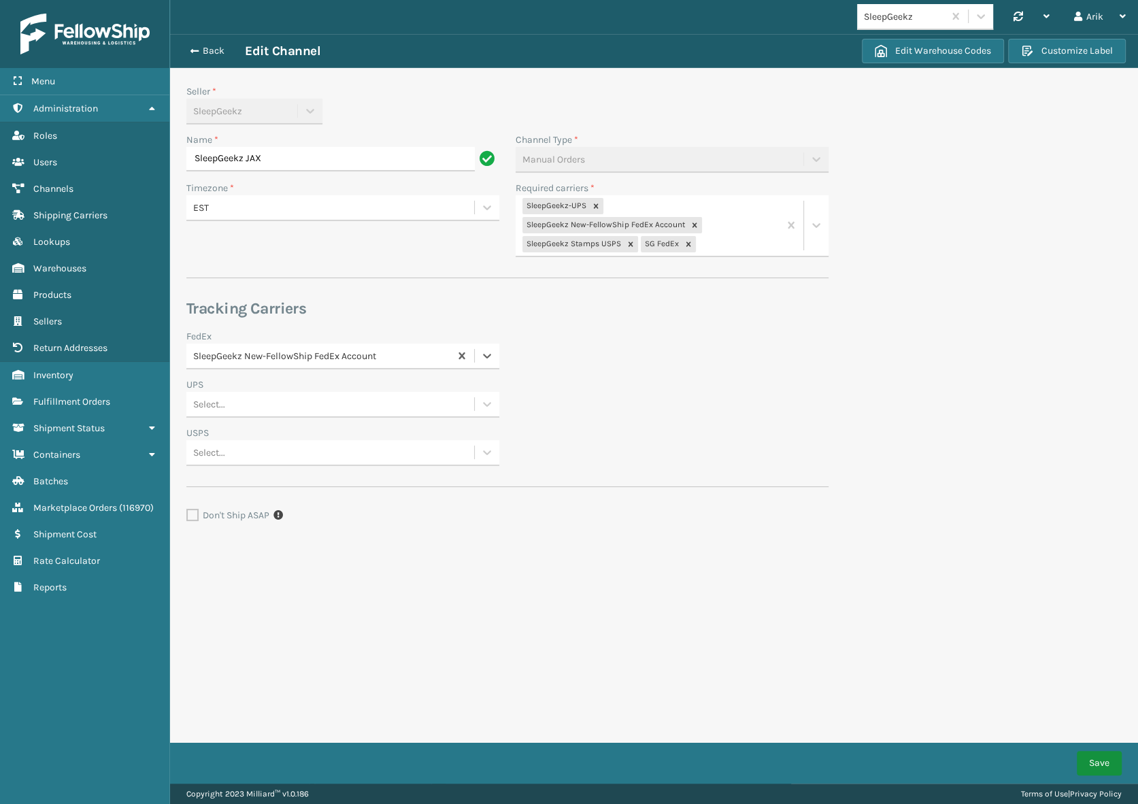
click at [1089, 764] on button "Save" at bounding box center [1098, 763] width 45 height 24
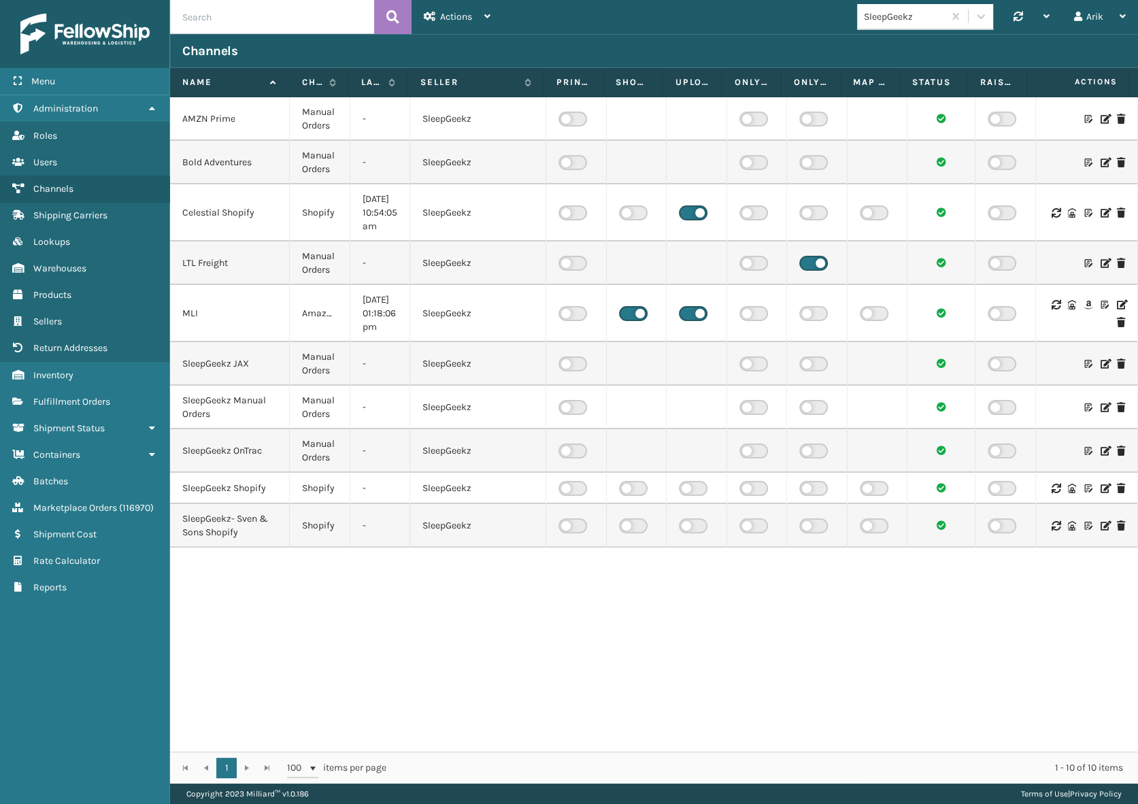
click at [1100, 488] on icon at bounding box center [1104, 488] width 8 height 10
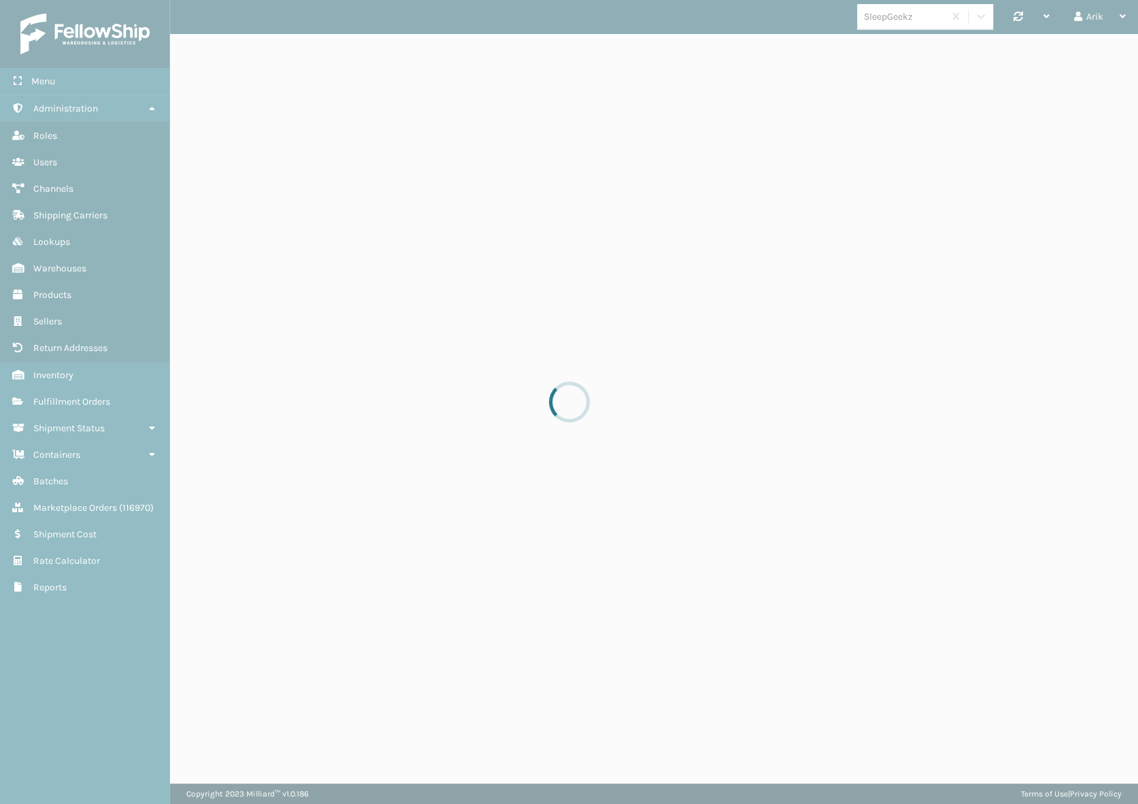
select select "pm"
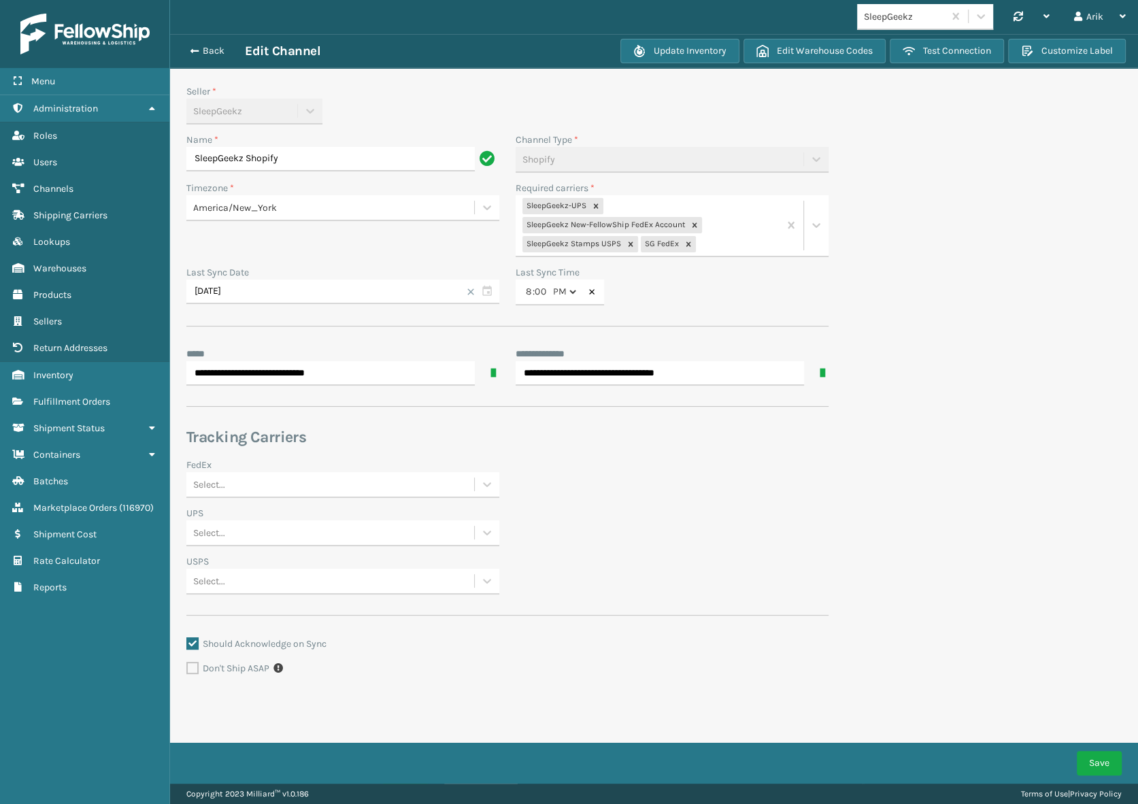
click at [331, 479] on div "Select..." at bounding box center [330, 484] width 288 height 22
click at [329, 539] on div "SleepGeekz New-FellowShip FedEx Account" at bounding box center [342, 543] width 313 height 25
click at [1095, 761] on button "Save" at bounding box center [1098, 763] width 45 height 24
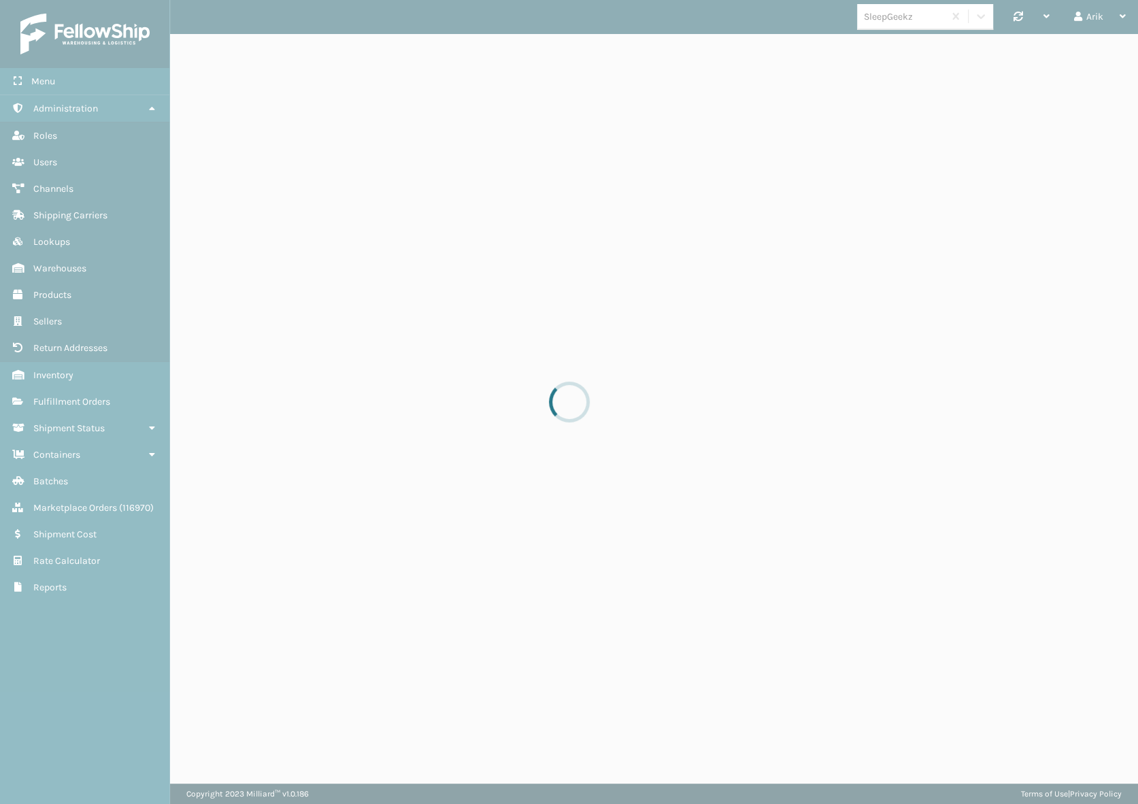
select select "pm"
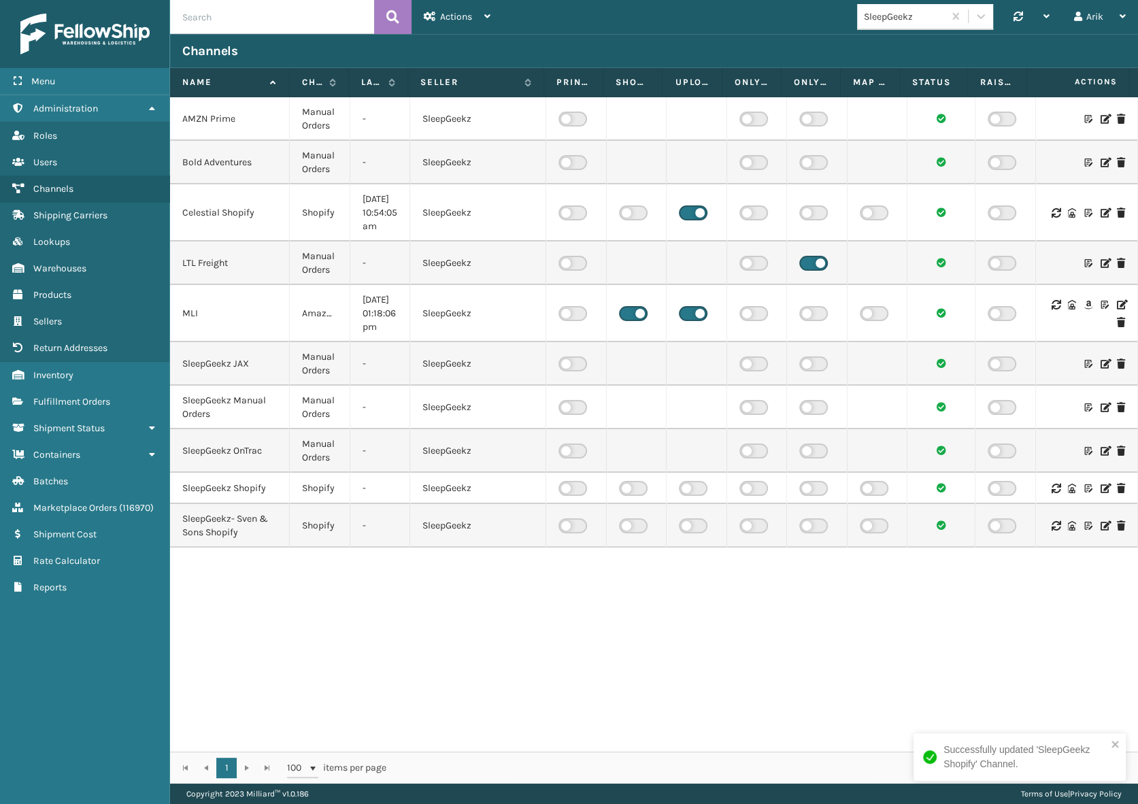
click at [1100, 526] on icon at bounding box center [1104, 526] width 8 height 10
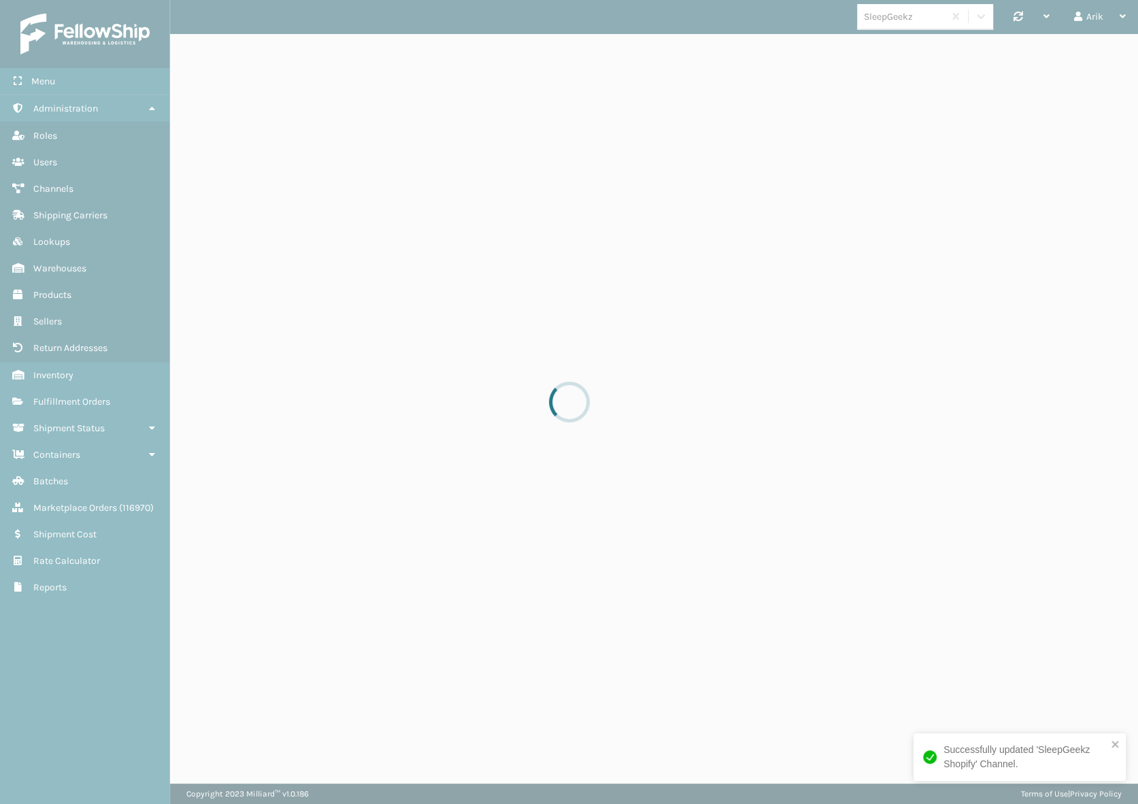
select select "pm"
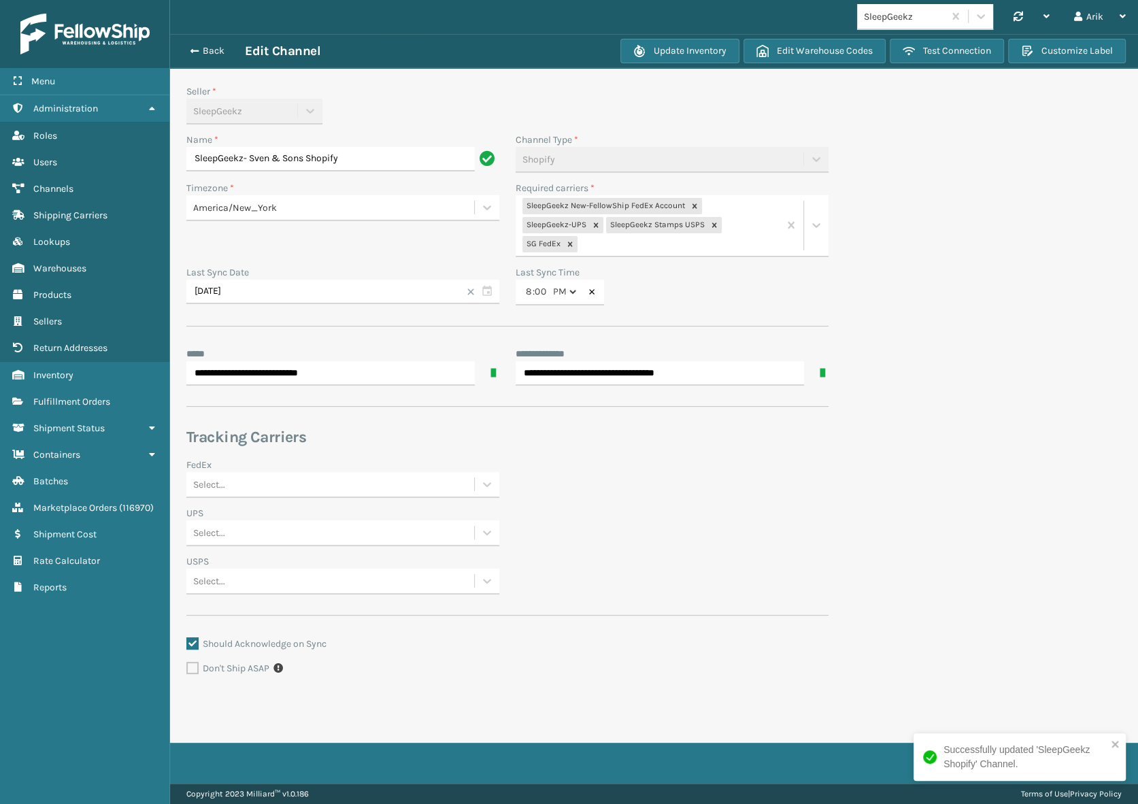
click at [244, 464] on div "FedEx" at bounding box center [342, 465] width 313 height 14
click at [253, 477] on div "Select..." at bounding box center [330, 484] width 288 height 22
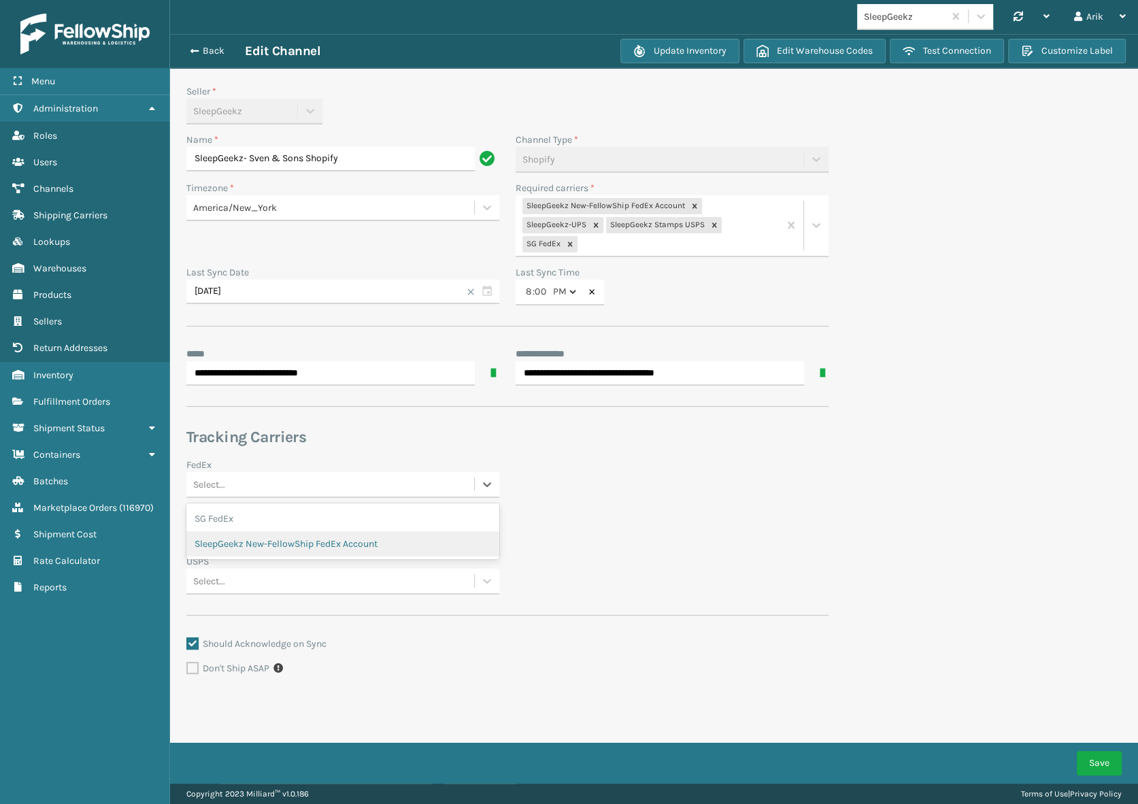
click at [265, 541] on div "SleepGeekz New-FellowShip FedEx Account" at bounding box center [342, 543] width 313 height 25
click at [1087, 768] on button "Save" at bounding box center [1098, 763] width 45 height 24
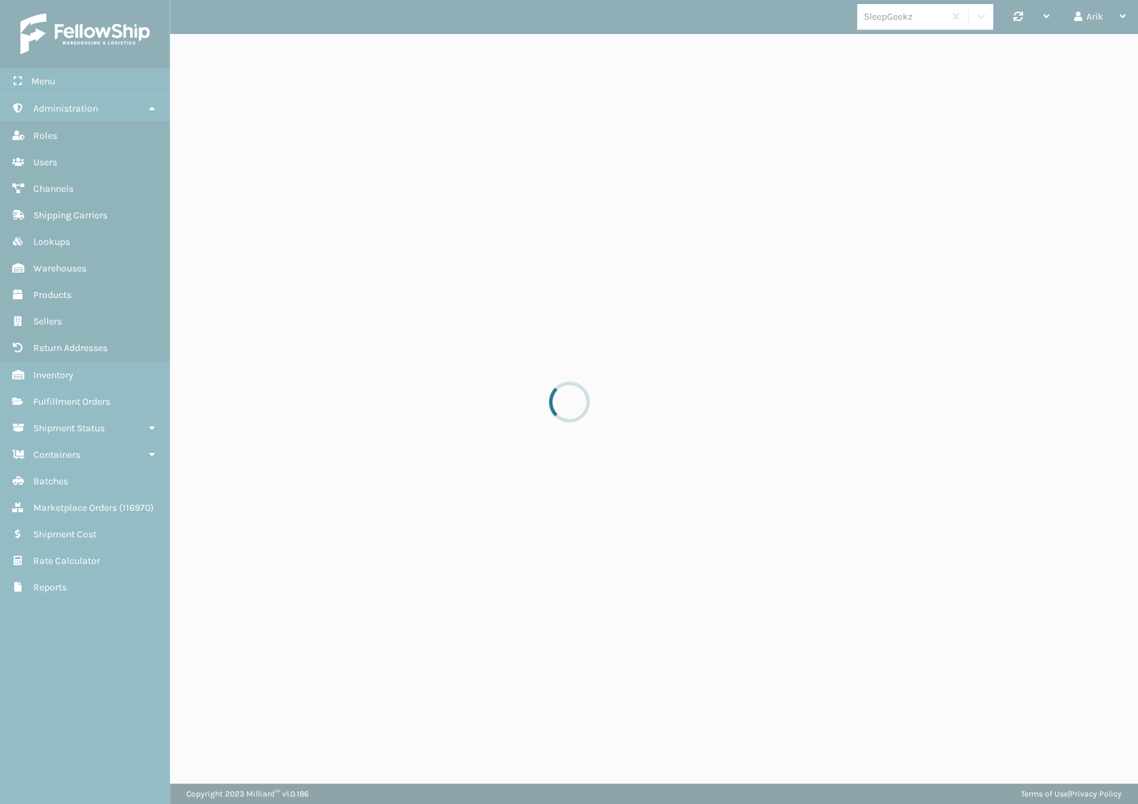
select select "pm"
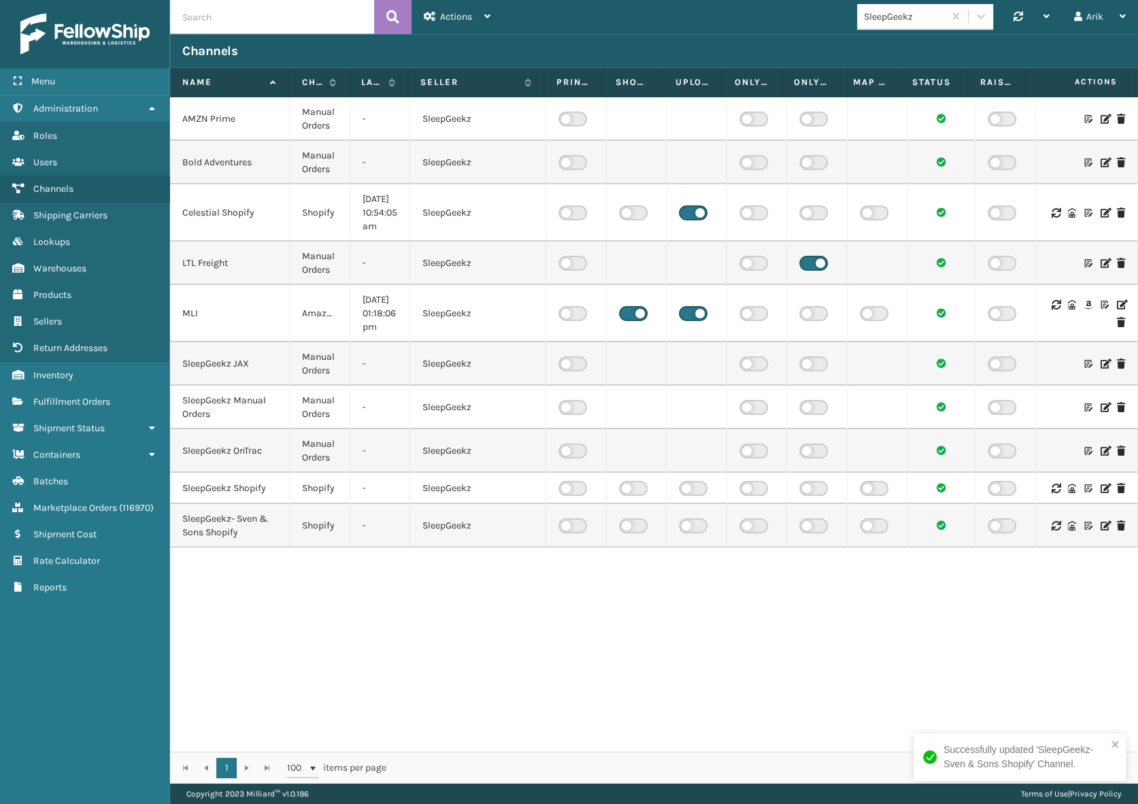
click at [1100, 407] on icon at bounding box center [1104, 408] width 8 height 10
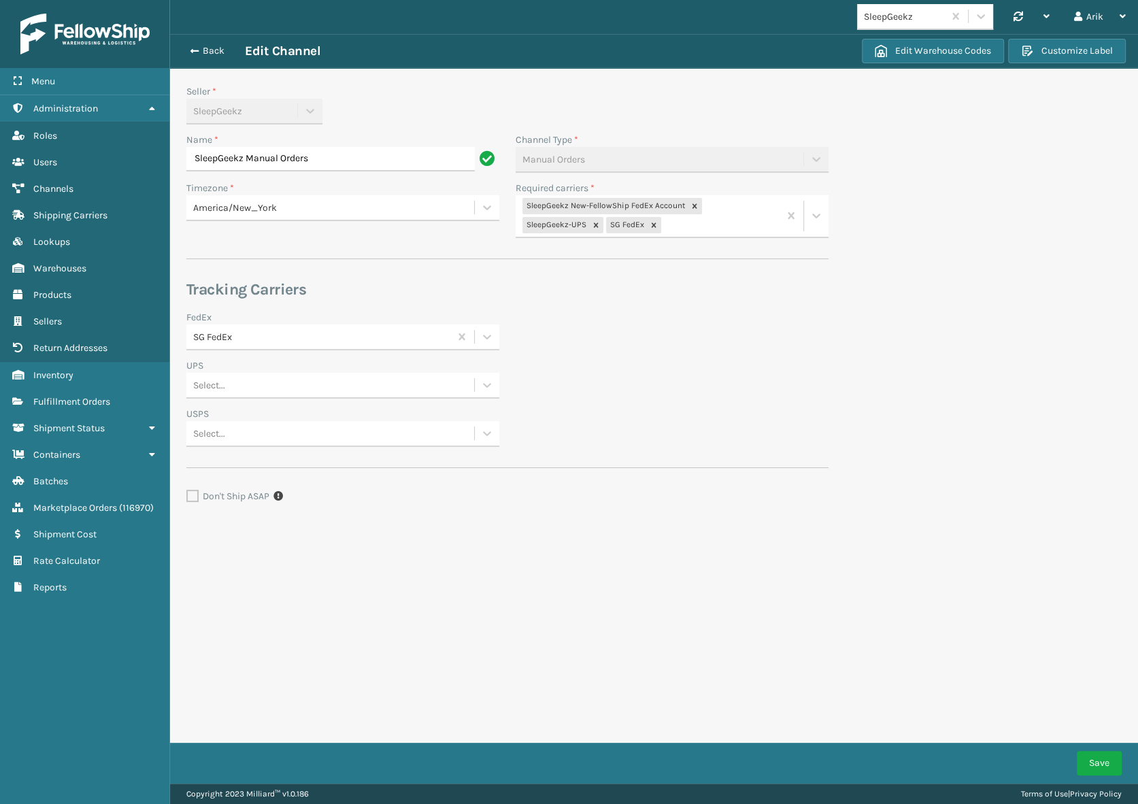
click at [256, 340] on div "SG FedEx" at bounding box center [322, 336] width 258 height 14
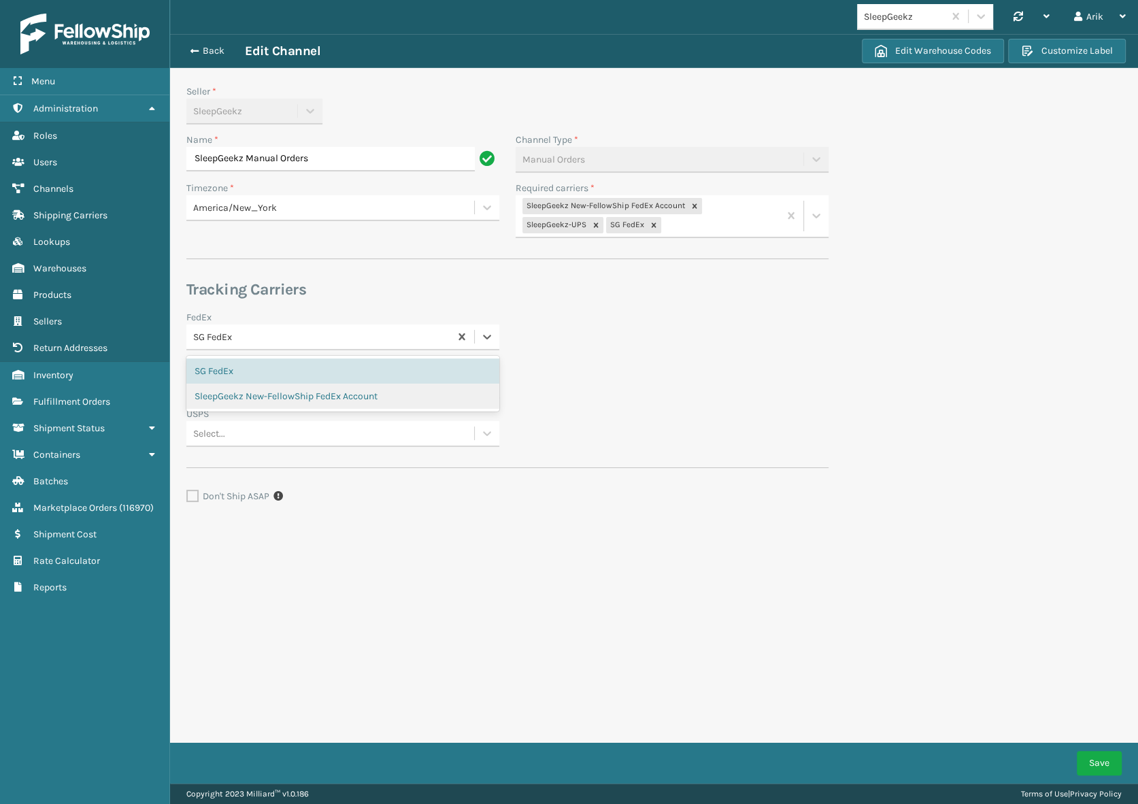
click at [250, 392] on div "SleepGeekz New-FellowShip FedEx Account" at bounding box center [342, 396] width 313 height 25
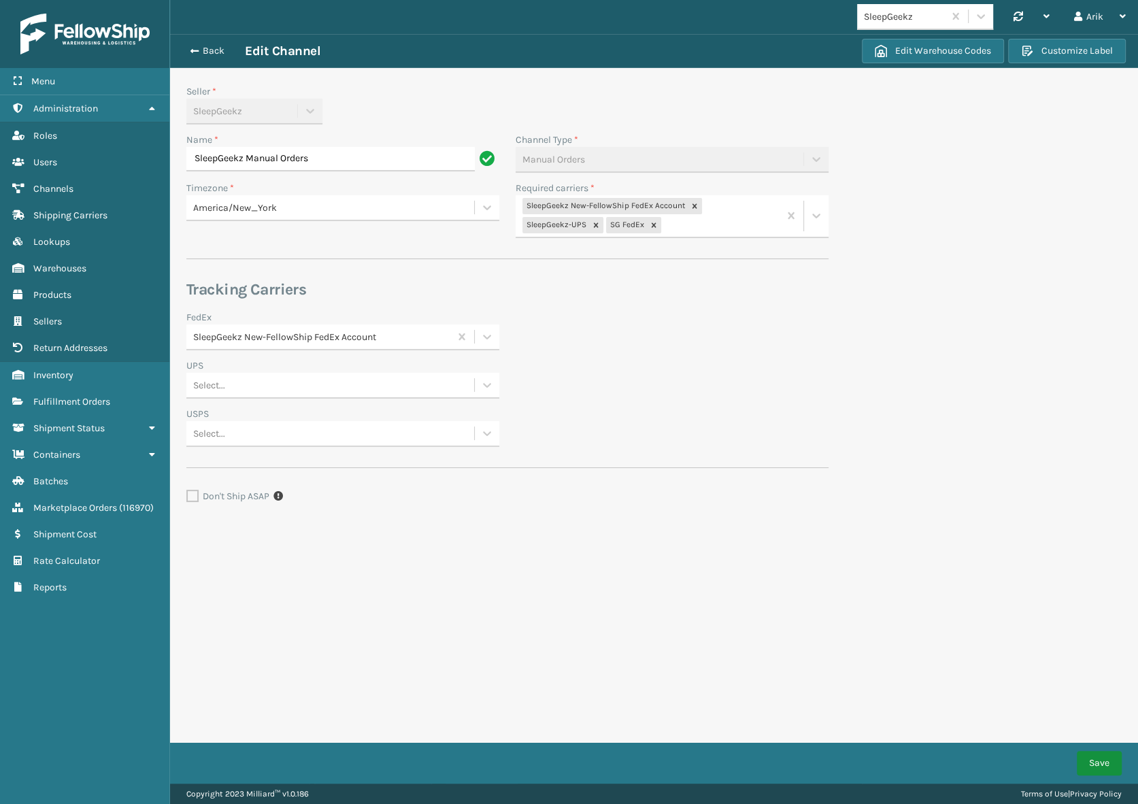
click at [1087, 750] on div "Save" at bounding box center [654, 763] width 968 height 41
click at [1087, 757] on button "Save" at bounding box center [1098, 763] width 45 height 24
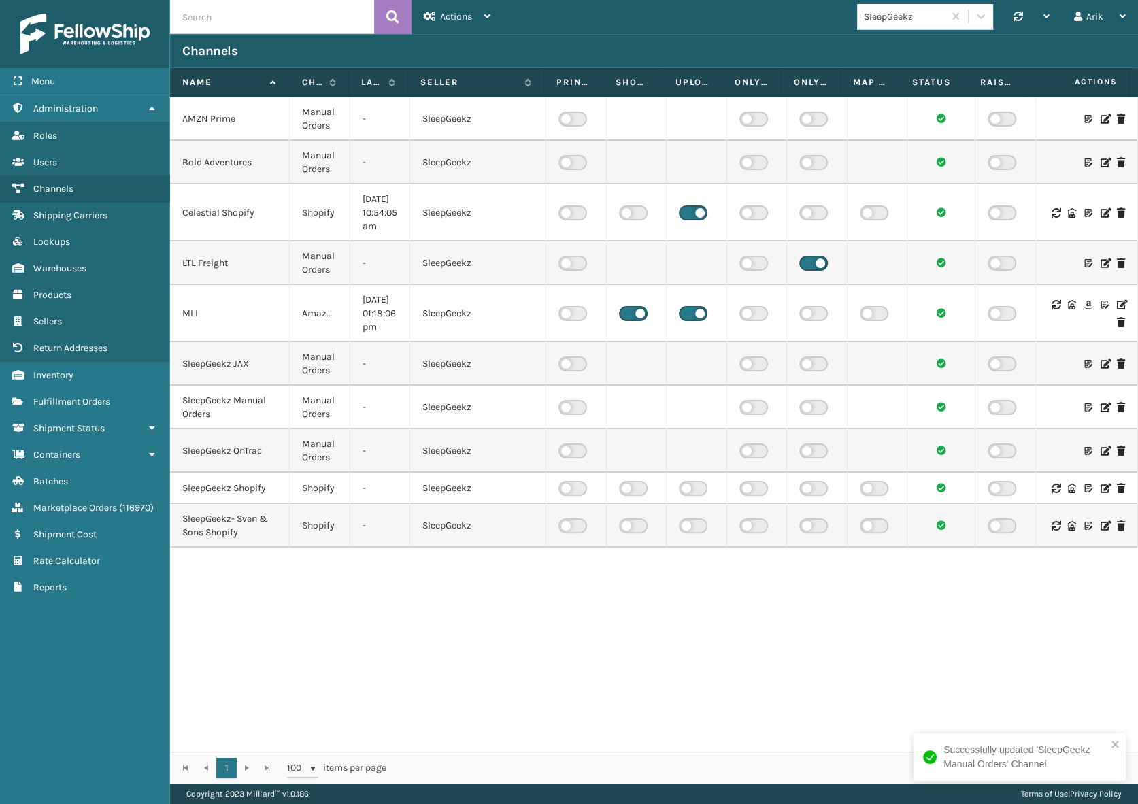
click at [1100, 213] on icon at bounding box center [1104, 213] width 8 height 10
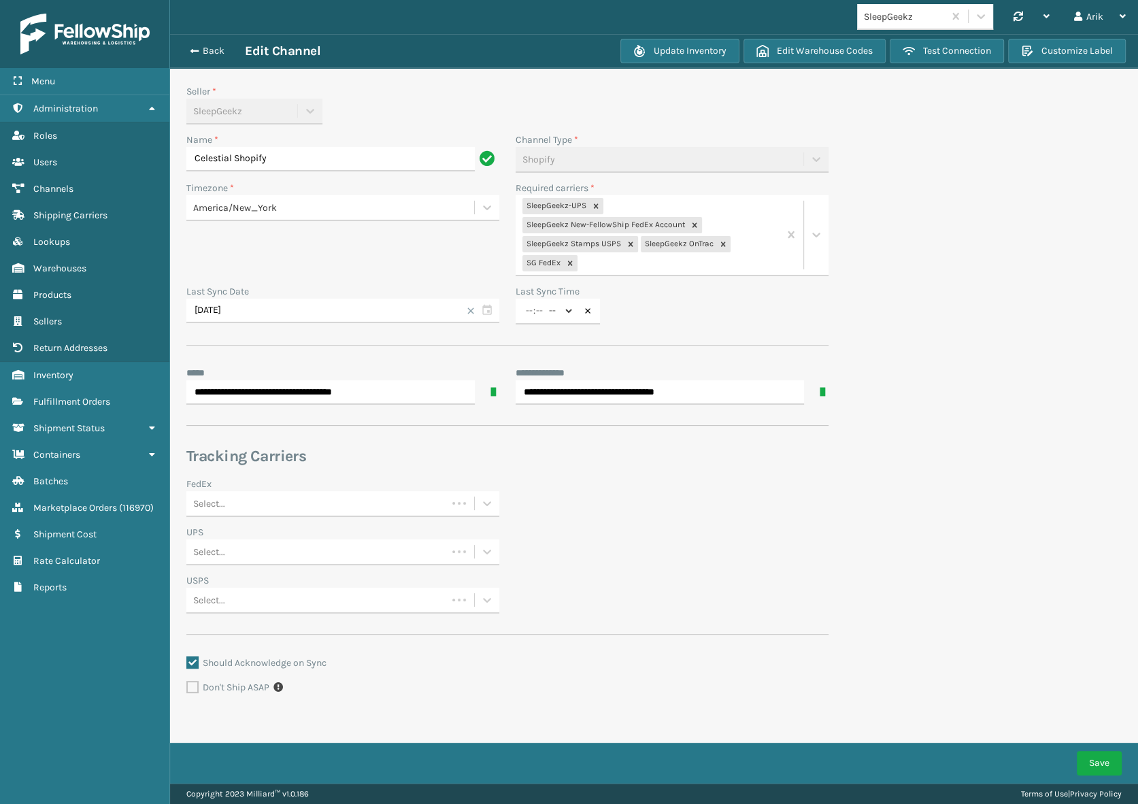
type input "8"
type input "2"
select select "pm"
click at [258, 497] on div "Select..." at bounding box center [330, 503] width 288 height 22
click at [250, 558] on div "SleepGeekz New-FellowShip FedEx Account" at bounding box center [342, 562] width 313 height 25
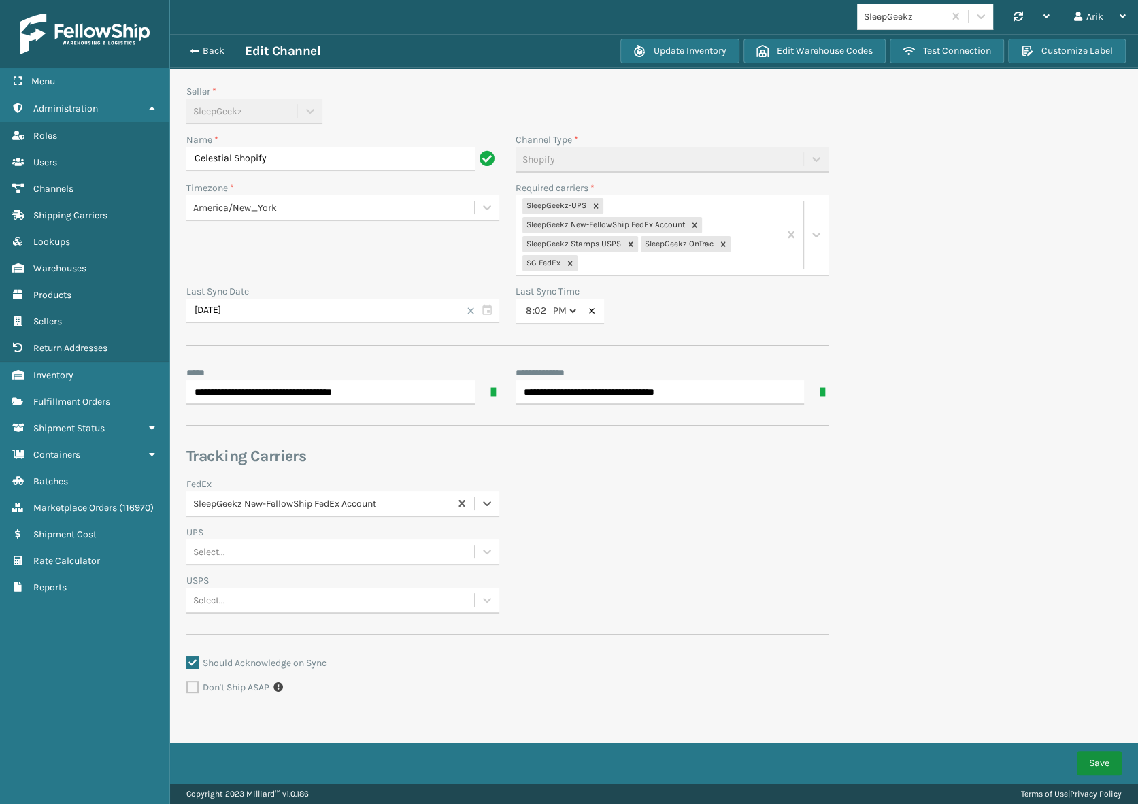
click at [1089, 768] on button "Save" at bounding box center [1098, 763] width 45 height 24
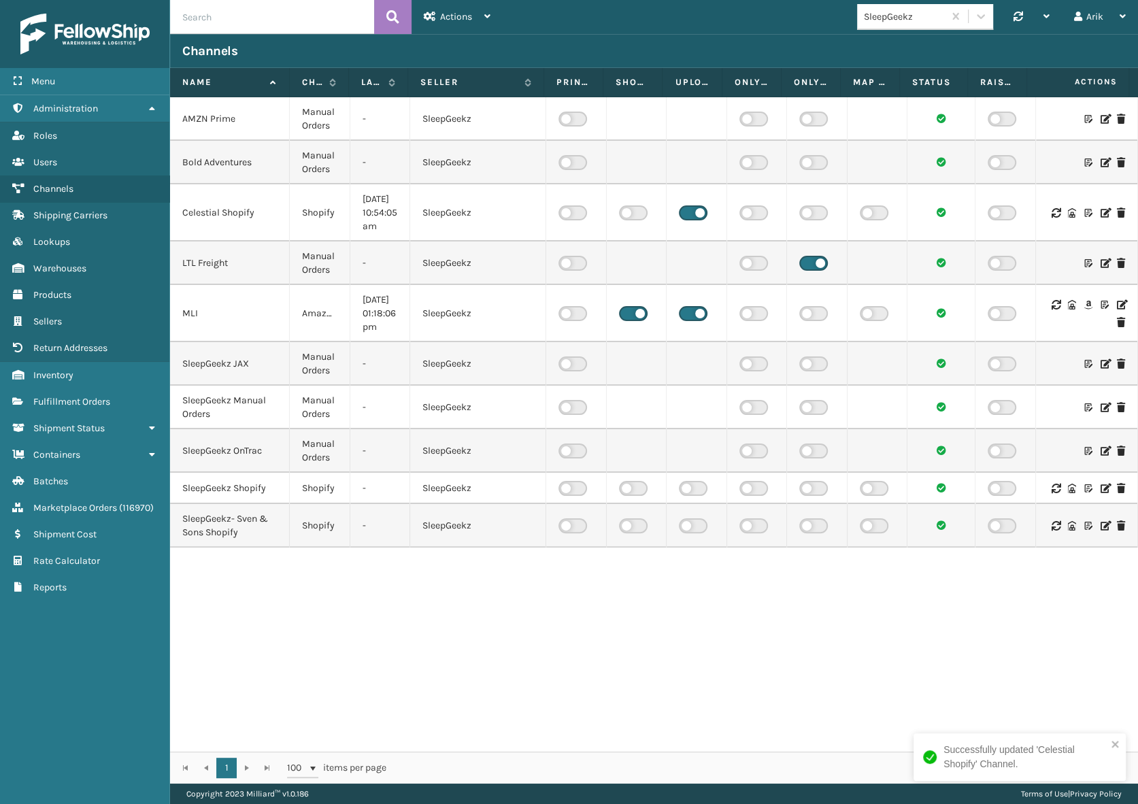
click at [1100, 161] on icon at bounding box center [1104, 163] width 8 height 10
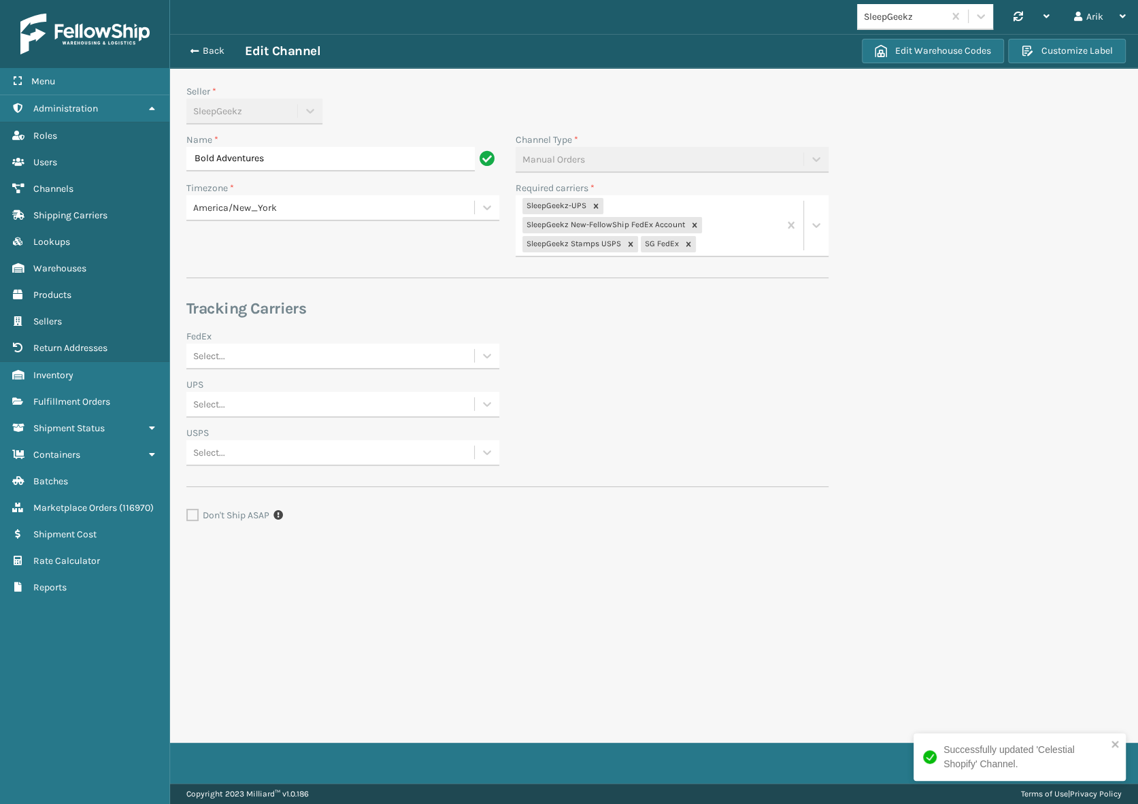
click at [223, 358] on div "Select..." at bounding box center [209, 355] width 32 height 14
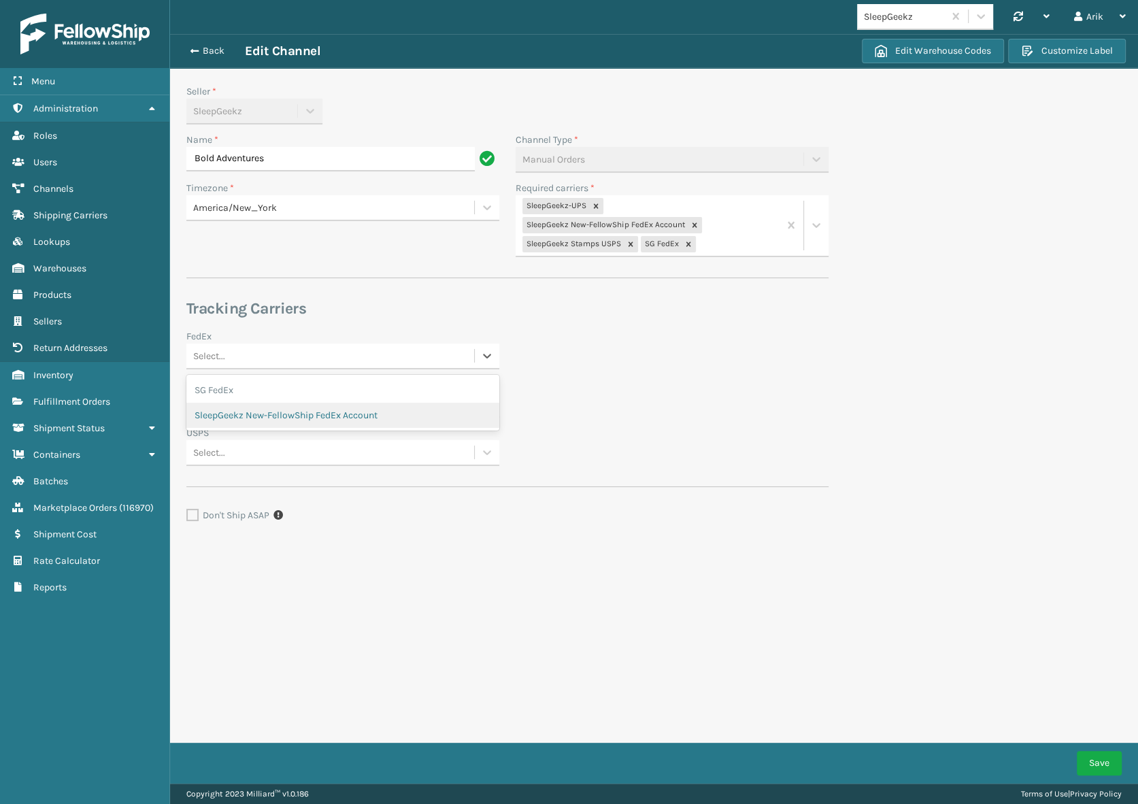
click at [238, 413] on div "SleepGeekz New-FellowShip FedEx Account" at bounding box center [342, 415] width 313 height 25
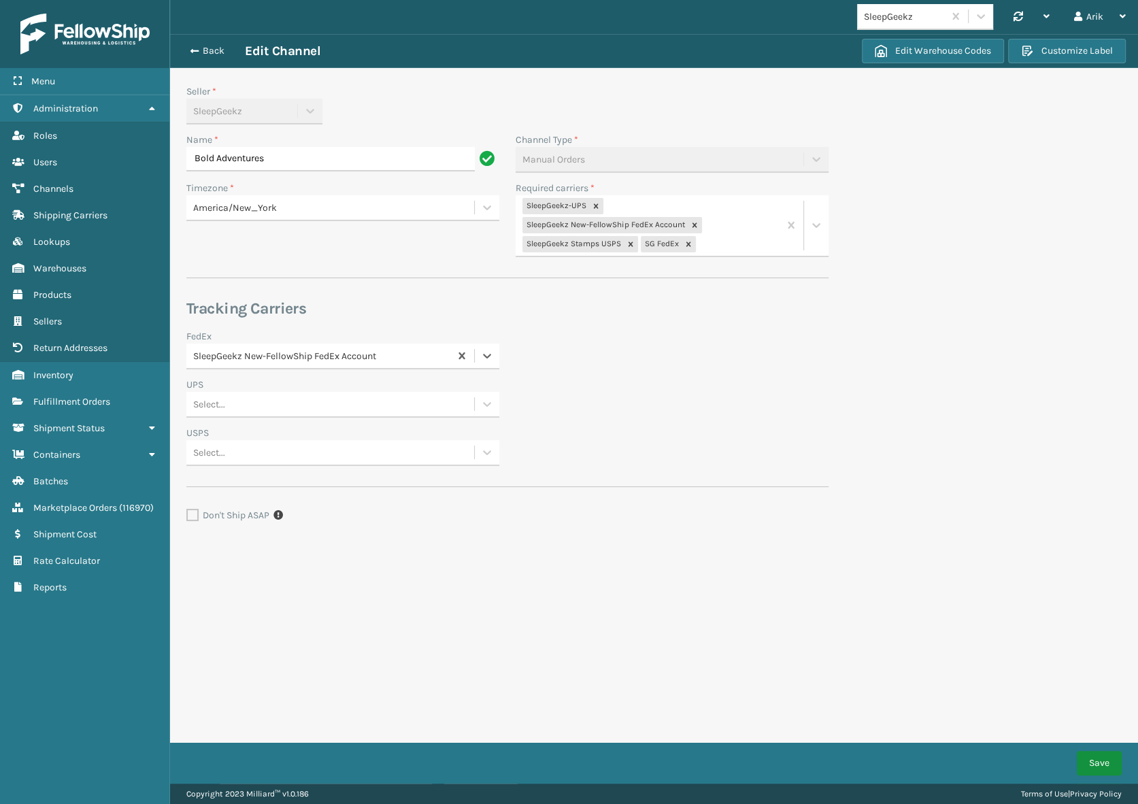
click at [1100, 757] on button "Save" at bounding box center [1098, 763] width 45 height 24
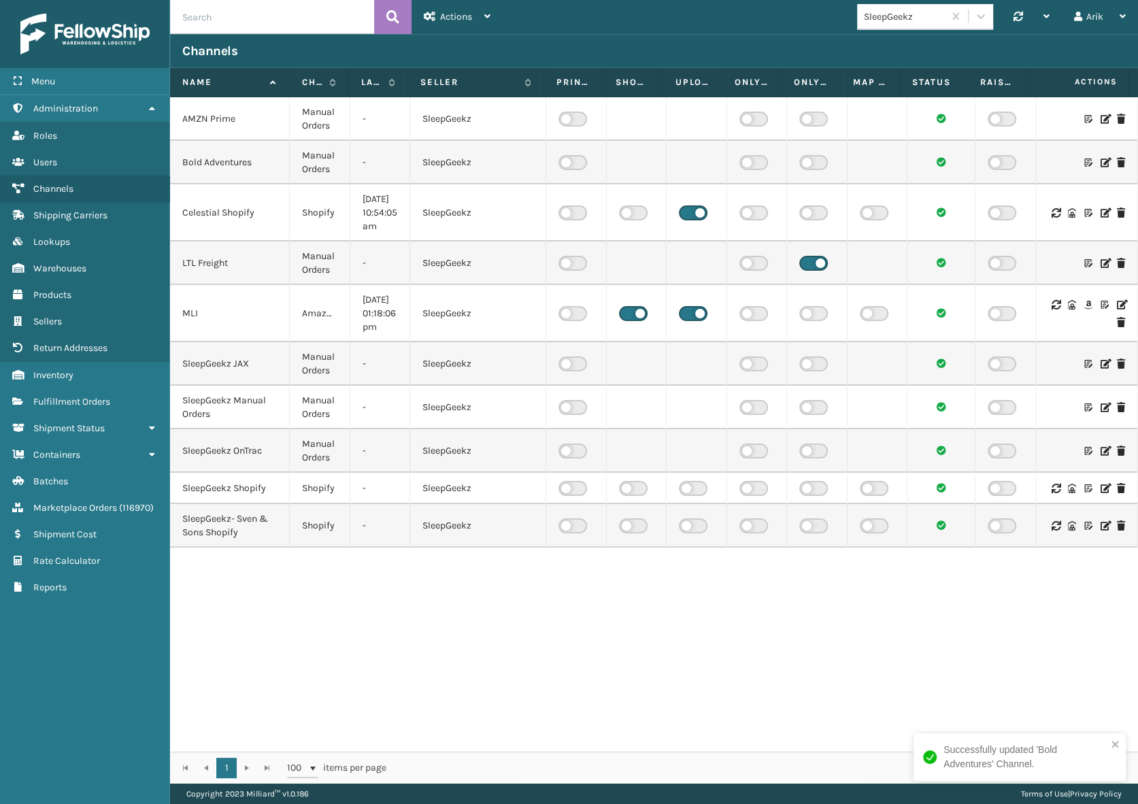
click at [1100, 118] on icon at bounding box center [1104, 119] width 8 height 10
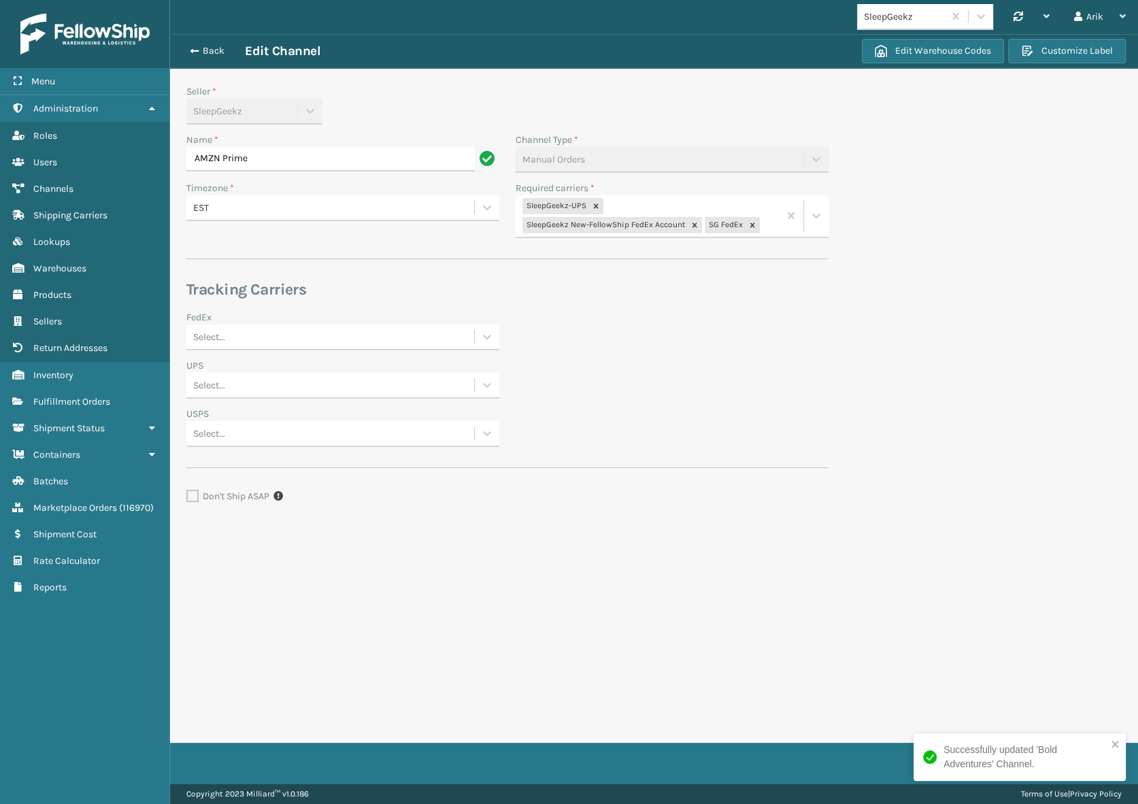
click at [268, 339] on div "Select..." at bounding box center [330, 336] width 288 height 22
click at [245, 398] on div "SleepGeekz New-FellowShip FedEx Account" at bounding box center [342, 396] width 313 height 25
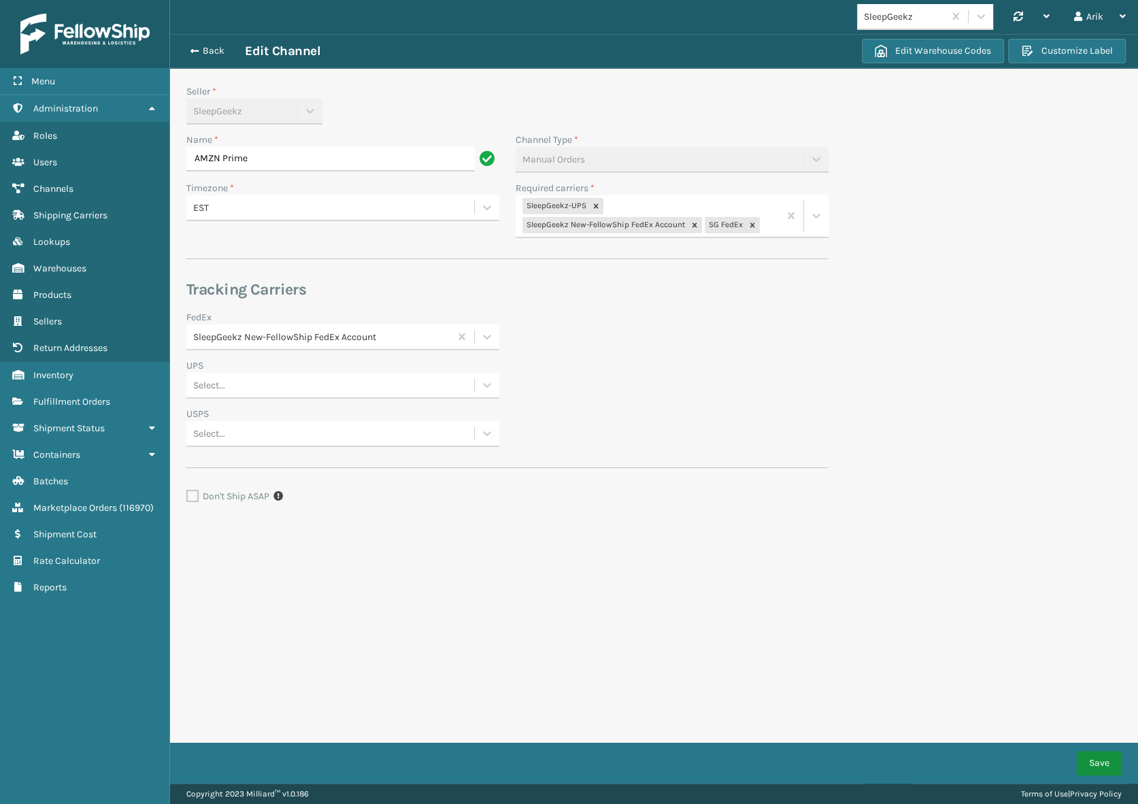
click at [1100, 0] on div "Successfully updated 'Bold Adventures' Channel. Menu Administration Roles Users…" at bounding box center [569, 0] width 1138 height 0
click at [1097, 758] on button "Save" at bounding box center [1098, 763] width 45 height 24
